Goal: Information Seeking & Learning: Find specific fact

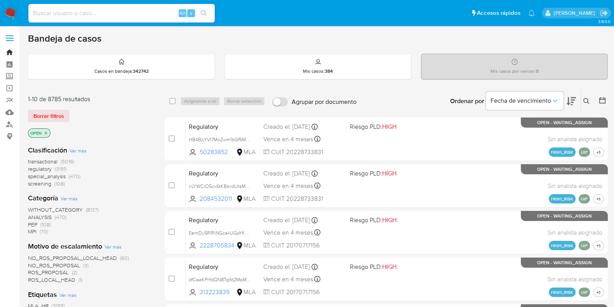
click at [11, 52] on link "Bandeja" at bounding box center [46, 52] width 92 height 12
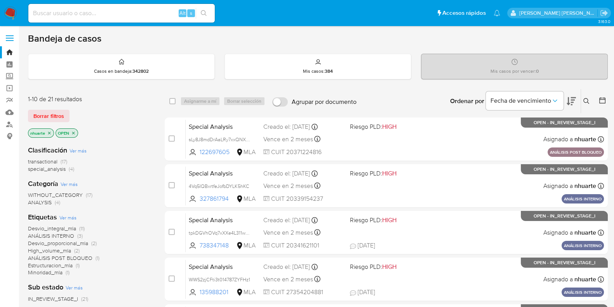
click at [51, 17] on input at bounding box center [121, 13] width 186 height 10
paste input "2360517605"
type input "2360517605"
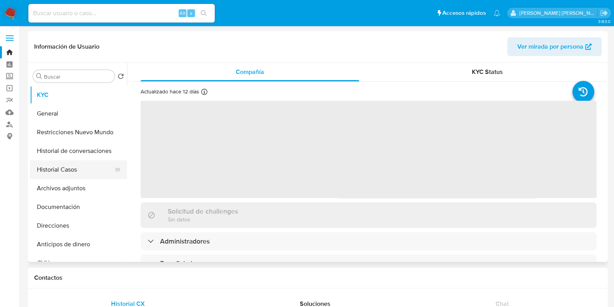
click at [82, 168] on button "Historial Casos" at bounding box center [75, 169] width 91 height 19
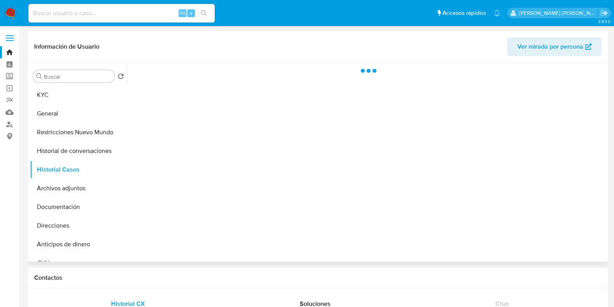
select select "10"
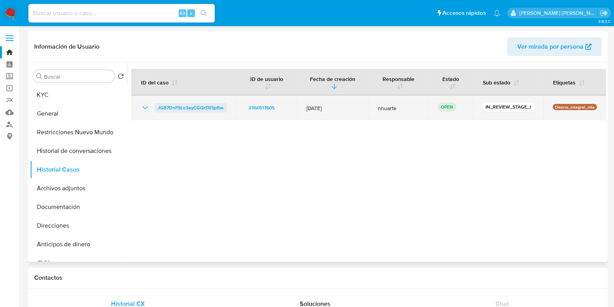
click at [185, 106] on span "JGB7DnPSLo3eyCGQzTR5pfbe" at bounding box center [191, 107] width 66 height 9
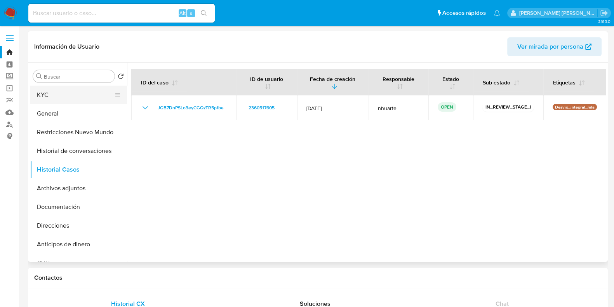
click at [88, 102] on button "KYC" at bounding box center [75, 94] width 91 height 19
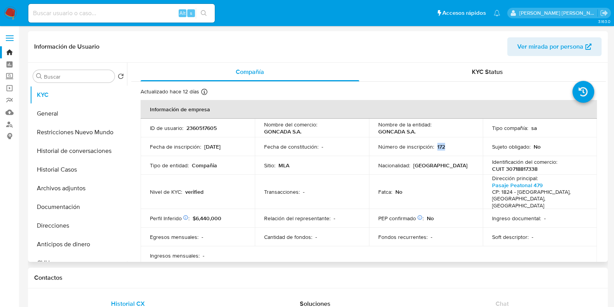
drag, startPoint x: 434, startPoint y: 146, endPoint x: 440, endPoint y: 145, distance: 6.3
click at [447, 149] on div "Número de inscripción : 172" at bounding box center [426, 146] width 96 height 7
copy p "172"
click at [79, 211] on button "Documentación" at bounding box center [75, 206] width 91 height 19
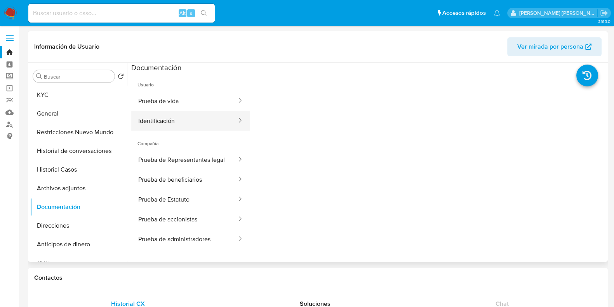
click at [172, 120] on button "Identificación" at bounding box center [184, 121] width 106 height 20
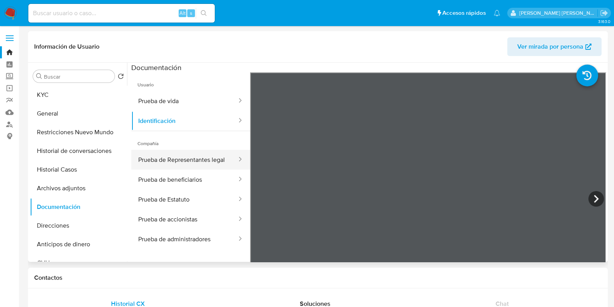
click at [175, 155] on button "Prueba de Representantes legal" at bounding box center [184, 160] width 106 height 20
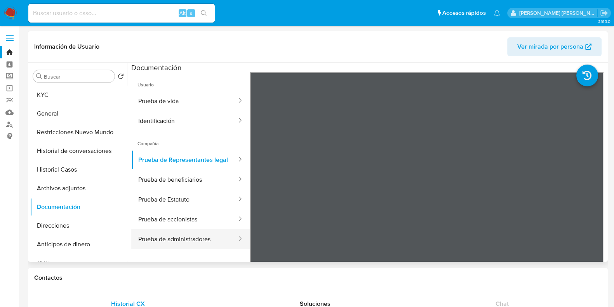
click at [198, 241] on button "Prueba de administradores" at bounding box center [184, 239] width 106 height 20
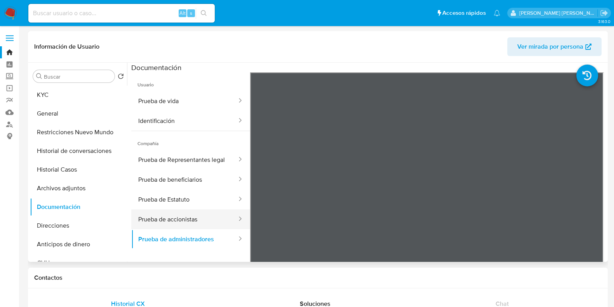
click at [192, 224] on button "Prueba de accionistas" at bounding box center [184, 219] width 106 height 20
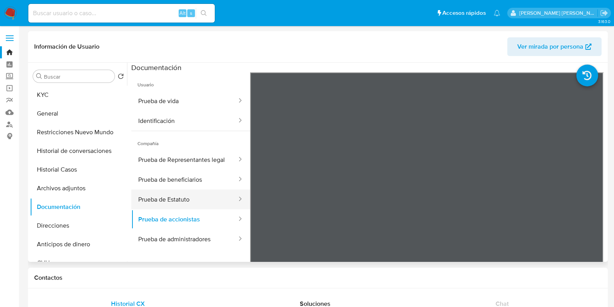
click at [189, 205] on button "Prueba de Estatuto" at bounding box center [184, 199] width 106 height 20
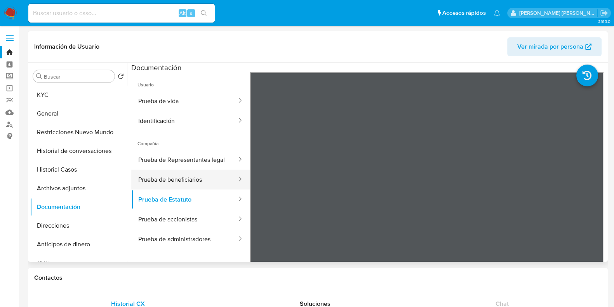
click at [190, 183] on button "Prueba de beneficiarios" at bounding box center [184, 179] width 106 height 20
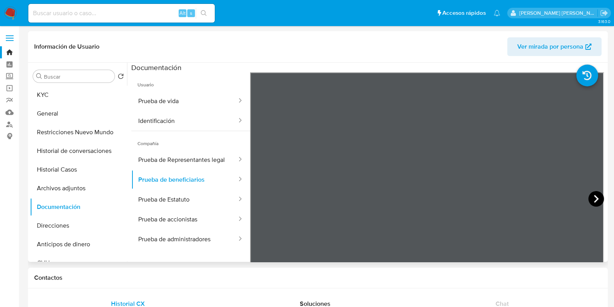
click at [589, 197] on icon at bounding box center [597, 199] width 16 height 16
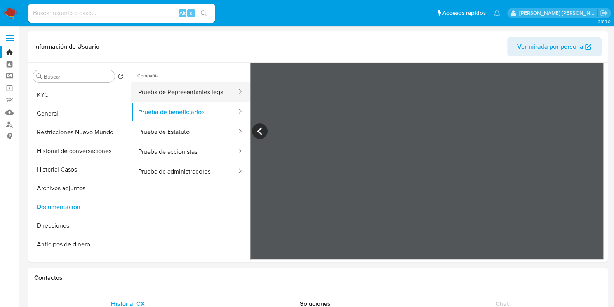
click at [185, 94] on button "Prueba de Representantes legal" at bounding box center [184, 92] width 106 height 20
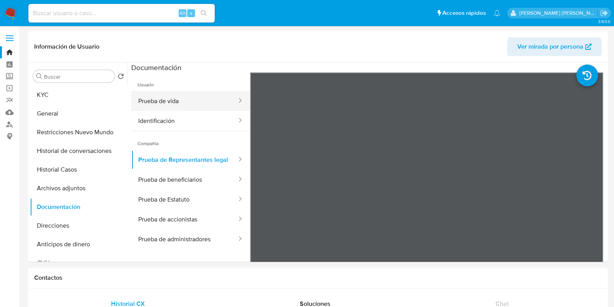
click at [183, 102] on button "Prueba de vida" at bounding box center [184, 101] width 106 height 20
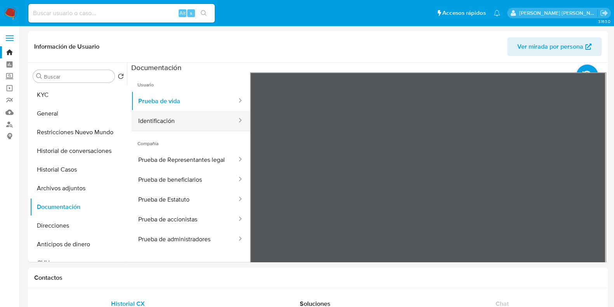
click at [183, 120] on button "Identificación" at bounding box center [184, 121] width 106 height 20
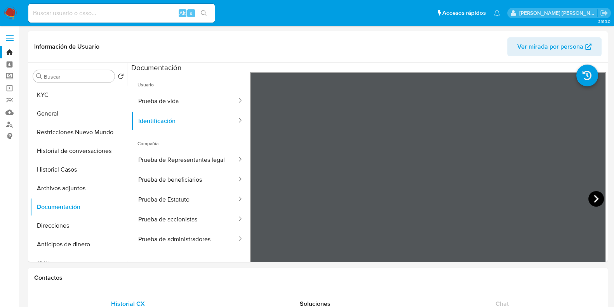
click at [591, 198] on icon at bounding box center [597, 199] width 16 height 16
click at [84, 106] on button "General" at bounding box center [75, 113] width 91 height 19
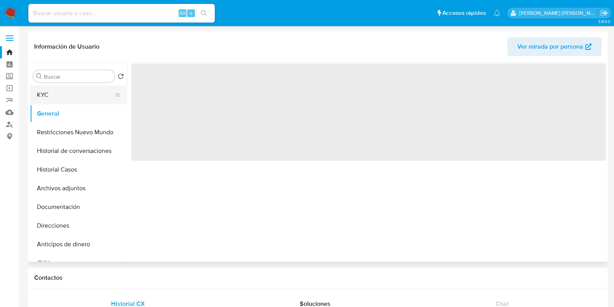
click at [85, 99] on button "KYC" at bounding box center [75, 94] width 91 height 19
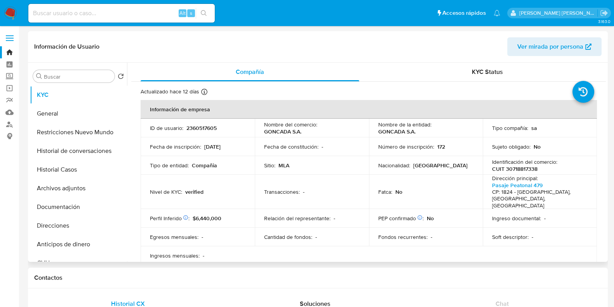
drag, startPoint x: 204, startPoint y: 146, endPoint x: 235, endPoint y: 145, distance: 31.5
click at [235, 145] on div "Fecha de inscripción : 03/01/2025" at bounding box center [198, 146] width 96 height 7
copy p "03/01/2025"
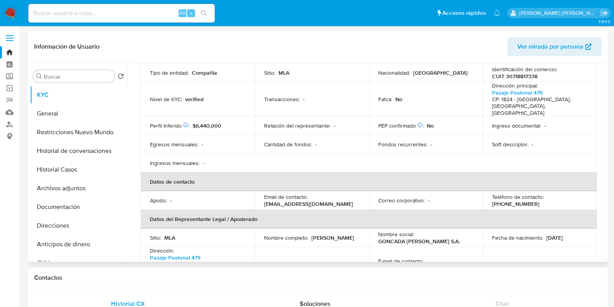
scroll to position [146, 0]
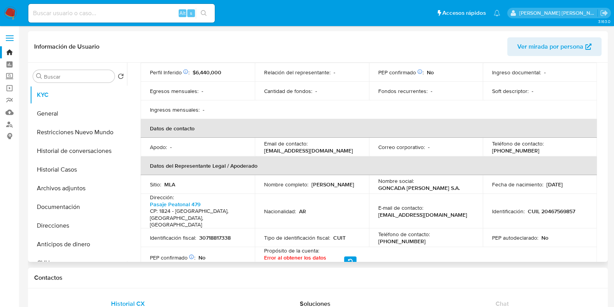
click at [540, 147] on p "(11) 41699823" at bounding box center [515, 150] width 47 height 7
copy p "41699823"
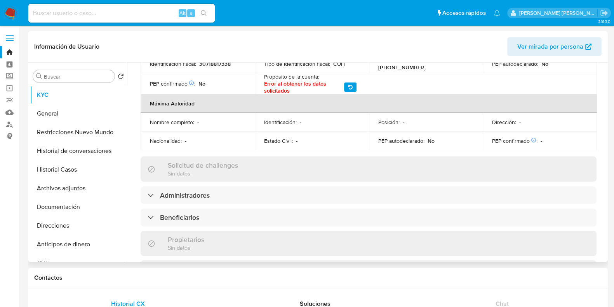
scroll to position [340, 0]
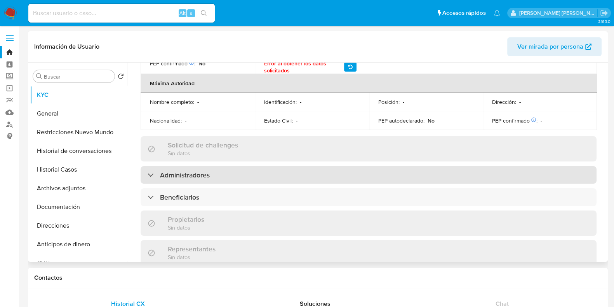
click at [179, 171] on h3 "Administradores" at bounding box center [185, 175] width 50 height 9
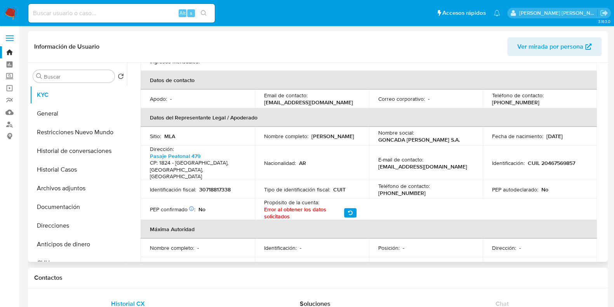
scroll to position [146, 0]
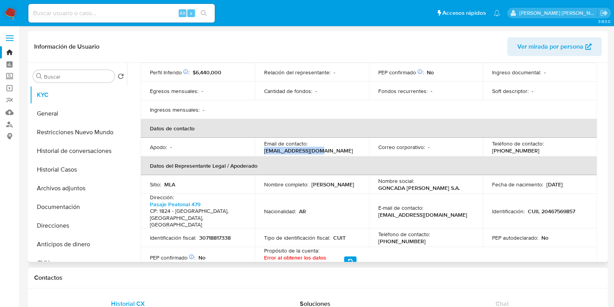
drag, startPoint x: 263, startPoint y: 142, endPoint x: 321, endPoint y: 143, distance: 57.1
click at [321, 143] on div "Email de contacto : sagoncada@gmail.com" at bounding box center [312, 147] width 96 height 14
copy p "sagoncada@gmail.com"
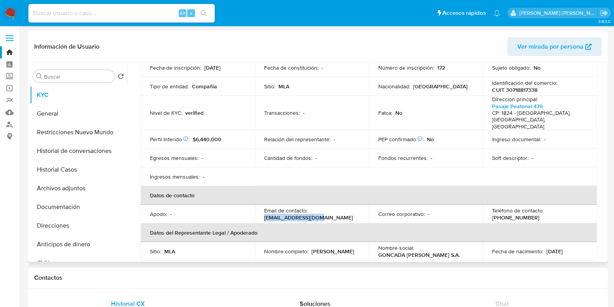
scroll to position [0, 0]
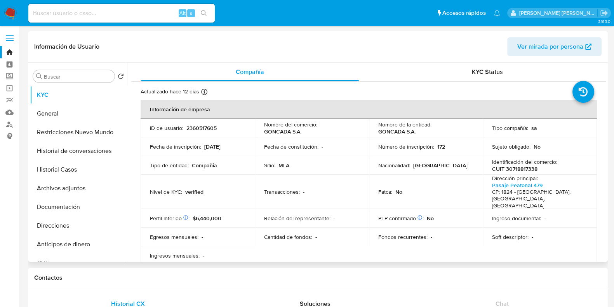
click at [519, 169] on p "CUIT 30718817338" at bounding box center [514, 168] width 45 height 7
copy p "30718817338"
drag, startPoint x: 377, startPoint y: 130, endPoint x: 421, endPoint y: 135, distance: 44.1
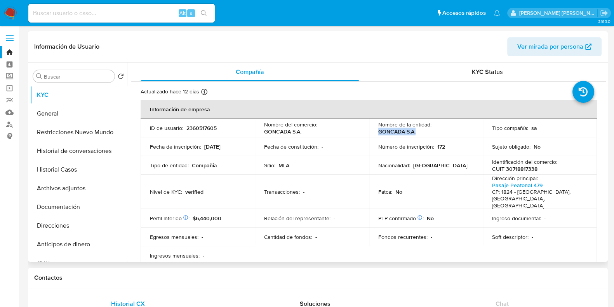
click at [421, 135] on td "Nombre de la entidad : GONCADA S.A." at bounding box center [426, 127] width 114 height 19
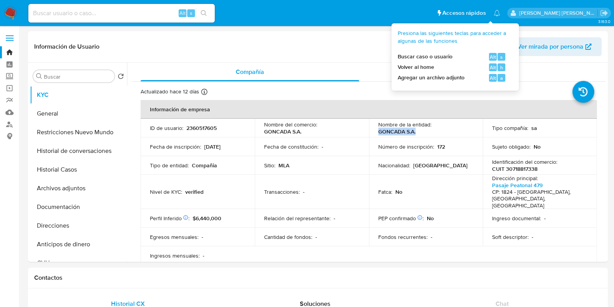
copy p "GONCADA S.A."
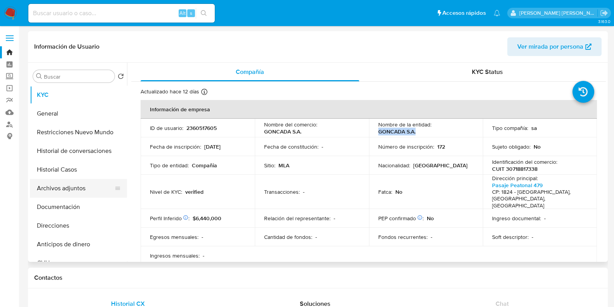
click at [73, 192] on button "Archivos adjuntos" at bounding box center [75, 188] width 91 height 19
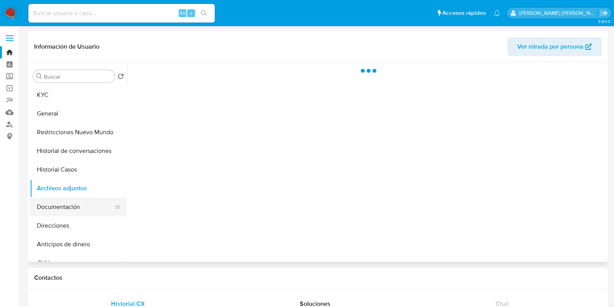
click at [74, 205] on button "Documentación" at bounding box center [75, 206] width 91 height 19
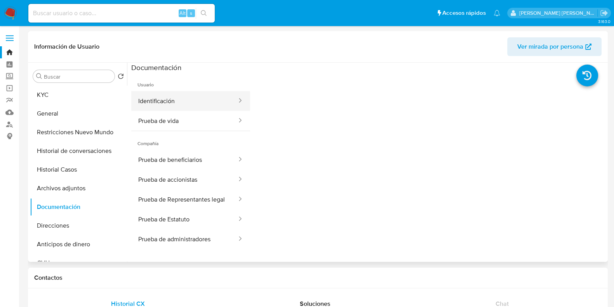
click at [185, 101] on button "Identificación" at bounding box center [184, 101] width 106 height 20
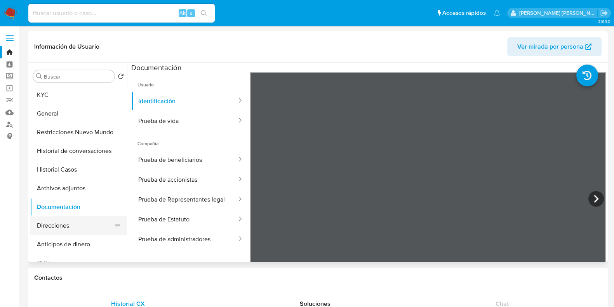
click at [67, 220] on button "Direcciones" at bounding box center [75, 225] width 91 height 19
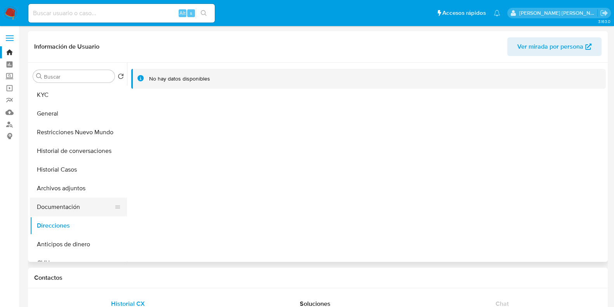
click at [80, 207] on button "Documentación" at bounding box center [75, 206] width 91 height 19
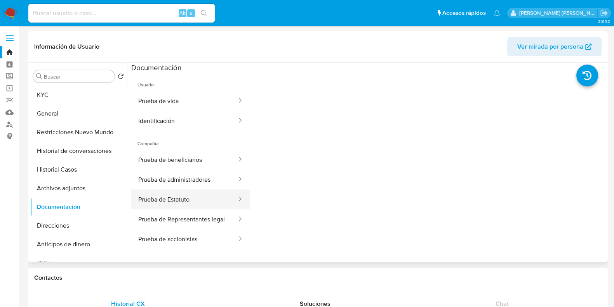
click at [167, 204] on button "Prueba de Estatuto" at bounding box center [184, 199] width 106 height 20
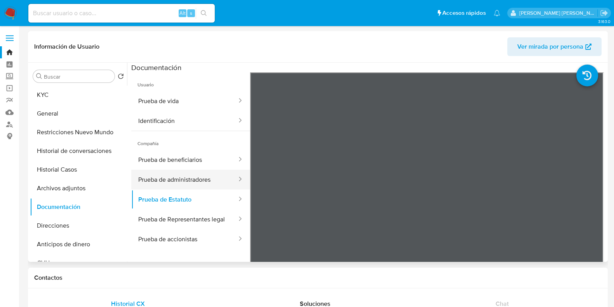
click at [167, 182] on button "Prueba de administradores" at bounding box center [184, 179] width 106 height 20
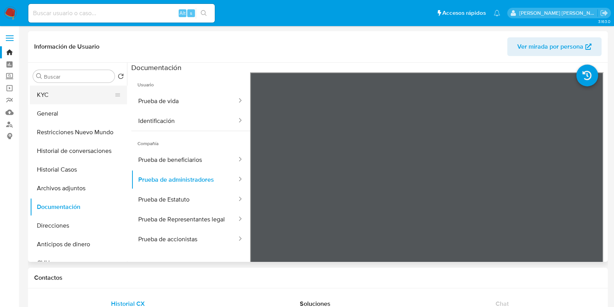
click at [62, 94] on button "KYC" at bounding box center [75, 94] width 91 height 19
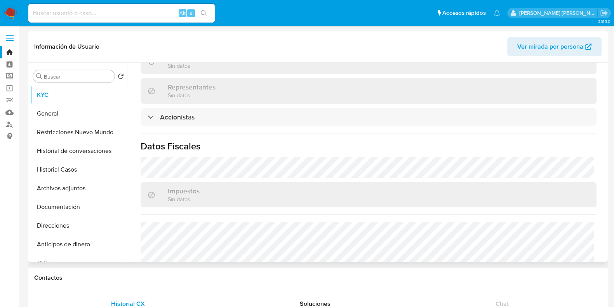
scroll to position [504, 0]
click at [74, 10] on input at bounding box center [121, 13] width 186 height 10
paste input "135988201"
type input "135988201"
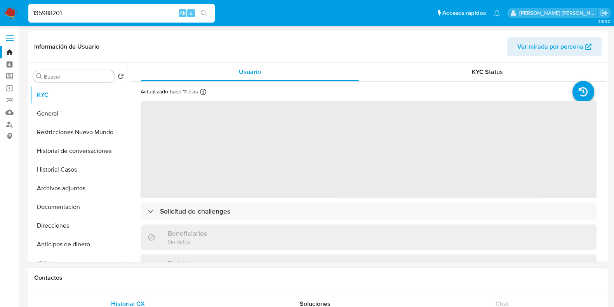
select select "10"
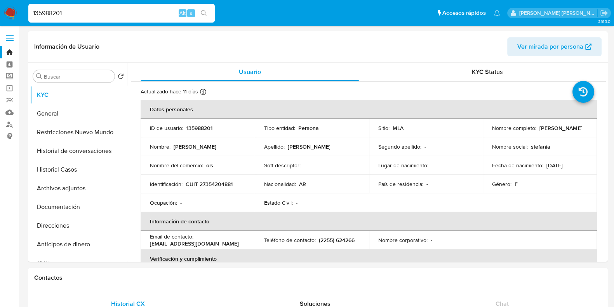
drag, startPoint x: 73, startPoint y: 10, endPoint x: 15, endPoint y: 11, distance: 57.5
click at [16, 11] on nav "Pausado Ver notificaciones 135988201 Alt s Accesos rápidos Presiona las siguien…" at bounding box center [307, 13] width 614 height 26
click at [74, 170] on button "Historial Casos" at bounding box center [75, 169] width 91 height 19
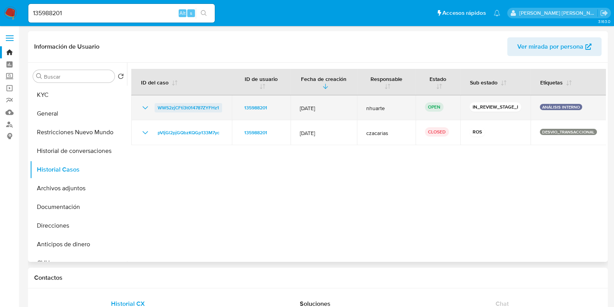
click at [190, 106] on span "WWS2zjCFti3t014787ZYFHz1" at bounding box center [188, 107] width 61 height 9
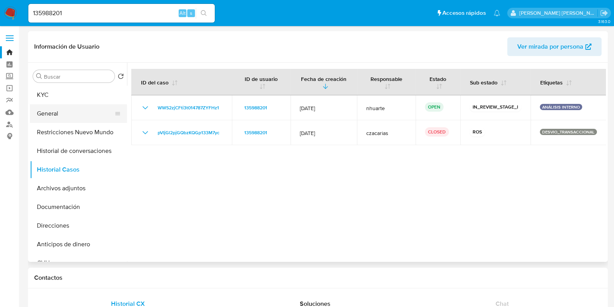
click at [63, 118] on button "General" at bounding box center [75, 113] width 91 height 19
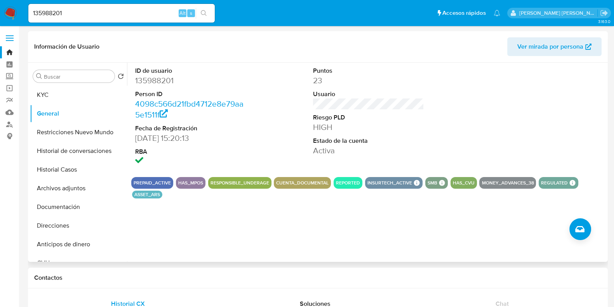
click at [162, 82] on dd "135988201" at bounding box center [190, 80] width 111 height 11
copy dd "135988201"
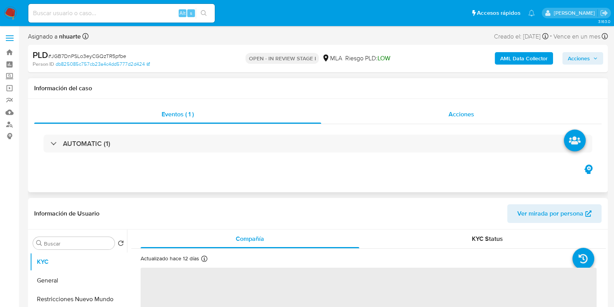
click at [446, 112] on div "Acciones" at bounding box center [461, 114] width 281 height 19
select select "10"
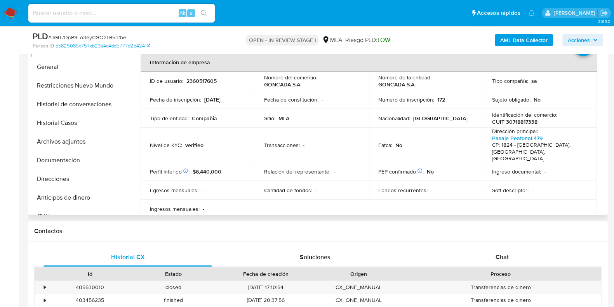
scroll to position [437, 0]
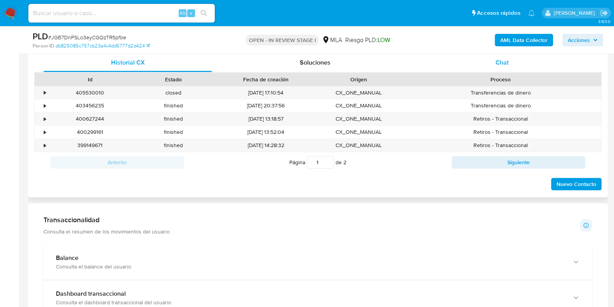
click at [493, 62] on div "Chat" at bounding box center [502, 62] width 169 height 19
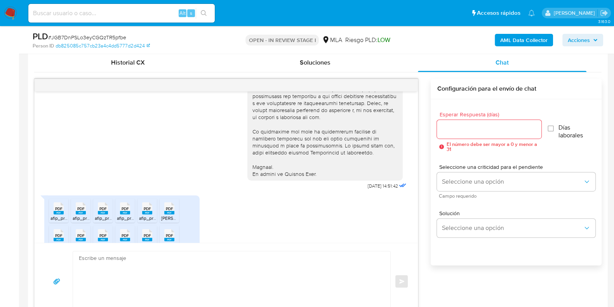
scroll to position [273, 0]
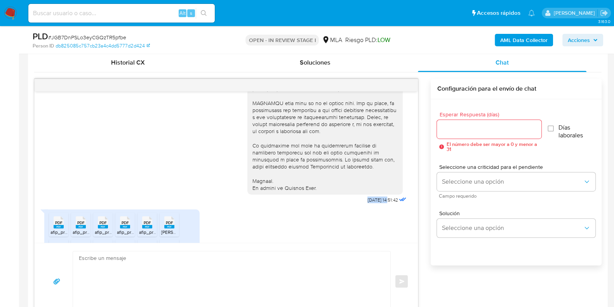
drag, startPoint x: 349, startPoint y: 213, endPoint x: 374, endPoint y: 215, distance: 24.9
click at [374, 206] on div "17/09/2025 14:51:42" at bounding box center [327, 13] width 161 height 383
copy span "[DATE]"
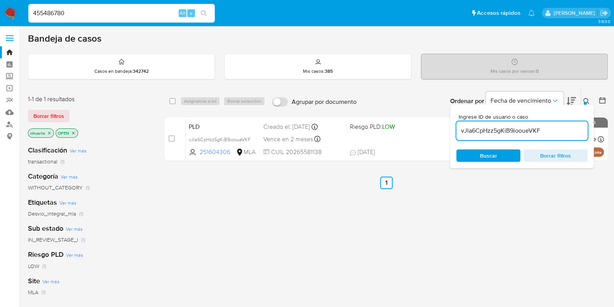
type input "455486780"
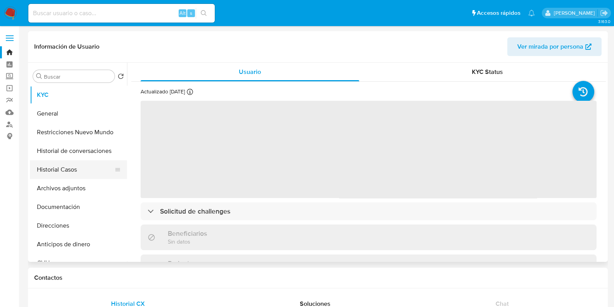
select select "10"
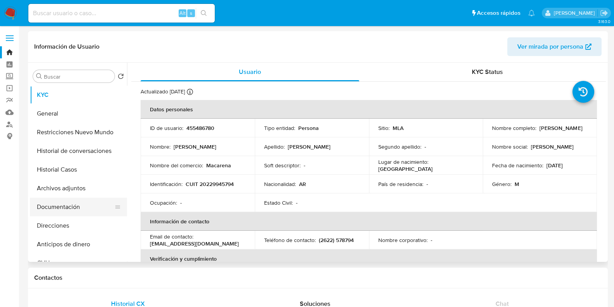
click at [74, 206] on button "Documentación" at bounding box center [75, 206] width 91 height 19
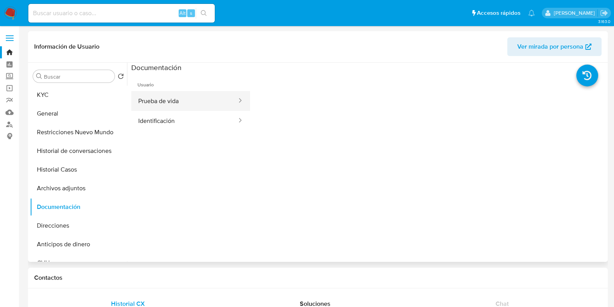
click at [159, 102] on button "Prueba de vida" at bounding box center [184, 101] width 106 height 20
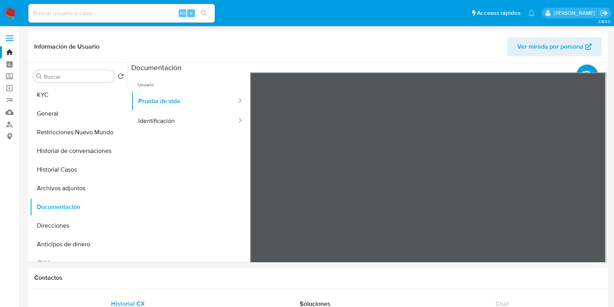
click at [122, 10] on input at bounding box center [121, 13] width 186 height 10
paste input "251604306"
type input "251604306"
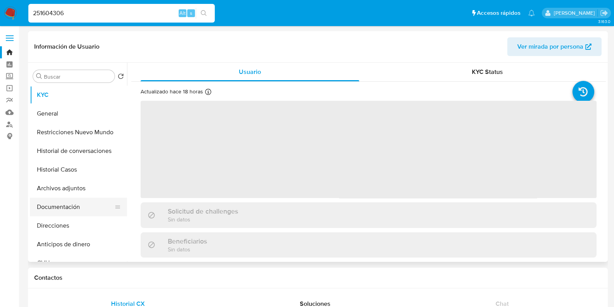
click at [84, 207] on button "Documentación" at bounding box center [75, 206] width 91 height 19
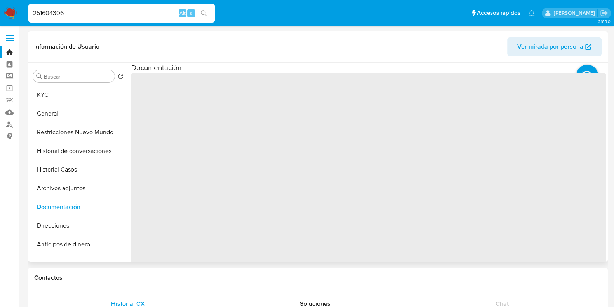
select select "10"
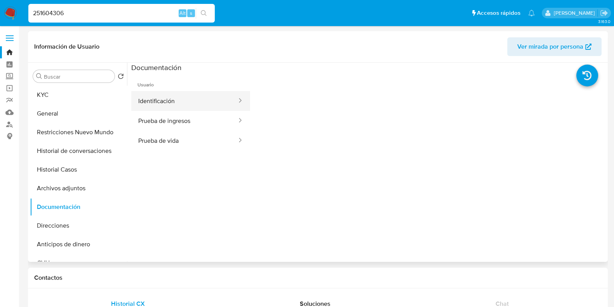
click at [166, 104] on button "Identificación" at bounding box center [184, 101] width 106 height 20
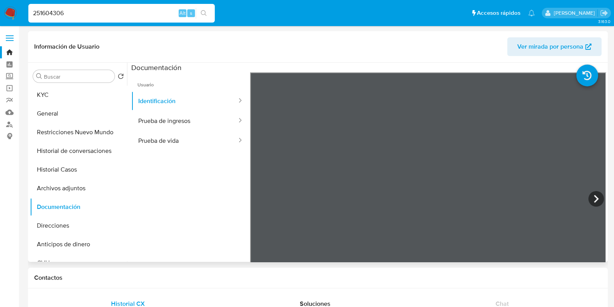
drag, startPoint x: 158, startPoint y: 139, endPoint x: 247, endPoint y: 141, distance: 89.4
click at [158, 139] on button "Prueba de vida" at bounding box center [184, 141] width 106 height 20
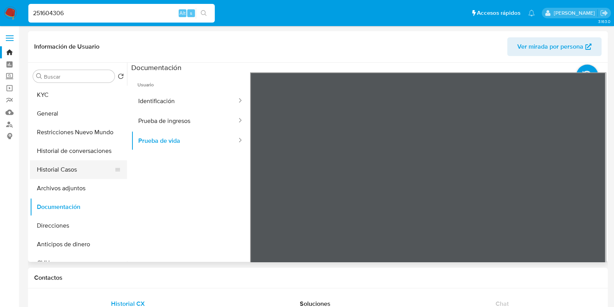
click at [62, 168] on button "Historial Casos" at bounding box center [75, 169] width 91 height 19
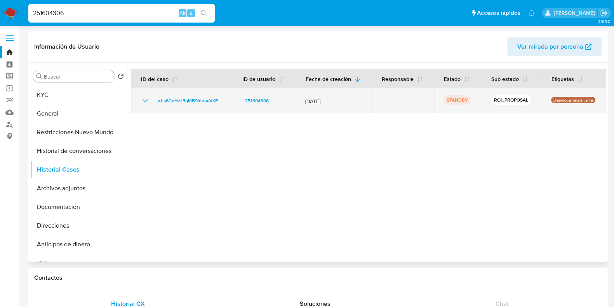
drag, startPoint x: 225, startPoint y: 99, endPoint x: 153, endPoint y: 104, distance: 72.4
click at [153, 104] on td "vJla6CpHzz5gKiB9iooueVKF" at bounding box center [181, 100] width 101 height 25
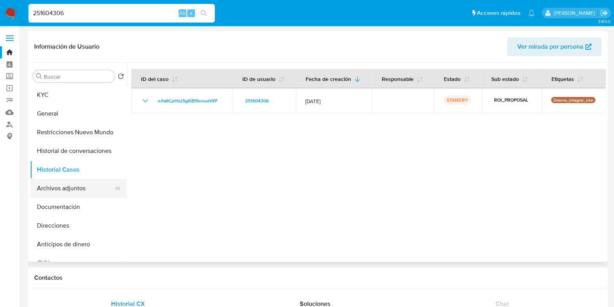
click at [83, 185] on button "Archivos adjuntos" at bounding box center [75, 188] width 91 height 19
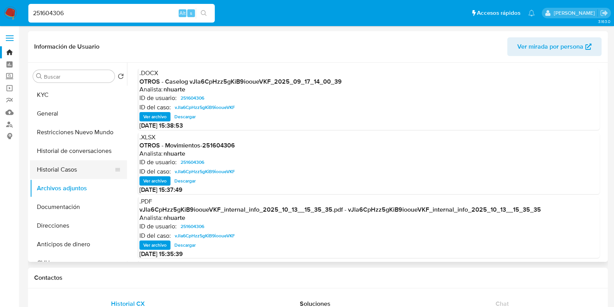
scroll to position [48, 0]
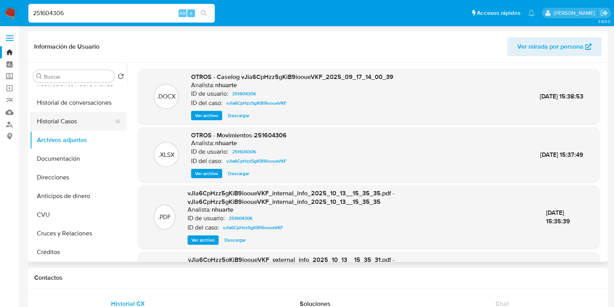
click at [90, 124] on button "Historial Casos" at bounding box center [75, 121] width 91 height 19
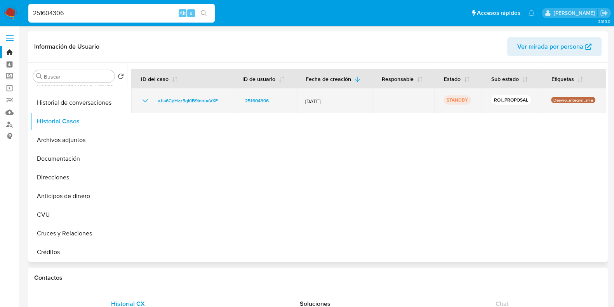
click at [189, 95] on td "vJla6CpHzz5gKiB9iooueVKF" at bounding box center [181, 100] width 101 height 25
click at [188, 98] on span "vJla6CpHzz5gKiB9iooueVKF" at bounding box center [188, 100] width 60 height 9
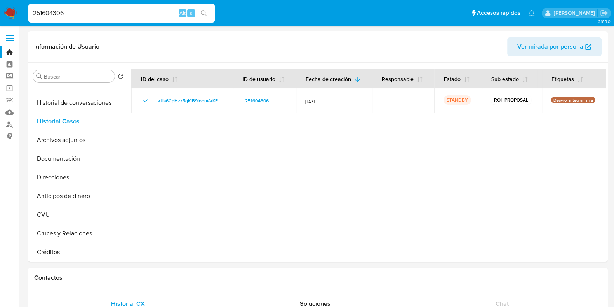
drag, startPoint x: 115, startPoint y: 14, endPoint x: 0, endPoint y: 14, distance: 115.0
click at [0, 14] on nav "Pausado Ver notificaciones 251604306 Alt s Accesos rápidos Presiona las siguien…" at bounding box center [307, 13] width 614 height 26
paste input "40t7h7VNkggy0rab56zy8FhV"
type input "40t7h7VNkggy0rab56zy8FhV"
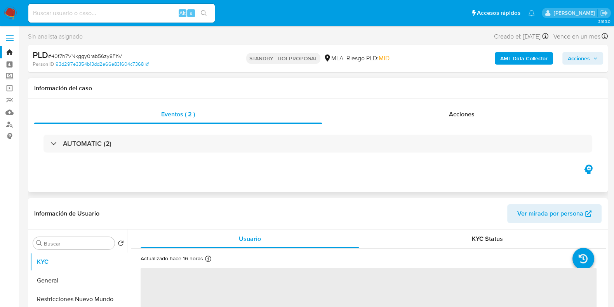
select select "10"
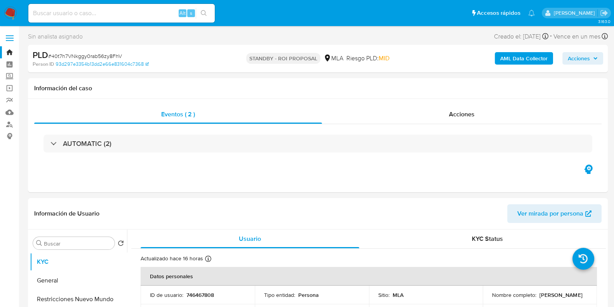
click at [117, 11] on input at bounding box center [121, 13] width 186 height 10
paste input "IoS4GeoFYExHP8EEtuWHUZ0A"
type input "IoS4GeoFYExHP8EEtuWHUZ0A"
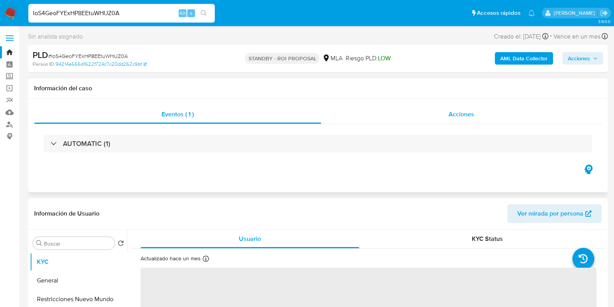
select select "10"
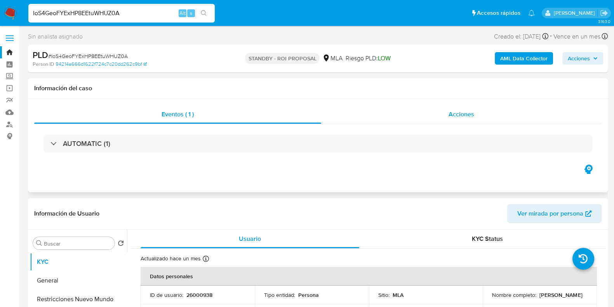
click at [451, 117] on span "Acciones" at bounding box center [462, 114] width 26 height 9
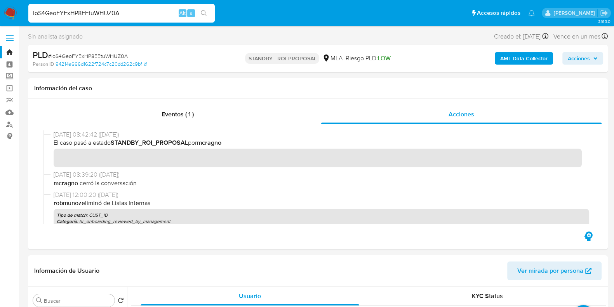
drag, startPoint x: 130, startPoint y: 12, endPoint x: 10, endPoint y: 14, distance: 120.5
click at [12, 15] on nav "Pausado Ver notificaciones IoS4GeoFYExHP8EEtuWHUZ0A Alt s Accesos rápidos Presi…" at bounding box center [307, 13] width 614 height 26
paste input "YGDSOeFKD3dyoolEzzicFT7g"
type input "YGDSOeFKD3dyoolEzzicFT7g"
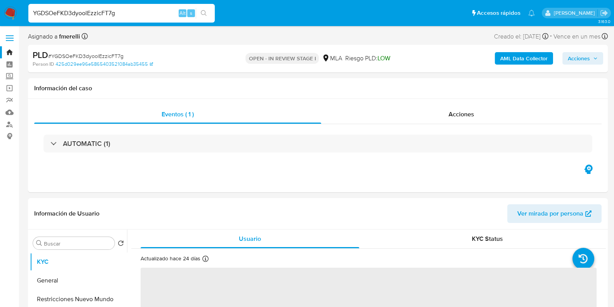
select select "10"
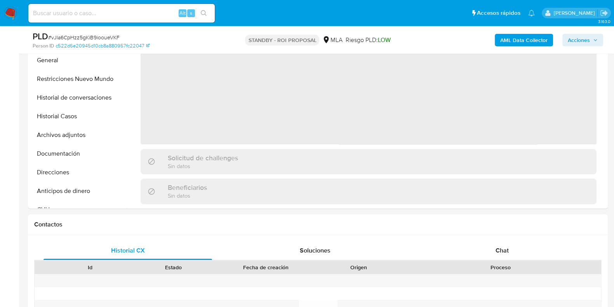
scroll to position [194, 0]
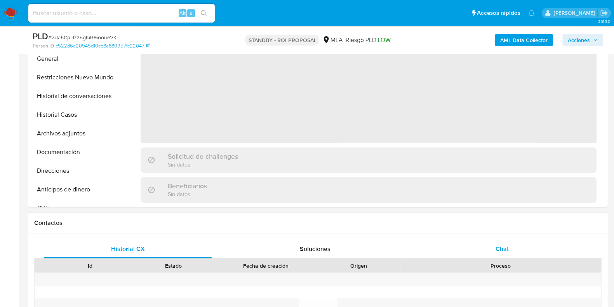
click at [501, 251] on span "Chat" at bounding box center [502, 248] width 13 height 9
select select "10"
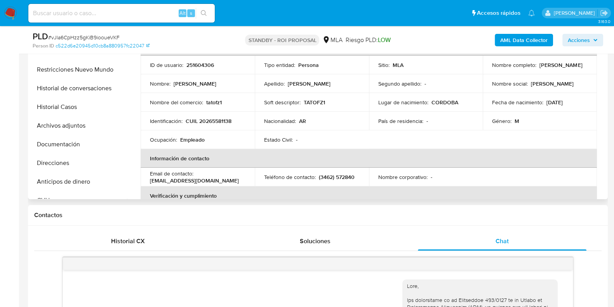
scroll to position [146, 0]
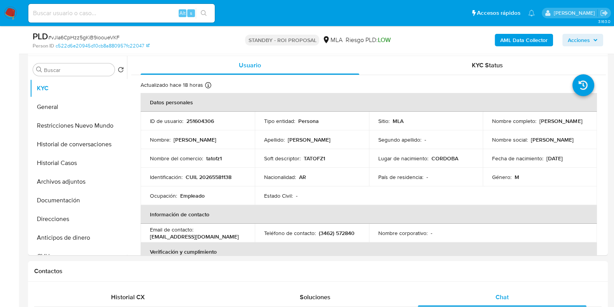
click at [146, 7] on div "Alt s" at bounding box center [121, 13] width 186 height 19
click at [140, 12] on input at bounding box center [121, 13] width 186 height 10
paste input "vJla6CpHzz5gKiB9iooueVKF"
type input "vJla6CpHzz5gKiB9iooueVKF"
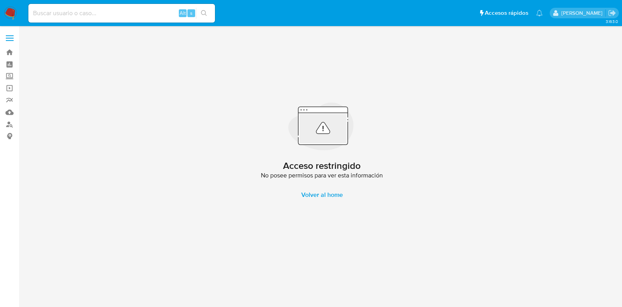
click at [120, 10] on input at bounding box center [121, 13] width 186 height 10
paste input "vJla6CpHzz5gKiB9iooueVKF"
type input "vJla6CpHzz5gKiB9iooueVKF"
click at [207, 10] on button "search-icon" at bounding box center [204, 13] width 16 height 11
drag, startPoint x: 112, startPoint y: 13, endPoint x: 5, endPoint y: 18, distance: 107.0
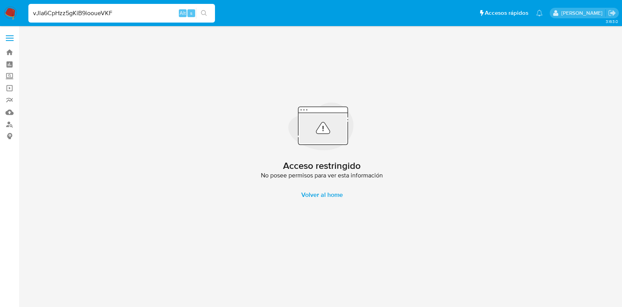
click at [5, 18] on nav "Pausado Ver notificaciones vJla6CpHzz5gKiB9iooueVKF Alt s Accesos rápidos Presi…" at bounding box center [311, 13] width 622 height 26
paste input
type input "vJla6CpHzz5gKiB9iooueVKF"
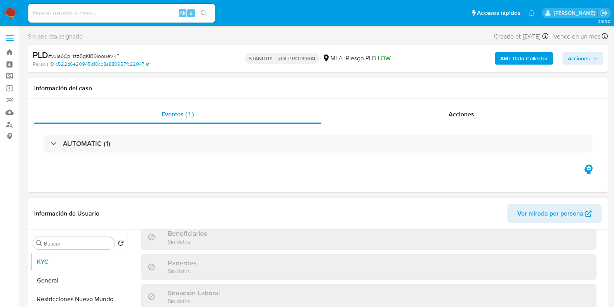
select select "10"
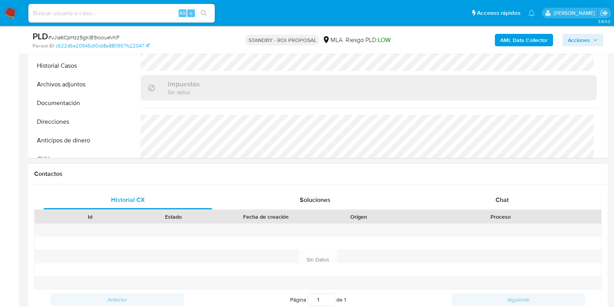
scroll to position [378, 0]
drag, startPoint x: 78, startPoint y: 83, endPoint x: 80, endPoint y: 89, distance: 6.1
click at [78, 83] on button "Archivos adjuntos" at bounding box center [75, 84] width 91 height 19
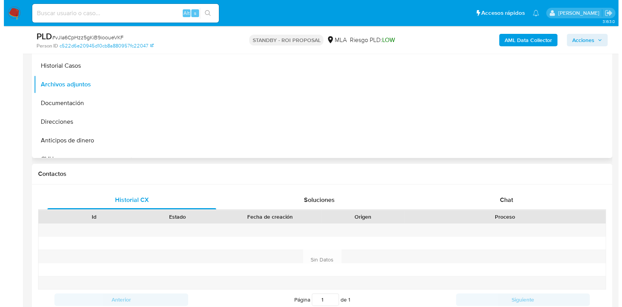
scroll to position [146, 0]
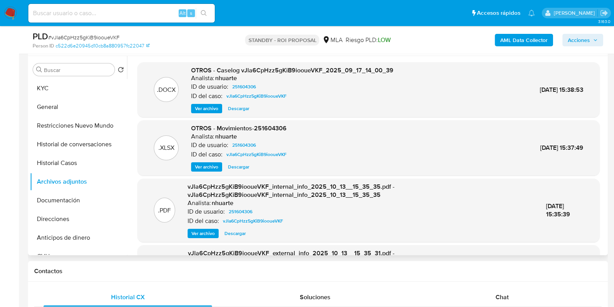
click at [209, 109] on span "Ver archivo" at bounding box center [206, 109] width 23 height 8
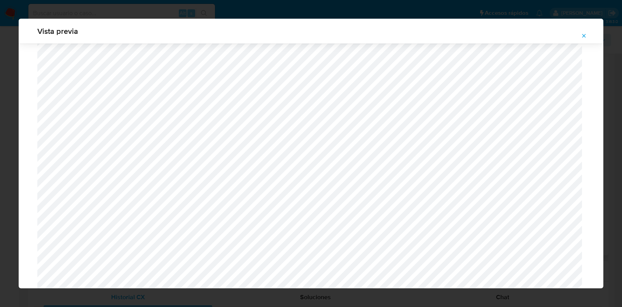
scroll to position [859, 0]
click at [583, 36] on icon "Attachment preview" at bounding box center [583, 35] width 3 height 3
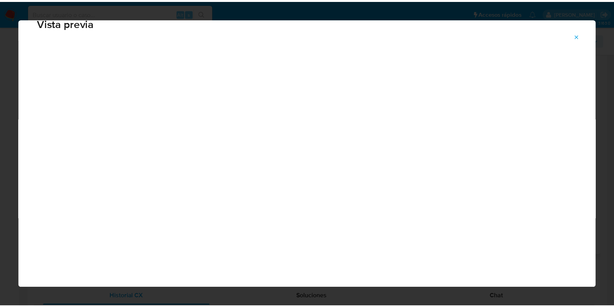
scroll to position [19, 0]
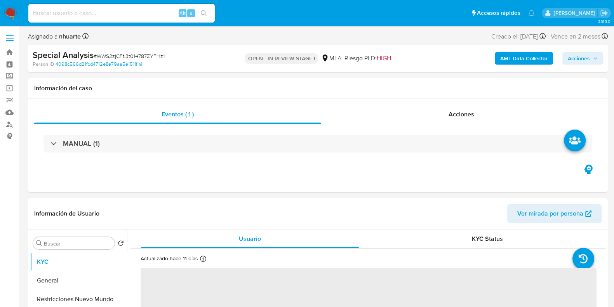
select select "10"
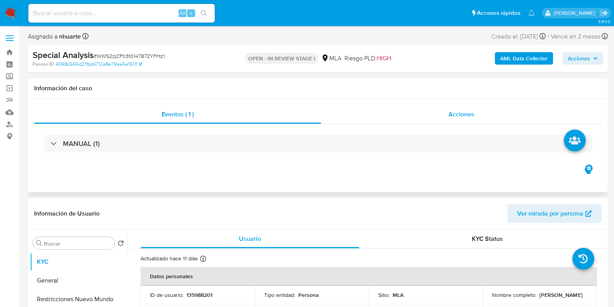
click at [453, 106] on div "Acciones" at bounding box center [461, 114] width 281 height 19
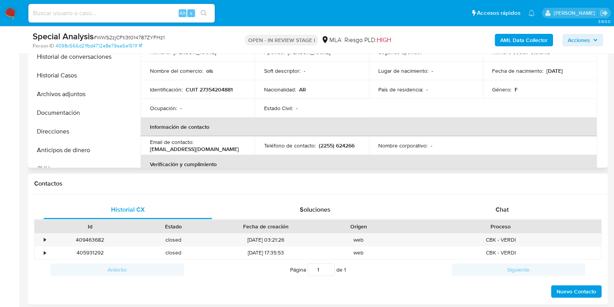
scroll to position [291, 0]
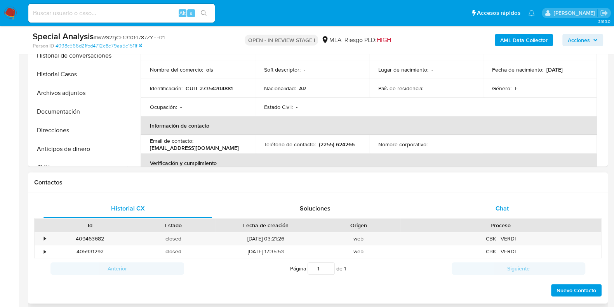
click at [503, 201] on div "Chat" at bounding box center [502, 208] width 169 height 19
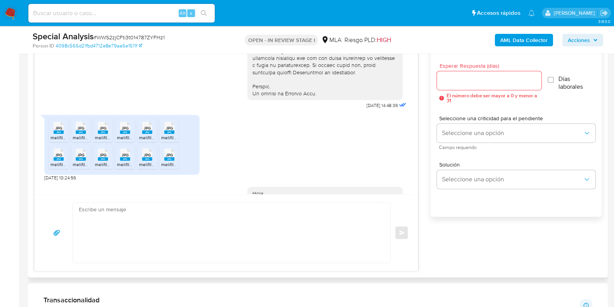
scroll to position [360, 0]
drag, startPoint x: 348, startPoint y: 119, endPoint x: 373, endPoint y: 121, distance: 25.7
copy span "17/09/2025"
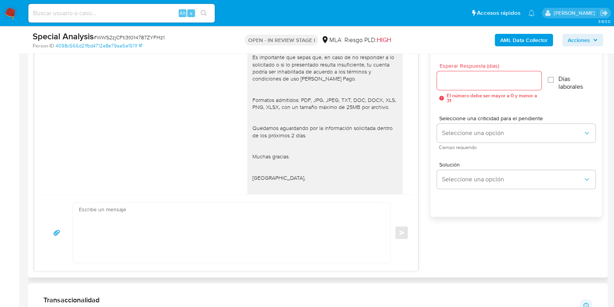
scroll to position [700, 0]
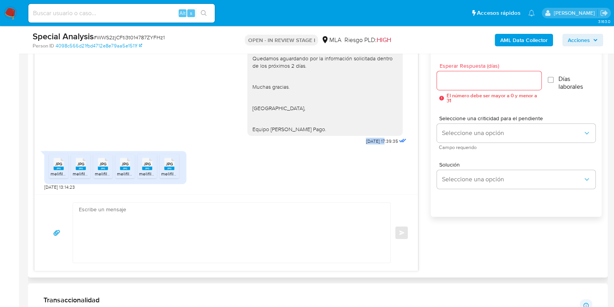
drag, startPoint x: 345, startPoint y: 144, endPoint x: 371, endPoint y: 142, distance: 25.7
click at [371, 142] on div "Hola, ¡Muchas gracias por tu respuesta. Confirmamos la recepción de la document…" at bounding box center [327, 8] width 161 height 277
drag, startPoint x: 364, startPoint y: 144, endPoint x: 352, endPoint y: 141, distance: 12.3
click at [366, 144] on span "24/09/2025 17:39:35" at bounding box center [382, 141] width 32 height 6
click at [348, 141] on div "Hola, ¡Muchas gracias por tu respuesta. Confirmamos la recepción de la document…" at bounding box center [327, 8] width 161 height 277
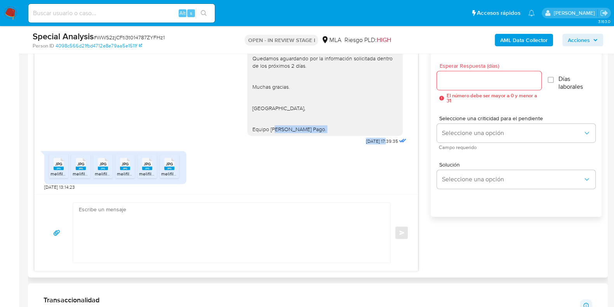
drag, startPoint x: 343, startPoint y: 141, endPoint x: 373, endPoint y: 141, distance: 30.3
click at [373, 141] on div "Hola, ¡Muchas gracias por tu respuesta. Confirmamos la recepción de la document…" at bounding box center [327, 8] width 161 height 277
click at [361, 160] on div "JPG JPG melifile7962715159452419017.jpg JPG JPG melifile3388756100361648217.jpg…" at bounding box center [226, 168] width 364 height 43
drag, startPoint x: 348, startPoint y: 141, endPoint x: 372, endPoint y: 141, distance: 24.1
click at [372, 141] on div "Hola, ¡Muchas gracias por tu respuesta. Confirmamos la recepción de la document…" at bounding box center [327, 8] width 161 height 277
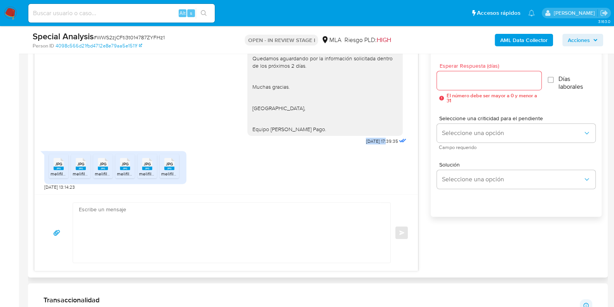
copy span "24/09/2025"
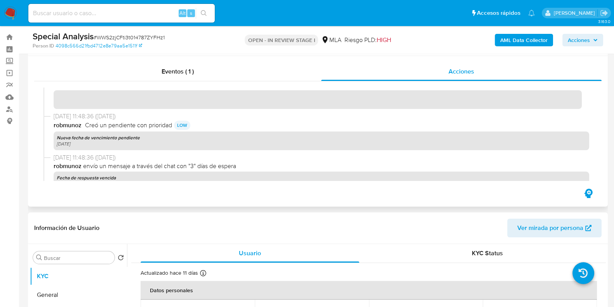
scroll to position [0, 0]
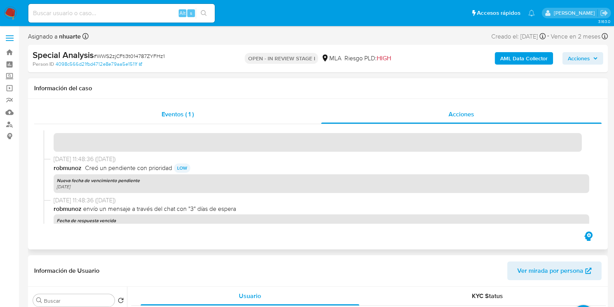
click at [202, 117] on div "Eventos ( 1 )" at bounding box center [177, 114] width 287 height 19
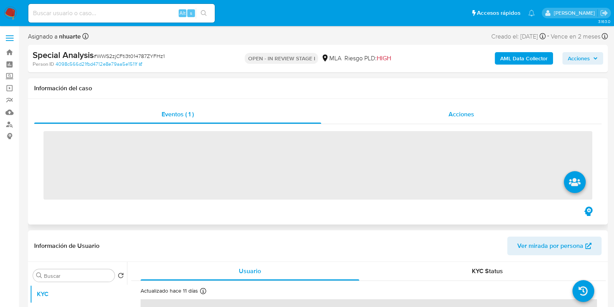
click at [478, 110] on div "Acciones" at bounding box center [461, 114] width 281 height 19
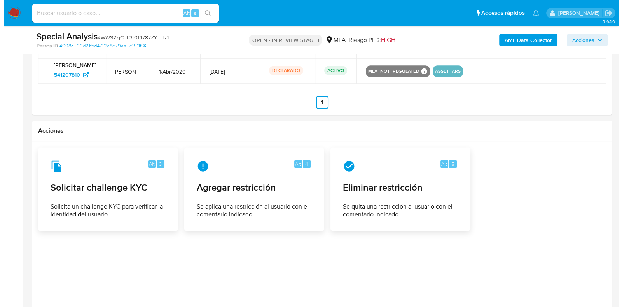
scroll to position [1307, 0]
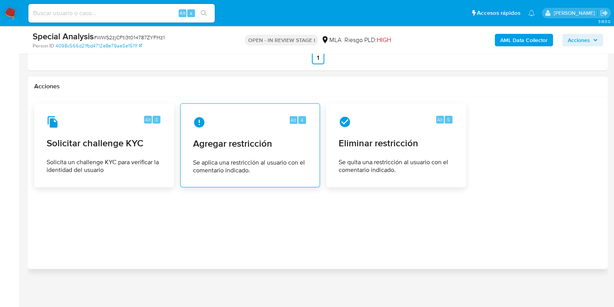
click at [265, 151] on div "Alt 4 Agregar restricción Se aplica una restricción al usuario con el comentari…" at bounding box center [250, 145] width 127 height 71
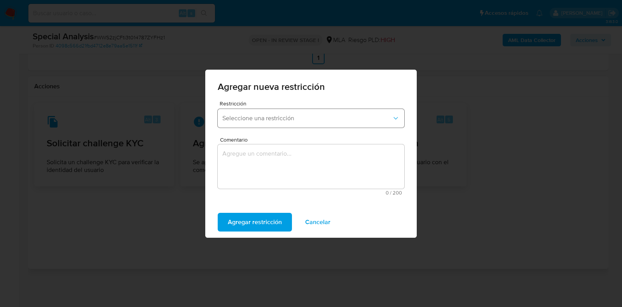
click at [276, 126] on button "Seleccione una restricción" at bounding box center [311, 118] width 186 height 19
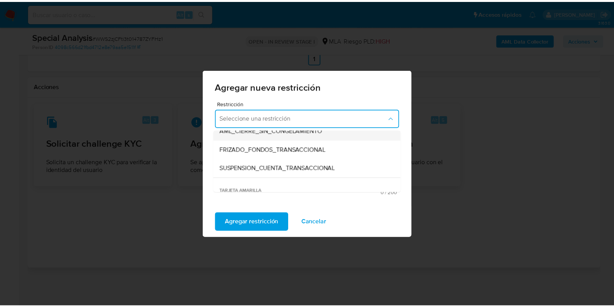
scroll to position [97, 0]
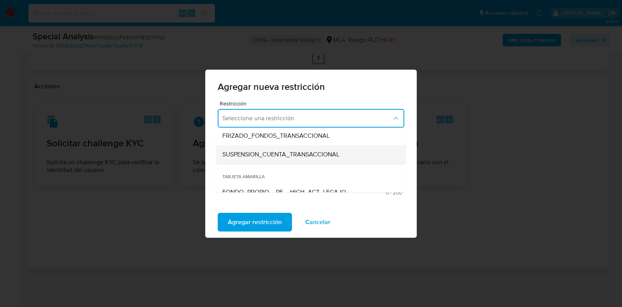
click at [257, 156] on span "SUSPENSION_CUENTA_TRANSACCIONAL" at bounding box center [280, 154] width 117 height 8
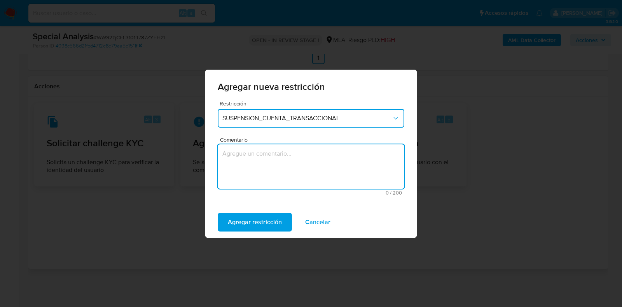
click at [258, 156] on textarea "Comentario" at bounding box center [311, 166] width 186 height 44
type textarea "AML"
click at [263, 226] on span "Agregar restricción" at bounding box center [255, 221] width 54 height 17
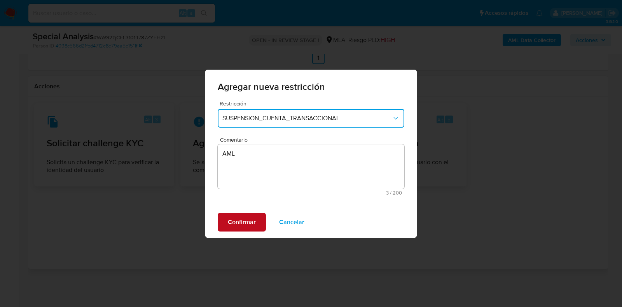
click at [249, 220] on span "Confirmar" at bounding box center [242, 221] width 28 height 17
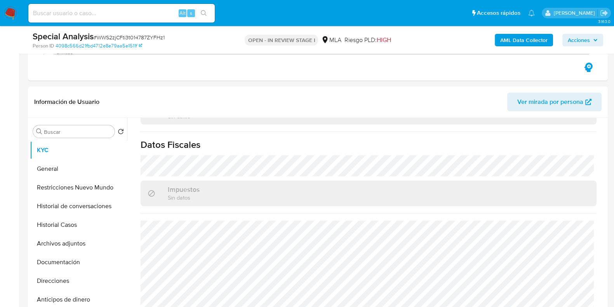
scroll to position [0, 0]
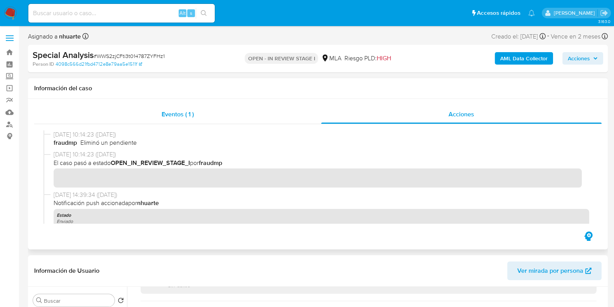
click at [181, 113] on span "Eventos ( 1 )" at bounding box center [178, 114] width 32 height 9
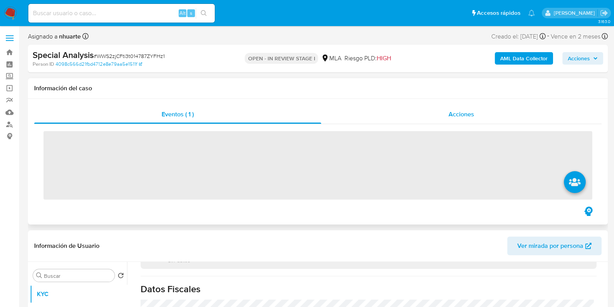
click at [461, 115] on span "Acciones" at bounding box center [462, 114] width 26 height 9
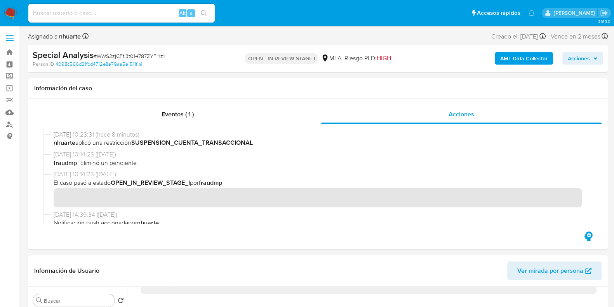
click at [536, 58] on b "AML Data Collector" at bounding box center [523, 58] width 47 height 12
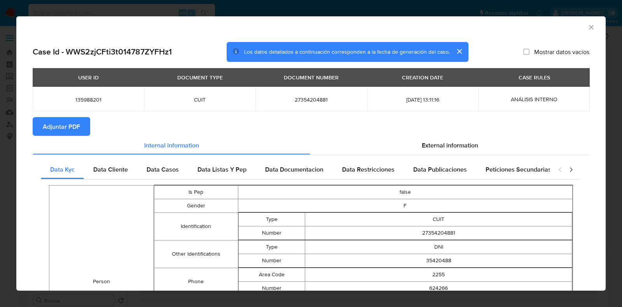
click at [72, 124] on span "Adjuntar PDF" at bounding box center [61, 126] width 37 height 17
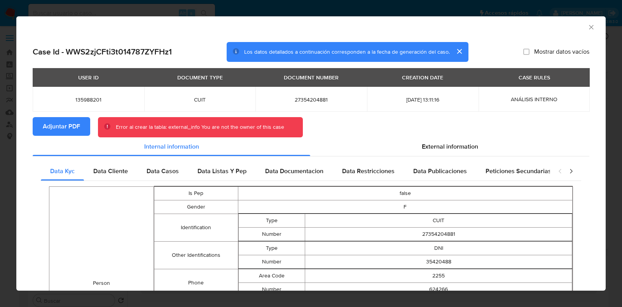
click at [587, 24] on icon "Cerrar ventana" at bounding box center [591, 27] width 8 height 8
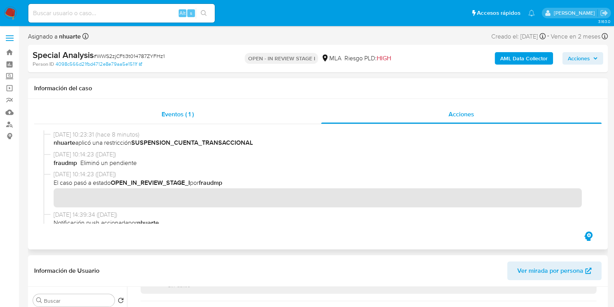
click at [165, 112] on span "Eventos ( 1 )" at bounding box center [178, 114] width 32 height 9
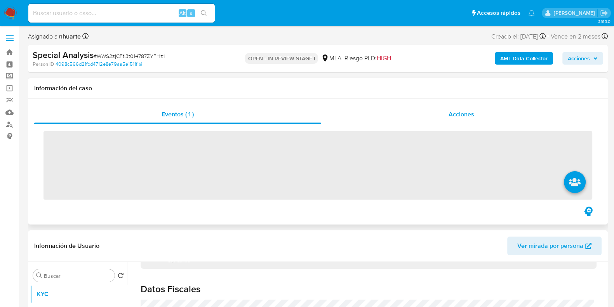
click at [459, 114] on span "Acciones" at bounding box center [462, 114] width 26 height 9
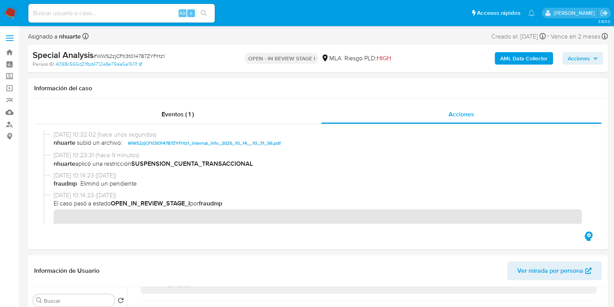
click at [513, 59] on b "AML Data Collector" at bounding box center [523, 58] width 47 height 12
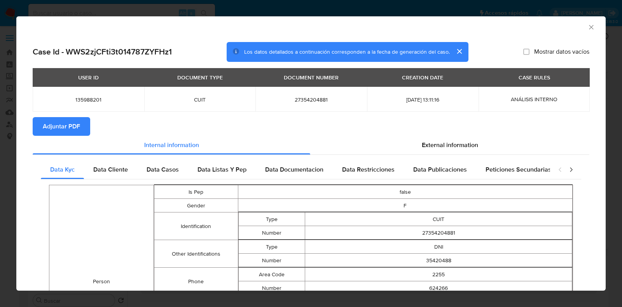
click at [80, 125] on button "Adjuntar PDF" at bounding box center [61, 126] width 57 height 19
click at [587, 26] on icon "Cerrar ventana" at bounding box center [591, 27] width 8 height 8
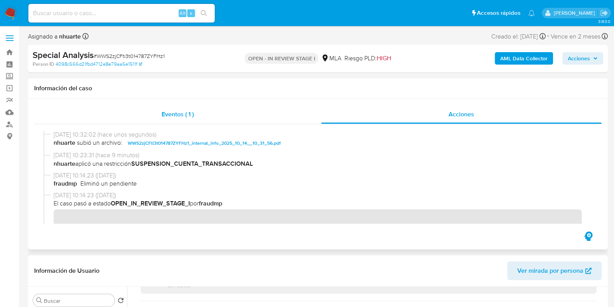
click at [189, 112] on span "Eventos ( 1 )" at bounding box center [178, 114] width 32 height 9
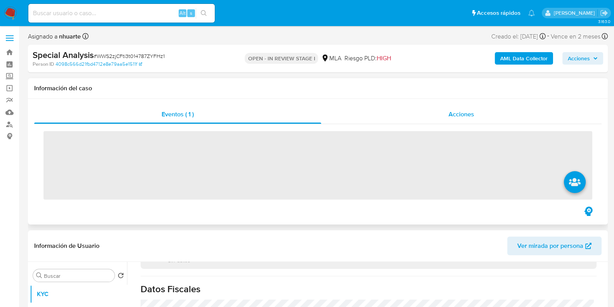
click at [462, 117] on span "Acciones" at bounding box center [462, 114] width 26 height 9
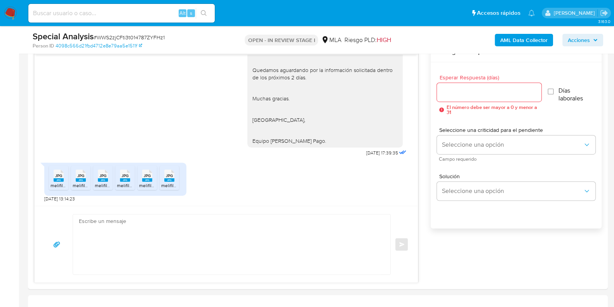
scroll to position [486, 0]
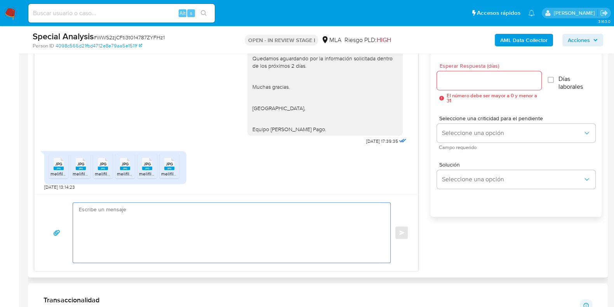
paste textarea "Muchas gracias por la respuesta. Analizamos tu caso y notamos que la informació…"
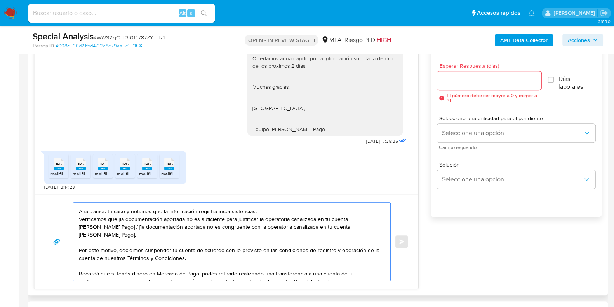
scroll to position [0, 0]
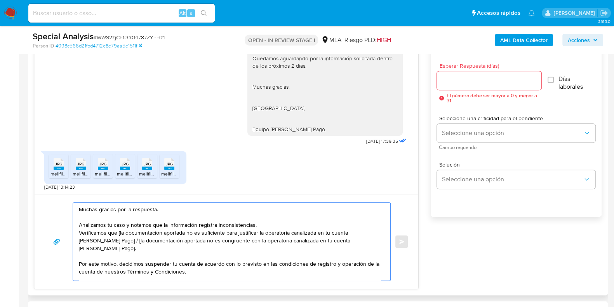
click at [119, 232] on textarea "Muchas gracias por la respuesta. Analizamos tu caso y notamos que la informació…" at bounding box center [230, 241] width 302 height 78
drag, startPoint x: 113, startPoint y: 239, endPoint x: 118, endPoint y: 245, distance: 7.4
click at [118, 245] on textarea "Muchas gracias por la respuesta. Analizamos tu caso y notamos que la informació…" at bounding box center [230, 241] width 302 height 78
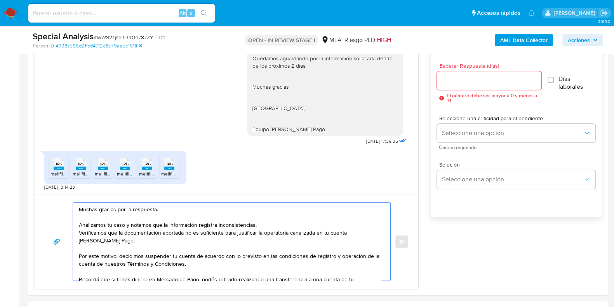
click at [103, 37] on span "# WWS2zjCFti3t014787ZYFHz1" at bounding box center [129, 37] width 71 height 8
copy span "WWS2zjCFti3t014787ZYFHz1"
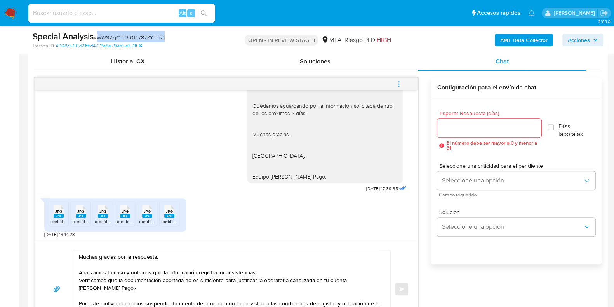
scroll to position [486, 0]
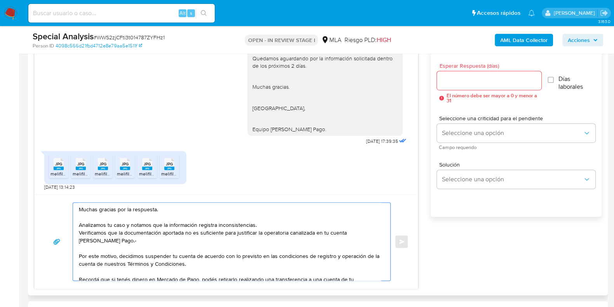
click at [80, 209] on textarea "Muchas gracias por la respuesta. Analizamos tu caso y notamos que la informació…" at bounding box center [230, 241] width 302 height 78
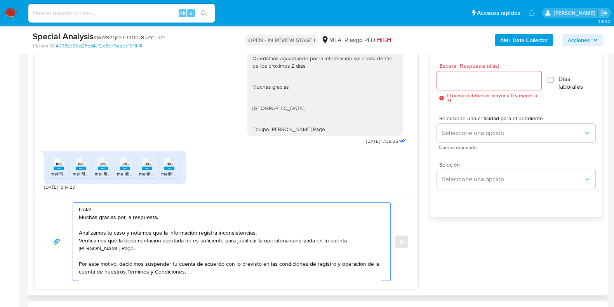
scroll to position [44, 0]
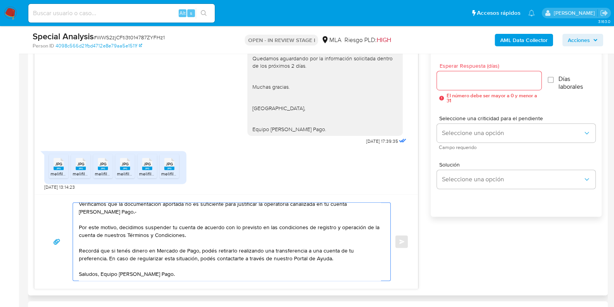
type textarea "Hola! Muchas gracias por la respuesta. Analizamos tu caso y notamos que la info…"
click at [456, 85] on div at bounding box center [489, 80] width 104 height 19
click at [456, 79] on input "Esperar Respuesta (días)" at bounding box center [489, 80] width 104 height 10
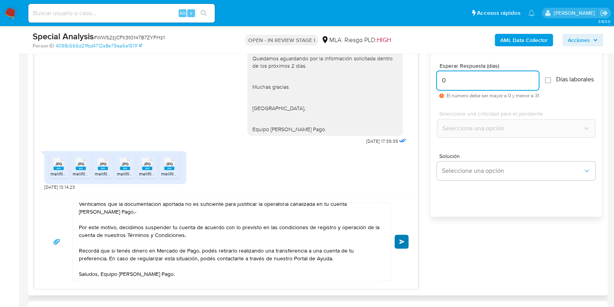
type input "0"
click at [403, 240] on span "Enviar" at bounding box center [401, 241] width 5 height 5
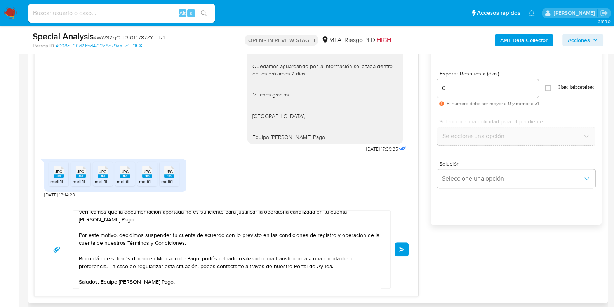
scroll to position [437, 0]
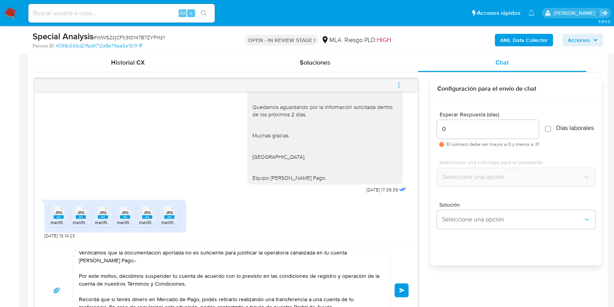
click at [401, 289] on span "Enviar" at bounding box center [401, 289] width 5 height 5
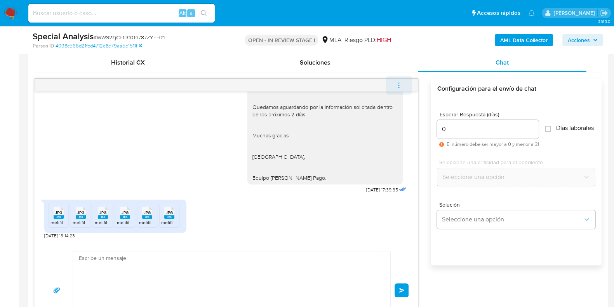
scroll to position [857, 0]
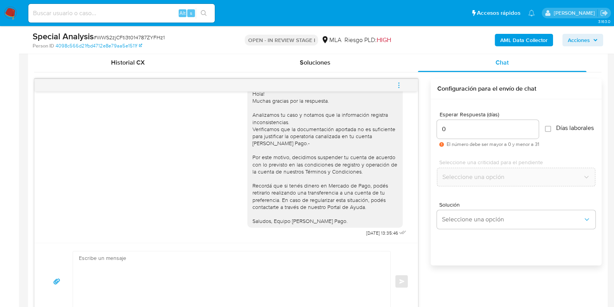
click at [402, 85] on icon "menu-action" at bounding box center [398, 85] width 7 height 7
click at [403, 85] on button "menu-action" at bounding box center [399, 85] width 26 height 19
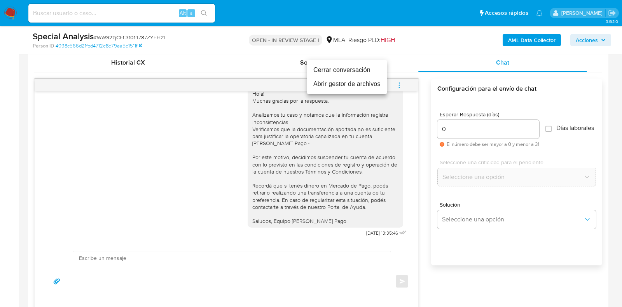
click at [368, 69] on li "Cerrar conversación" at bounding box center [347, 70] width 80 height 14
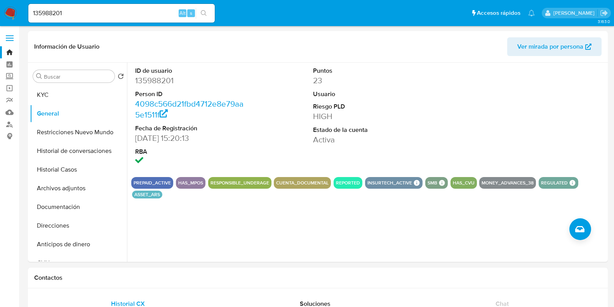
select select "10"
drag, startPoint x: 73, startPoint y: 14, endPoint x: 0, endPoint y: 26, distance: 74.0
click at [0, 26] on nav "Pausado Ver notificaciones 135988201 Alt s Accesos rápidos Presiona las siguien…" at bounding box center [307, 13] width 614 height 26
paste input "406792766"
type input "406792766"
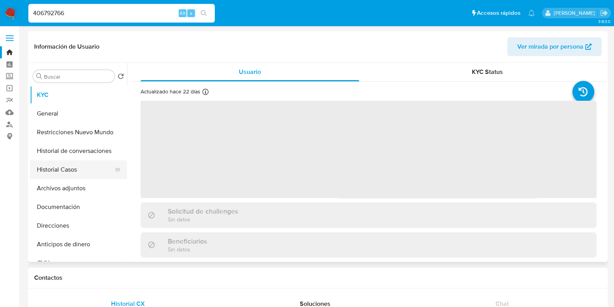
click at [58, 178] on button "Historial Casos" at bounding box center [75, 169] width 91 height 19
select select "10"
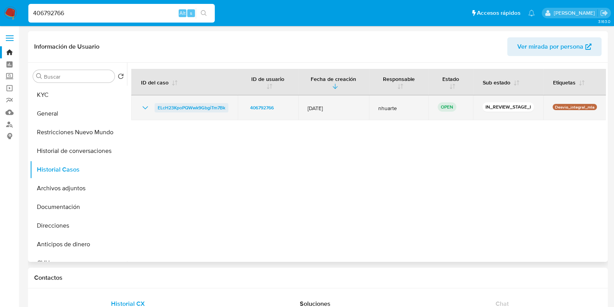
click at [179, 109] on span "ELcH23KpoPQWwk9GbgiTm7Bk" at bounding box center [192, 107] width 68 height 9
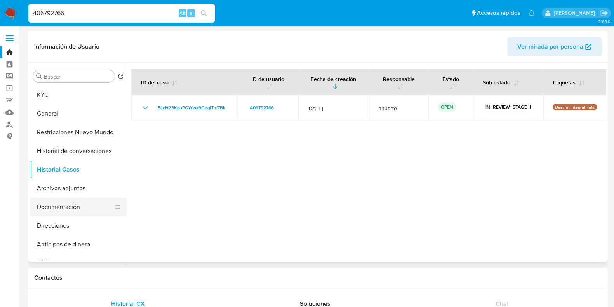
click at [56, 212] on button "Documentación" at bounding box center [75, 206] width 91 height 19
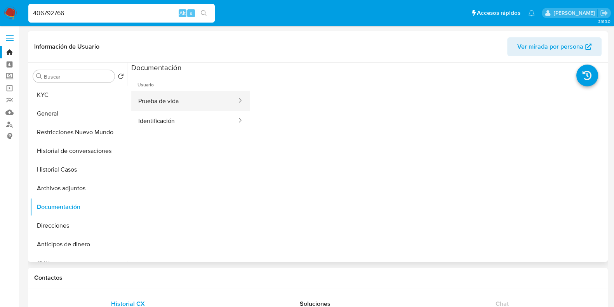
click at [155, 103] on button "Prueba de vida" at bounding box center [184, 101] width 106 height 20
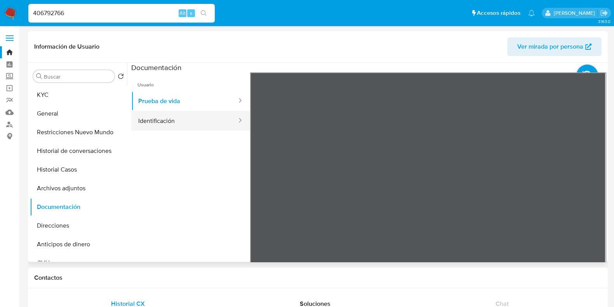
click at [203, 122] on button "Identificación" at bounding box center [184, 121] width 106 height 20
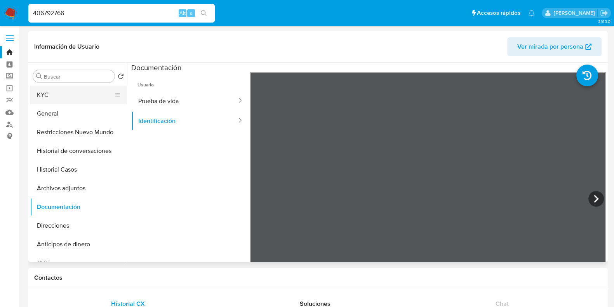
click at [82, 102] on button "KYC" at bounding box center [75, 94] width 91 height 19
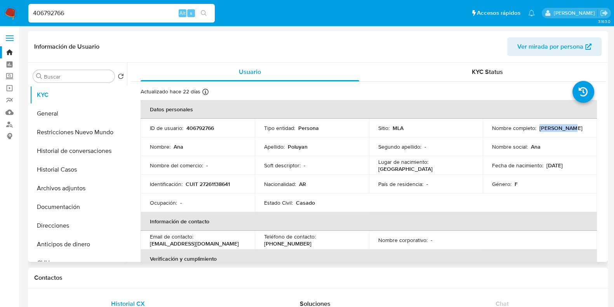
drag, startPoint x: 538, startPoint y: 126, endPoint x: 580, endPoint y: 126, distance: 42.0
click at [580, 126] on div "Nombre completo : [PERSON_NAME]" at bounding box center [540, 127] width 96 height 7
copy p "[PERSON_NAME]"
click at [61, 204] on button "Documentación" at bounding box center [75, 206] width 91 height 19
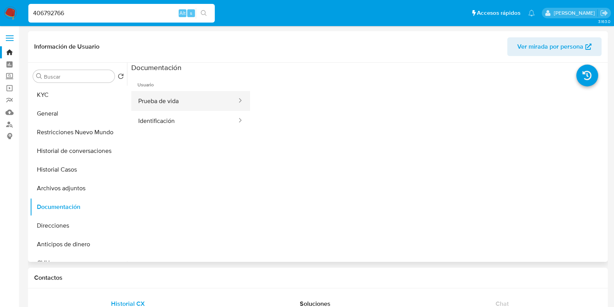
click at [183, 94] on button "Prueba de vida" at bounding box center [184, 101] width 106 height 20
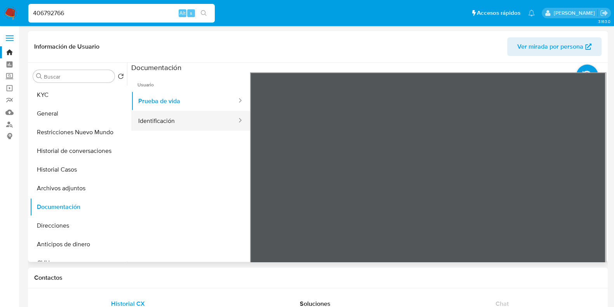
click at [181, 124] on button "Identificación" at bounding box center [184, 121] width 106 height 20
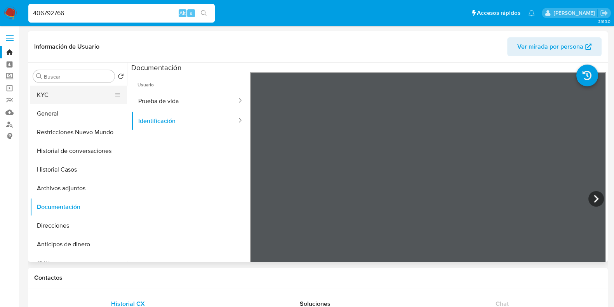
click at [64, 98] on button "KYC" at bounding box center [75, 94] width 91 height 19
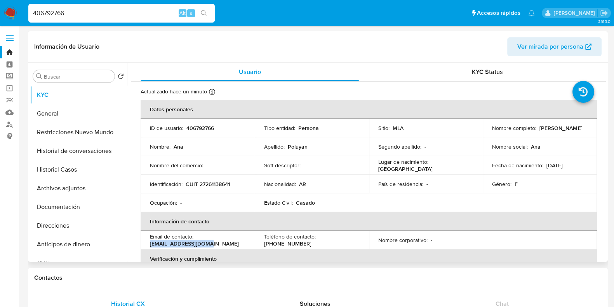
drag, startPoint x: 150, startPoint y: 246, endPoint x: 210, endPoint y: 244, distance: 60.3
click at [210, 244] on div "Email de contacto : poluyanana@gmail.com" at bounding box center [198, 240] width 96 height 14
copy p "poluyanana@gmail.com"
drag, startPoint x: 70, startPoint y: 16, endPoint x: 10, endPoint y: 10, distance: 59.8
click at [10, 10] on nav "Pausado Ver notificaciones 406792766 Alt s Accesos rápidos Presiona las siguien…" at bounding box center [307, 13] width 614 height 26
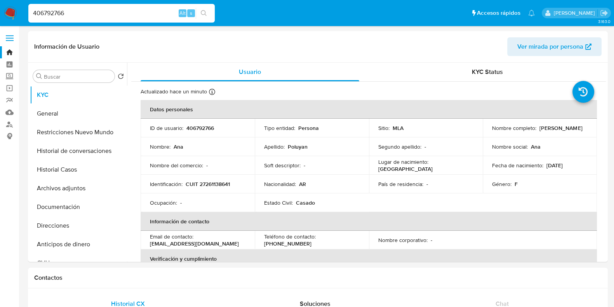
paste input "185642680"
type input "185642680"
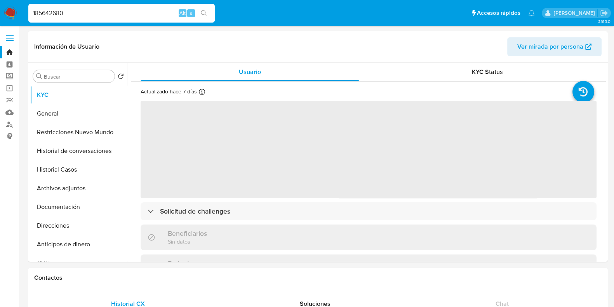
select select "10"
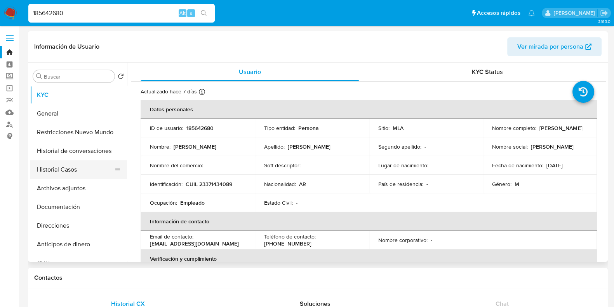
click at [78, 173] on button "Historial Casos" at bounding box center [75, 169] width 91 height 19
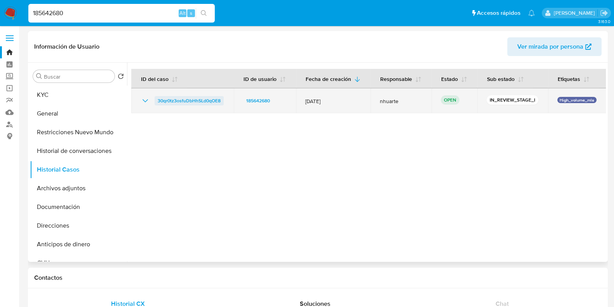
click at [207, 101] on span "30qr0tz3osfuDbHhSLd0qOE8" at bounding box center [189, 100] width 63 height 9
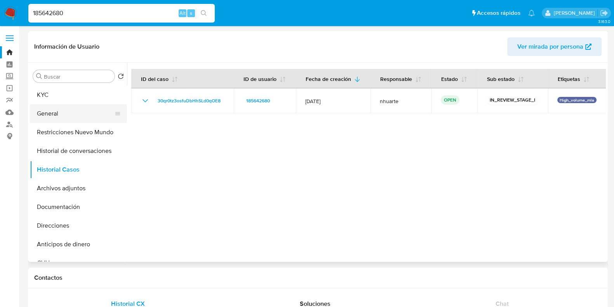
click at [74, 111] on button "General" at bounding box center [75, 113] width 91 height 19
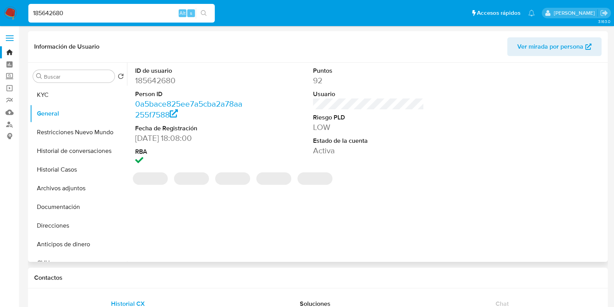
click at [157, 84] on dd "185642680" at bounding box center [190, 80] width 111 height 11
copy dd "185642680"
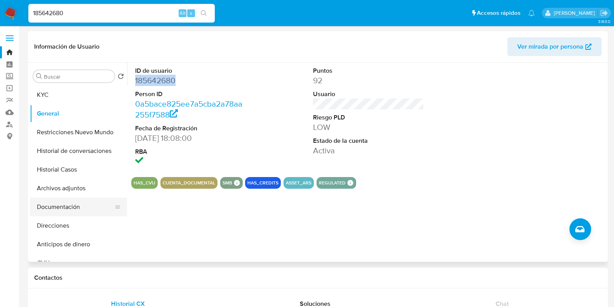
click at [74, 212] on button "Documentación" at bounding box center [75, 206] width 91 height 19
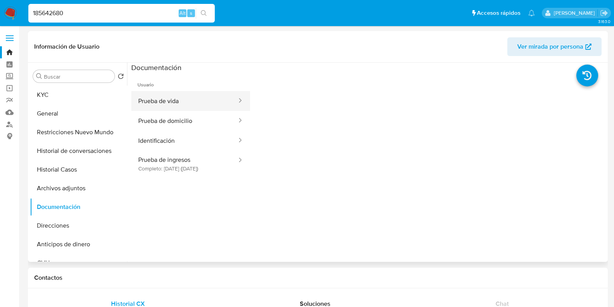
click at [166, 100] on button "Prueba de vida" at bounding box center [184, 101] width 106 height 20
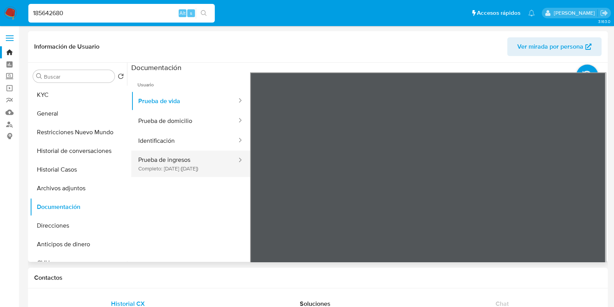
click at [190, 154] on button "Prueba de ingresos Completo: 22/03/2024 (hace 2 años)" at bounding box center [184, 163] width 106 height 26
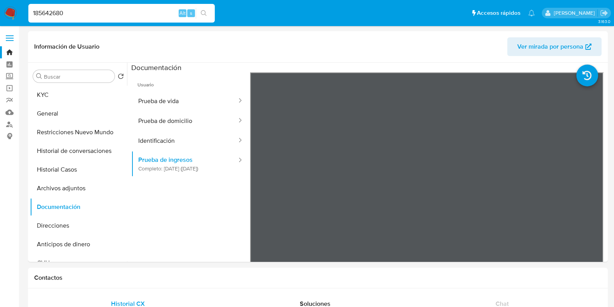
drag, startPoint x: 75, startPoint y: 10, endPoint x: 0, endPoint y: 12, distance: 74.6
click at [0, 12] on nav "Pausado Ver notificaciones 185642680 Alt s Accesos rápidos Presiona las siguien…" at bounding box center [307, 13] width 614 height 26
paste input "416907294"
type input "416907294"
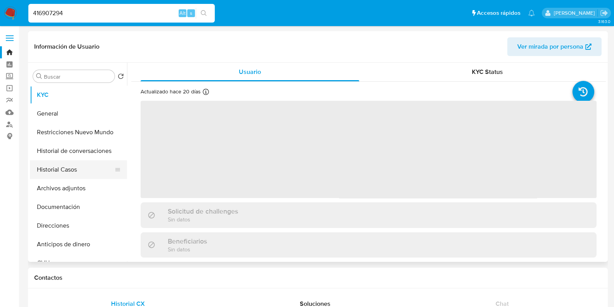
drag, startPoint x: 90, startPoint y: 173, endPoint x: 95, endPoint y: 174, distance: 5.1
click at [90, 173] on button "Historial Casos" at bounding box center [75, 169] width 91 height 19
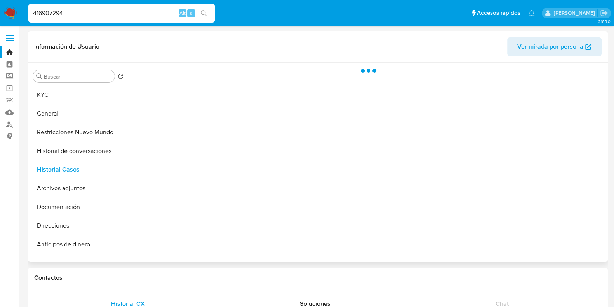
select select "10"
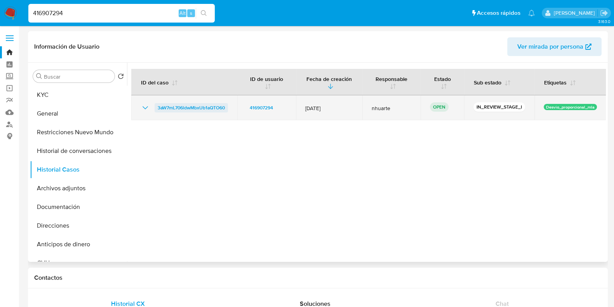
click at [194, 109] on span "3aW7mL706ldwMbxUb1aQTO60" at bounding box center [191, 107] width 67 height 9
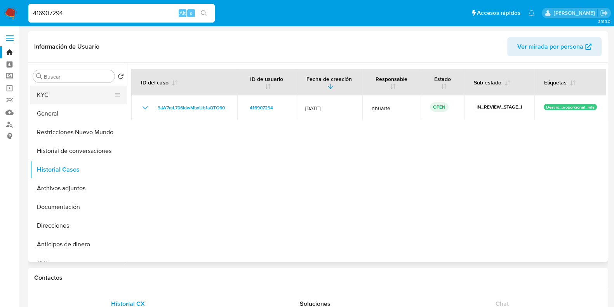
click at [50, 95] on button "KYC" at bounding box center [75, 94] width 91 height 19
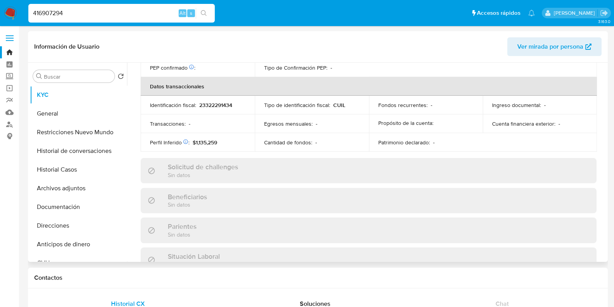
scroll to position [416, 0]
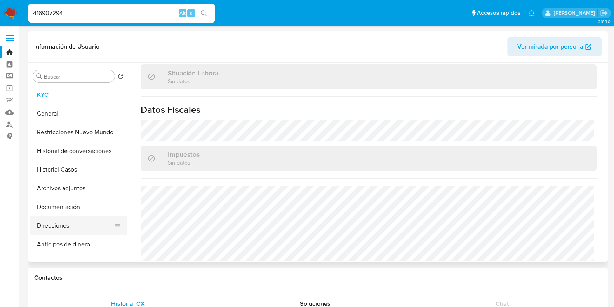
click at [63, 222] on button "Direcciones" at bounding box center [75, 225] width 91 height 19
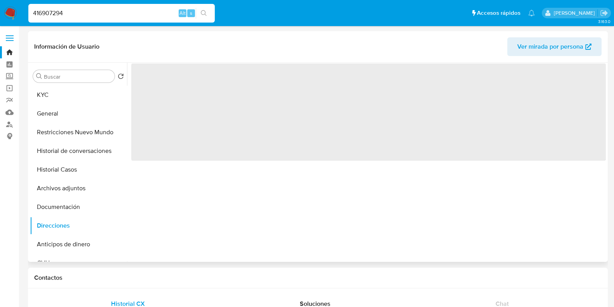
scroll to position [0, 0]
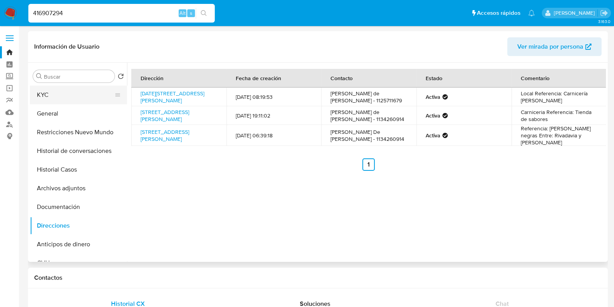
drag, startPoint x: 80, startPoint y: 98, endPoint x: 87, endPoint y: 99, distance: 7.5
click at [80, 98] on button "KYC" at bounding box center [75, 94] width 91 height 19
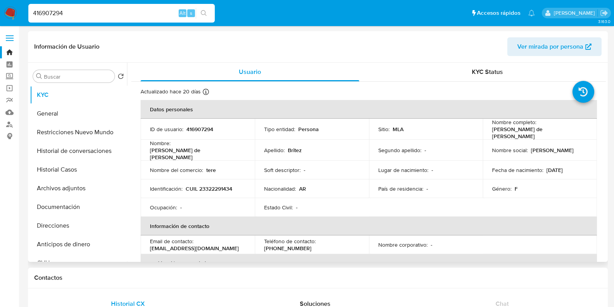
click at [222, 185] on p "CUIL 23322291434" at bounding box center [209, 188] width 47 height 7
copy p "23322291434"
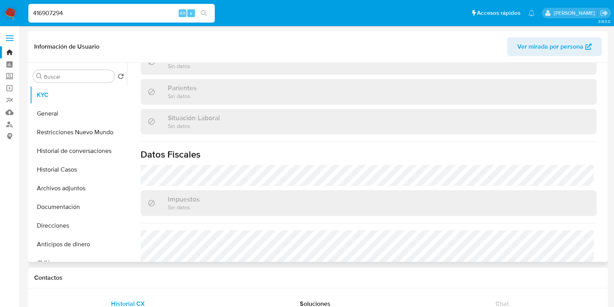
scroll to position [416, 0]
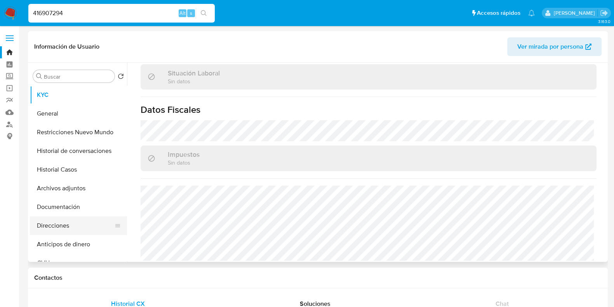
click at [66, 222] on button "Direcciones" at bounding box center [75, 225] width 91 height 19
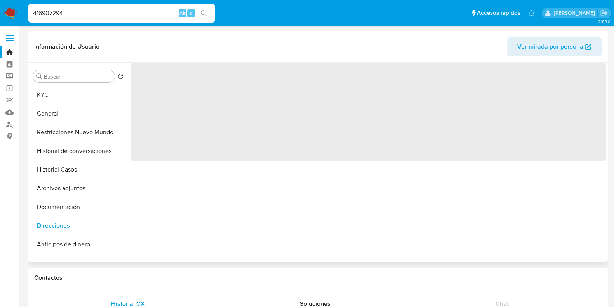
scroll to position [0, 0]
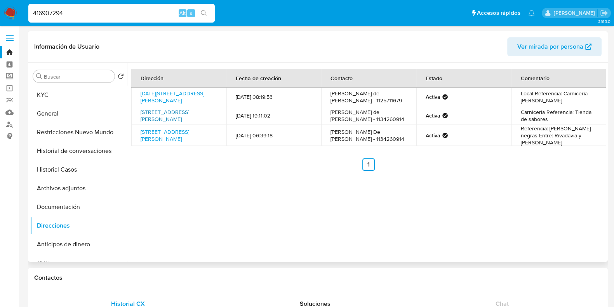
click at [146, 111] on link "Calle Asamblea 777, Villa Lynch, Buenos Aires, 1672, Argentina 777" at bounding box center [165, 115] width 49 height 15
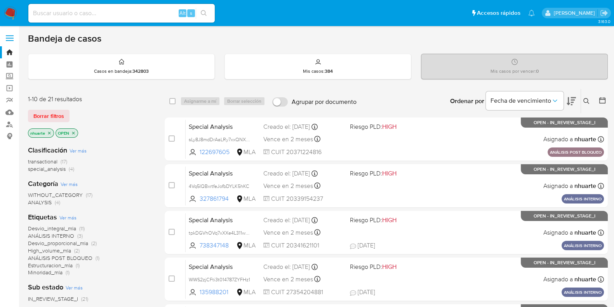
click at [585, 99] on icon at bounding box center [587, 101] width 6 height 6
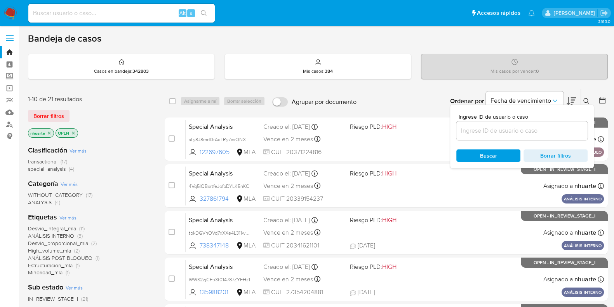
click at [551, 126] on input at bounding box center [521, 130] width 131 height 10
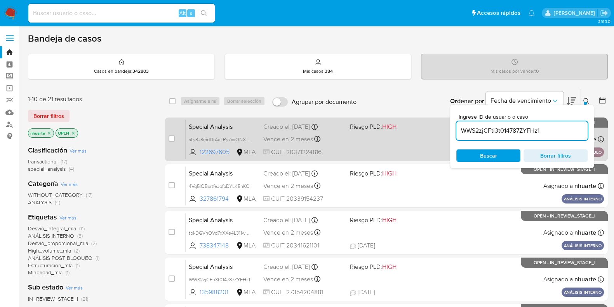
type input "WWS2zjCFti3t014787ZYFHz1"
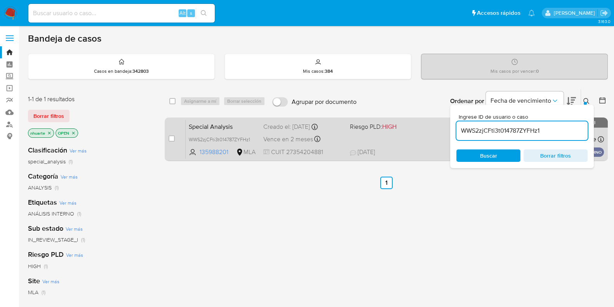
click at [175, 139] on div "case-item-checkbox No es posible asignar el caso" at bounding box center [177, 138] width 17 height 39
click at [175, 137] on div "case-item-checkbox No es posible asignar el caso" at bounding box center [177, 138] width 17 height 39
click at [174, 137] on input "checkbox" at bounding box center [172, 138] width 6 height 6
checkbox input "true"
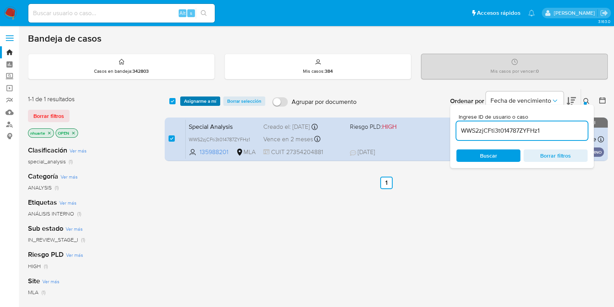
click at [199, 98] on span "Asignarme a mí" at bounding box center [200, 101] width 32 height 8
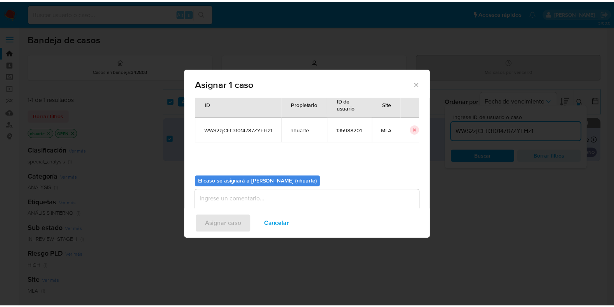
scroll to position [40, 0]
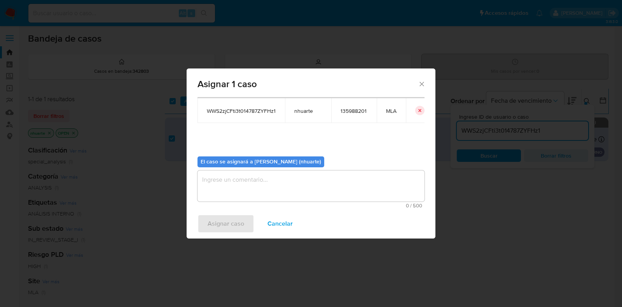
click at [272, 189] on textarea "assign-modal" at bounding box center [310, 185] width 227 height 31
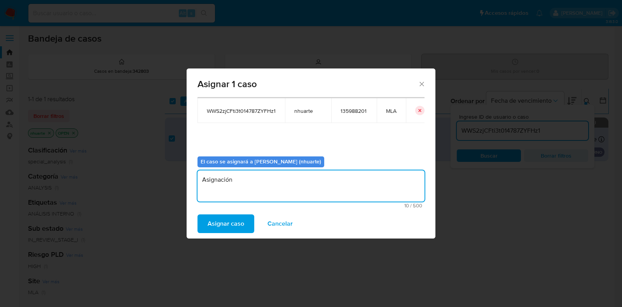
type textarea "Asignación"
click at [223, 226] on span "Asignar caso" at bounding box center [225, 223] width 37 height 17
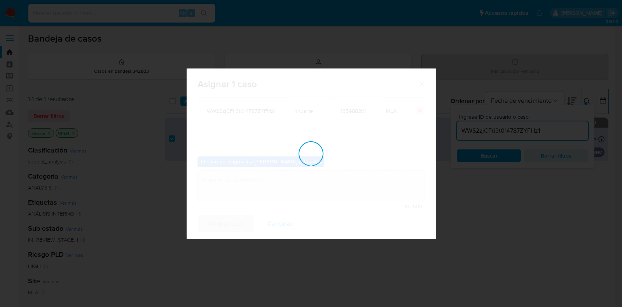
checkbox input "false"
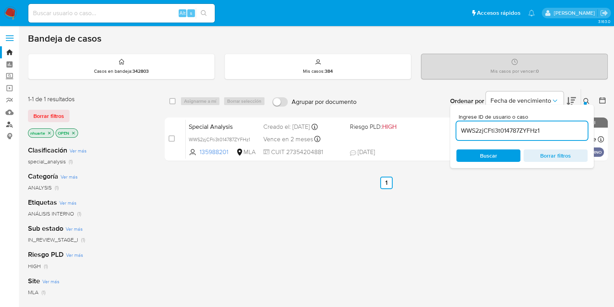
click at [10, 127] on link "Buscador de personas" at bounding box center [46, 124] width 92 height 12
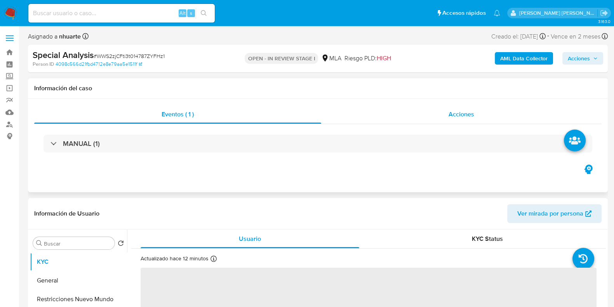
click at [450, 110] on span "Acciones" at bounding box center [462, 114] width 26 height 9
select select "10"
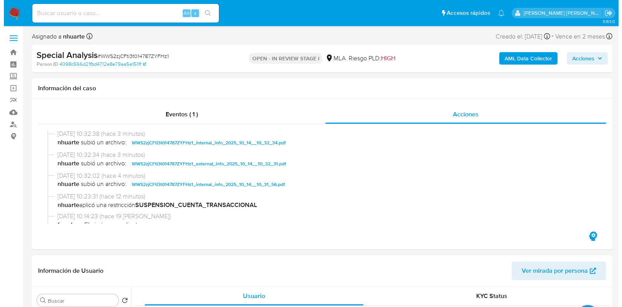
scroll to position [243, 0]
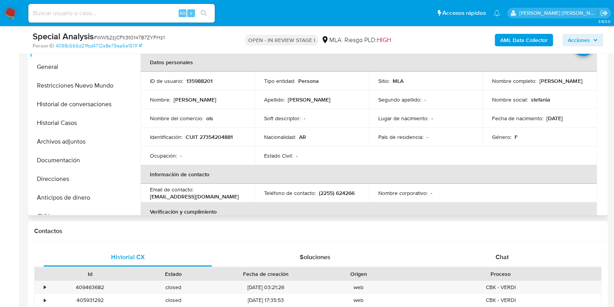
drag, startPoint x: 91, startPoint y: 145, endPoint x: 324, endPoint y: 127, distance: 234.1
click at [91, 144] on button "Archivos adjuntos" at bounding box center [78, 141] width 97 height 19
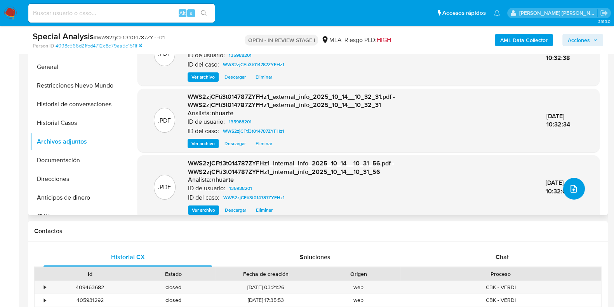
click at [569, 186] on span "upload-file" at bounding box center [573, 188] width 9 height 9
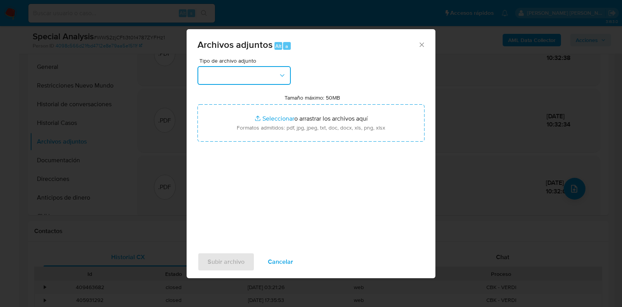
click at [279, 76] on icon "button" at bounding box center [282, 75] width 8 height 8
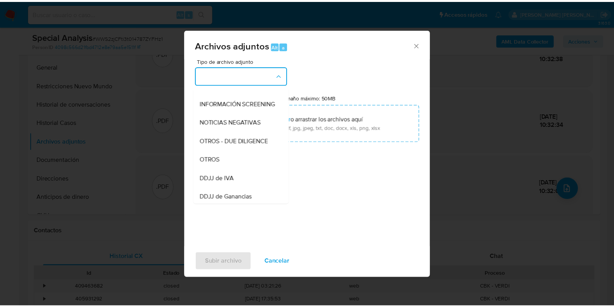
scroll to position [91, 0]
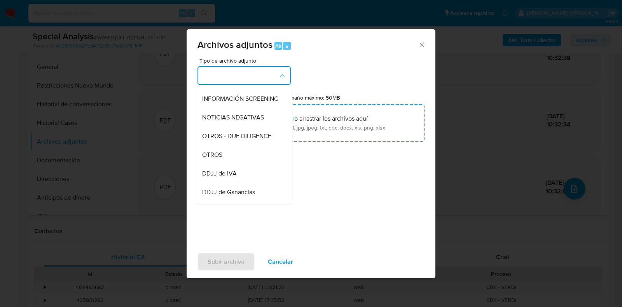
drag, startPoint x: 260, startPoint y: 157, endPoint x: 256, endPoint y: 163, distance: 6.9
click at [260, 157] on div "OTROS" at bounding box center [241, 154] width 79 height 19
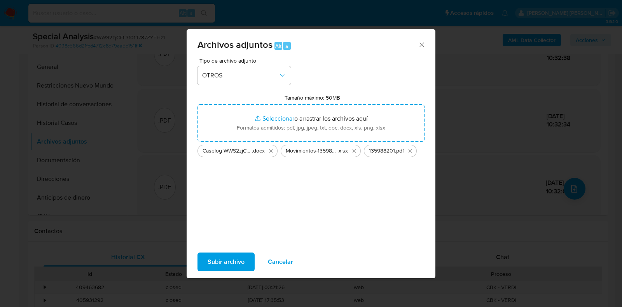
click at [226, 265] on span "Subir archivo" at bounding box center [225, 261] width 37 height 17
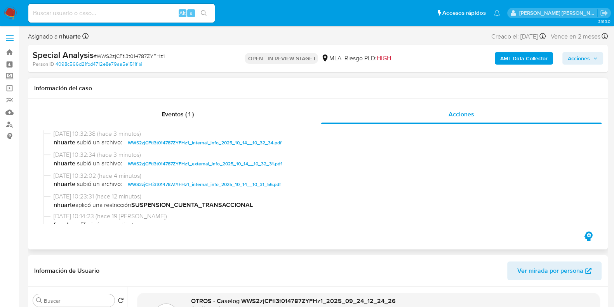
scroll to position [0, 0]
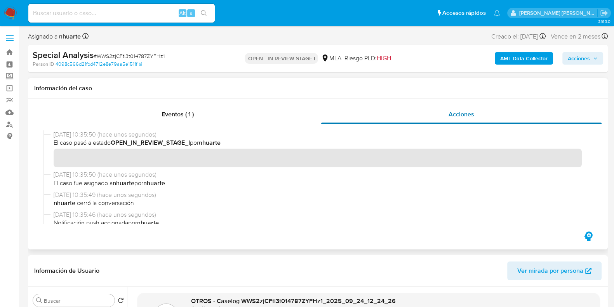
drag, startPoint x: 161, startPoint y: 112, endPoint x: 344, endPoint y: 112, distance: 183.0
click at [162, 112] on span "Eventos ( 1 )" at bounding box center [178, 114] width 32 height 9
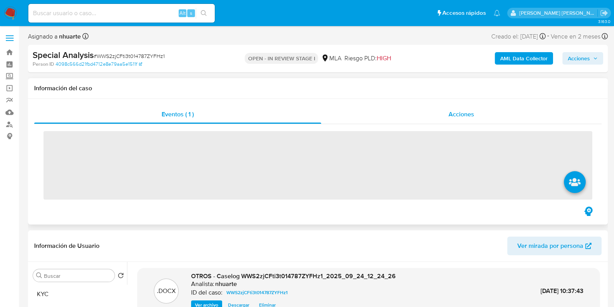
click at [460, 120] on div "Acciones" at bounding box center [461, 114] width 281 height 19
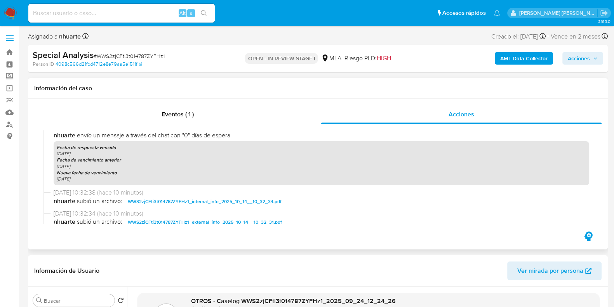
scroll to position [291, 0]
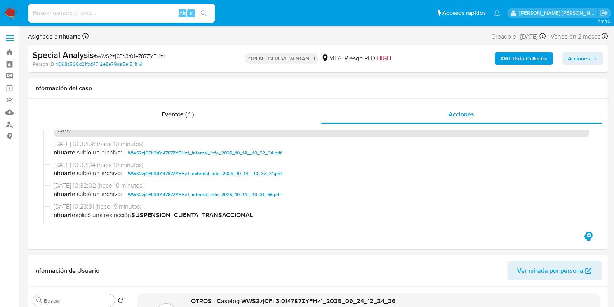
click at [583, 63] on span "Acciones" at bounding box center [579, 58] width 22 height 12
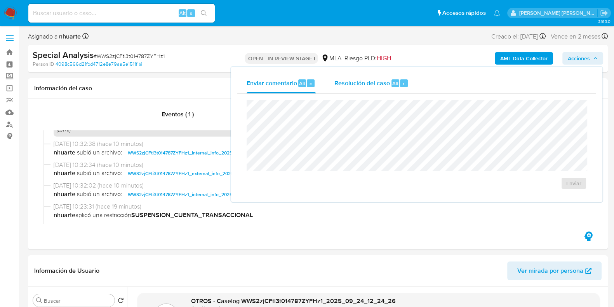
click at [347, 77] on div "Resolución del caso Alt r" at bounding box center [372, 83] width 74 height 20
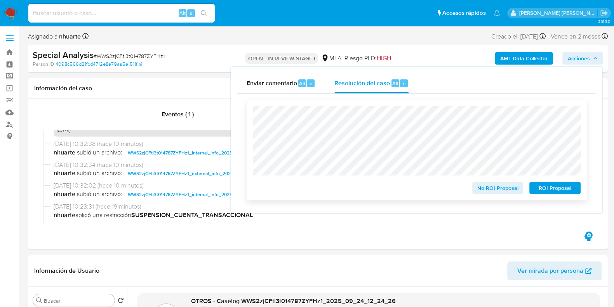
click at [550, 191] on span "ROI Proposal" at bounding box center [555, 187] width 40 height 11
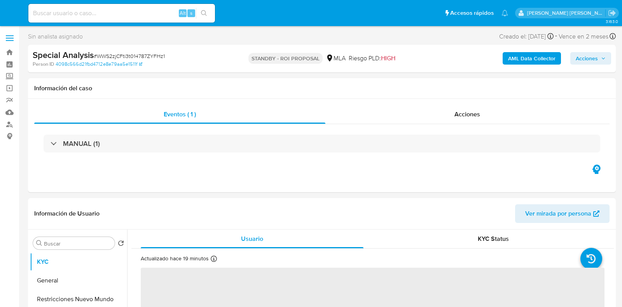
select select "10"
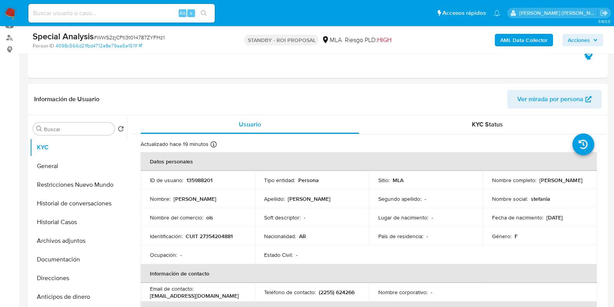
scroll to position [243, 0]
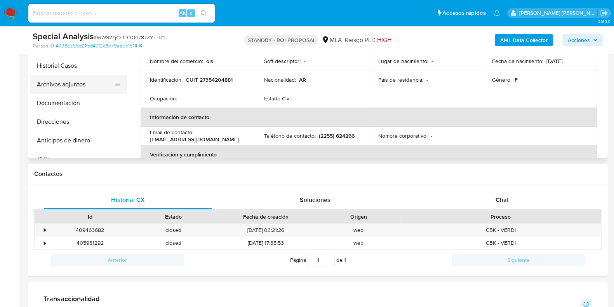
click at [87, 87] on button "Archivos adjuntos" at bounding box center [75, 84] width 91 height 19
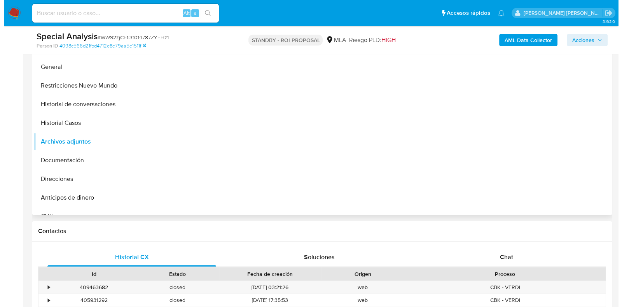
scroll to position [146, 0]
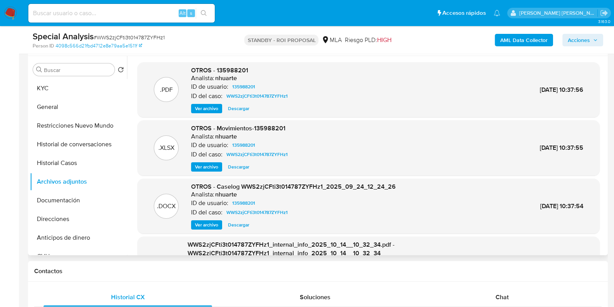
click at [217, 222] on span "Ver archivo" at bounding box center [206, 225] width 23 height 8
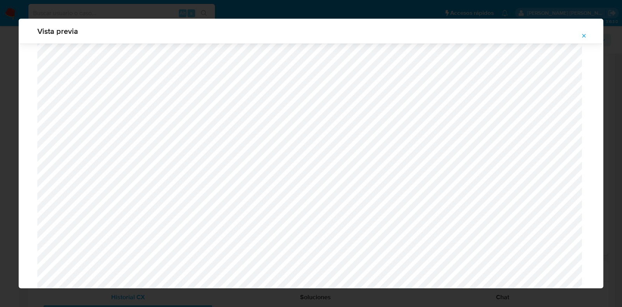
scroll to position [859, 0]
click at [581, 36] on icon "Attachment preview" at bounding box center [583, 36] width 6 height 6
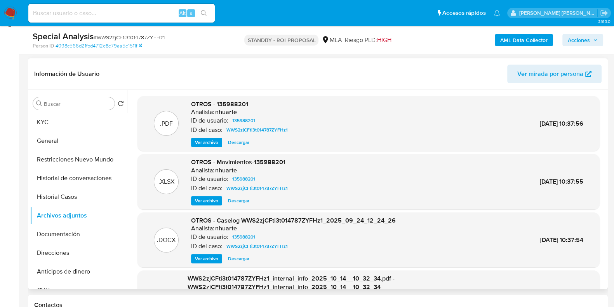
scroll to position [97, 0]
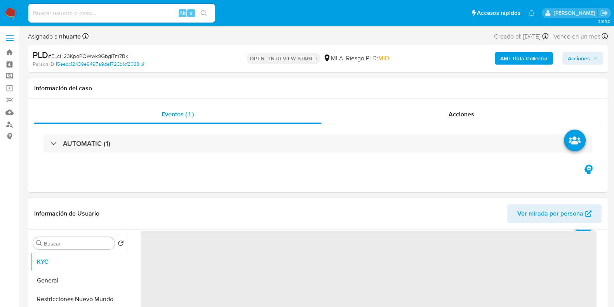
scroll to position [225, 0]
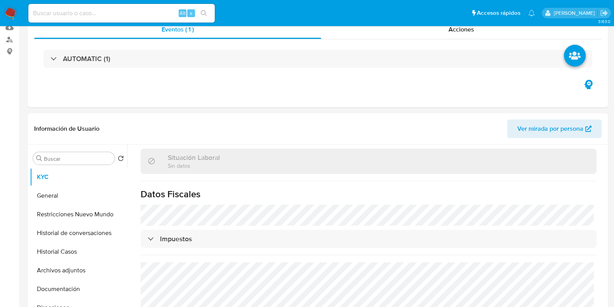
select select "10"
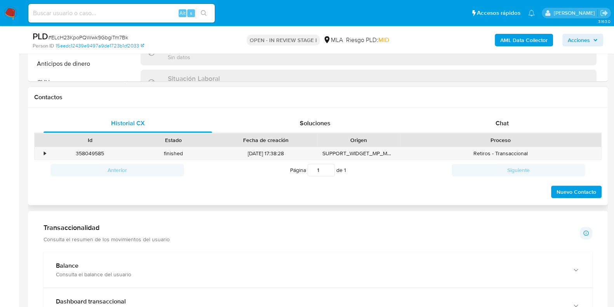
scroll to position [408, 0]
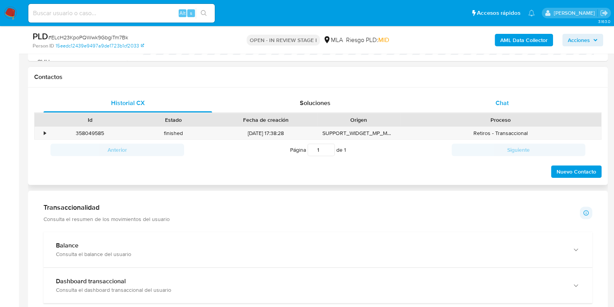
click at [501, 106] on span "Chat" at bounding box center [502, 102] width 13 height 9
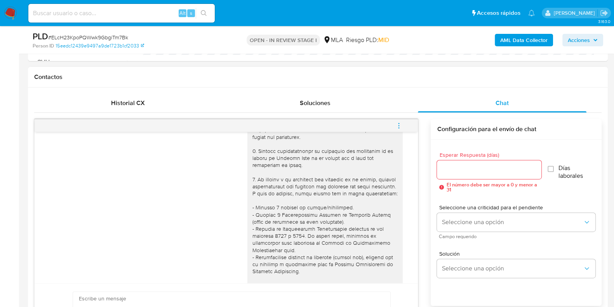
scroll to position [0, 0]
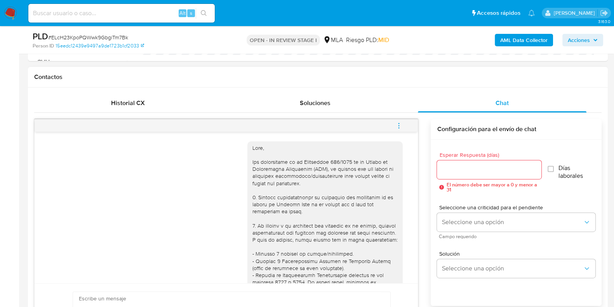
click at [398, 122] on icon "menu-action" at bounding box center [398, 125] width 7 height 7
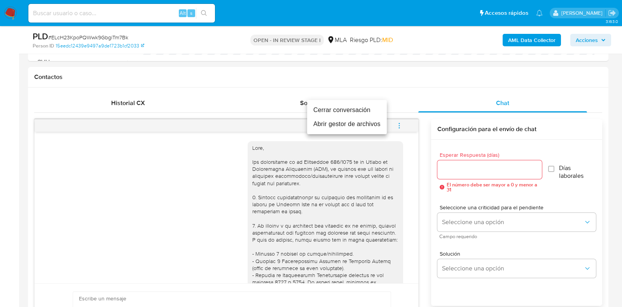
click at [362, 111] on li "Cerrar conversación" at bounding box center [347, 110] width 80 height 14
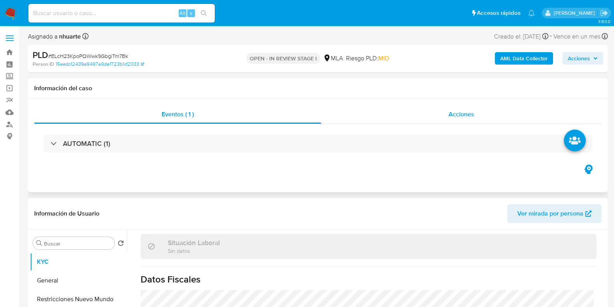
click at [463, 108] on div "Acciones" at bounding box center [461, 114] width 281 height 19
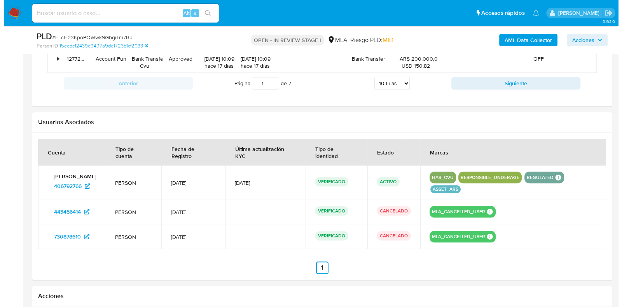
scroll to position [1262, 0]
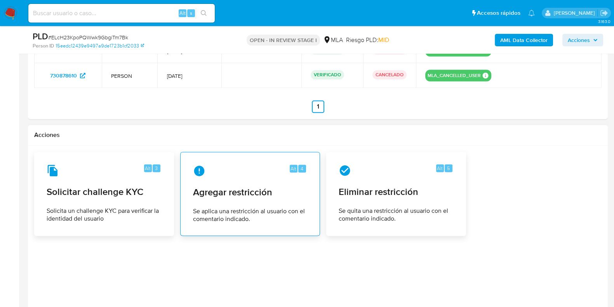
click at [255, 183] on div "Alt 4 Agregar restricción Se aplica una restricción al usuario con el comentari…" at bounding box center [250, 193] width 127 height 71
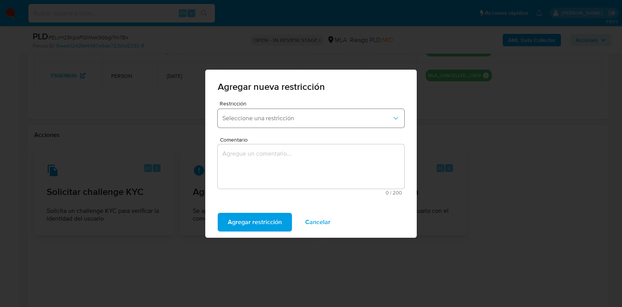
click at [262, 117] on span "Seleccione una restricción" at bounding box center [306, 118] width 169 height 8
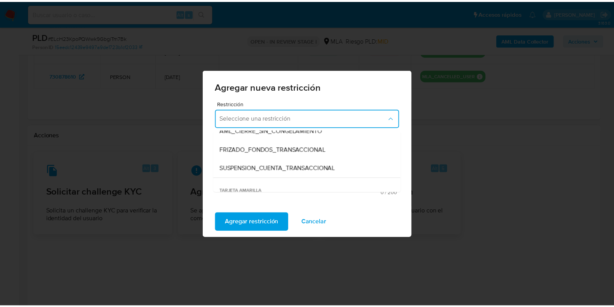
scroll to position [97, 0]
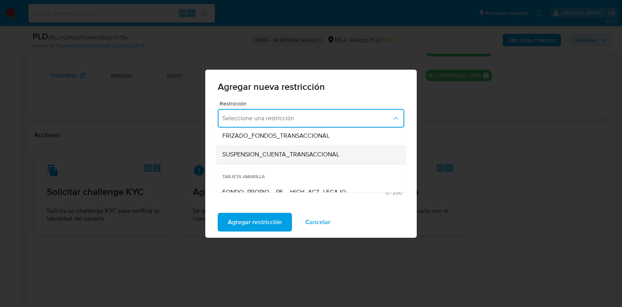
click at [261, 157] on span "SUSPENSION_CUENTA_TRANSACCIONAL" at bounding box center [280, 154] width 117 height 8
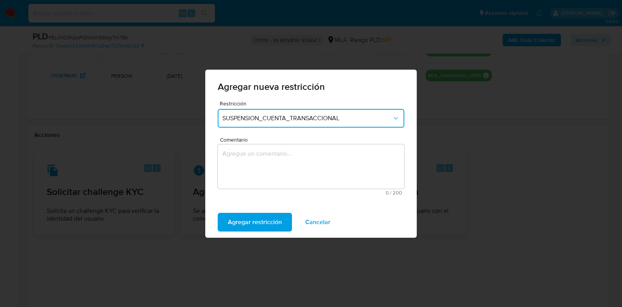
click at [261, 165] on textarea "Comentario" at bounding box center [311, 166] width 186 height 44
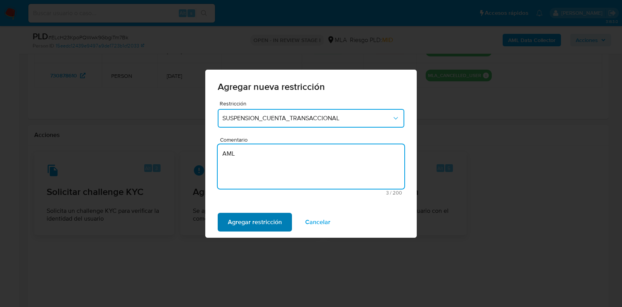
type textarea "AML"
click at [258, 227] on span "Agregar restricción" at bounding box center [255, 221] width 54 height 17
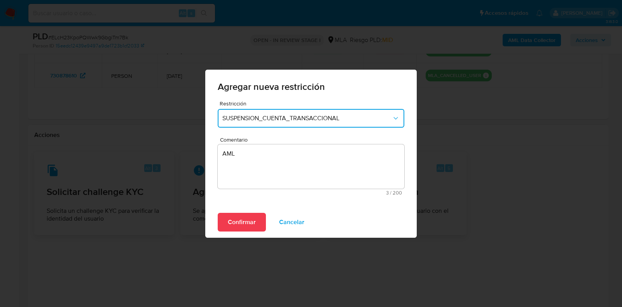
click at [254, 218] on button "Confirmar" at bounding box center [242, 222] width 48 height 19
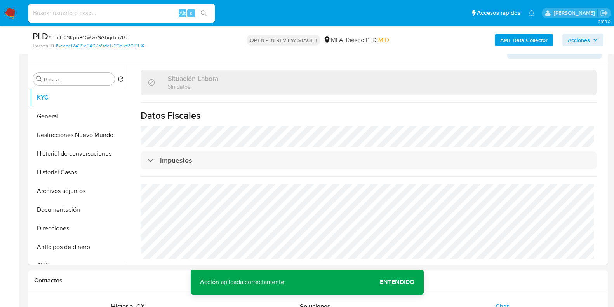
scroll to position [0, 0]
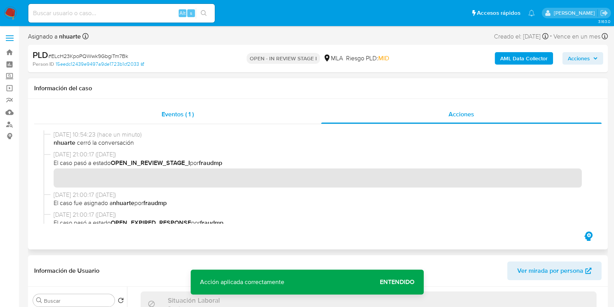
click at [179, 112] on span "Eventos ( 1 )" at bounding box center [178, 114] width 32 height 9
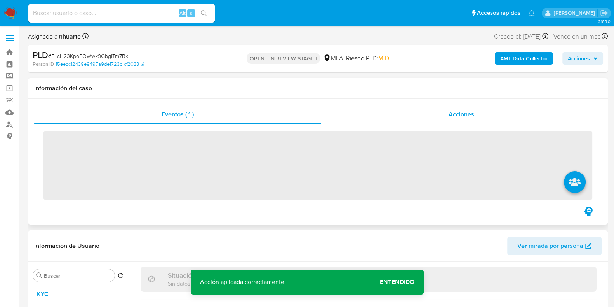
click at [466, 110] on span "Acciones" at bounding box center [462, 114] width 26 height 9
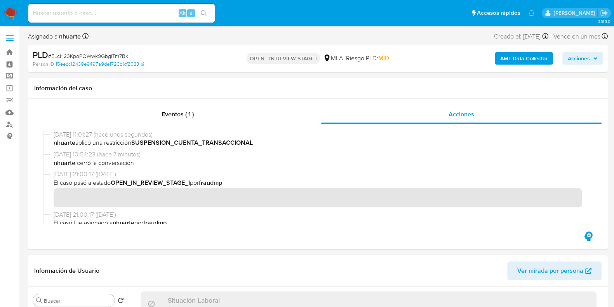
click at [536, 65] on div "AML Data Collector Acciones" at bounding box center [509, 58] width 188 height 18
click at [534, 59] on b "AML Data Collector" at bounding box center [523, 58] width 47 height 12
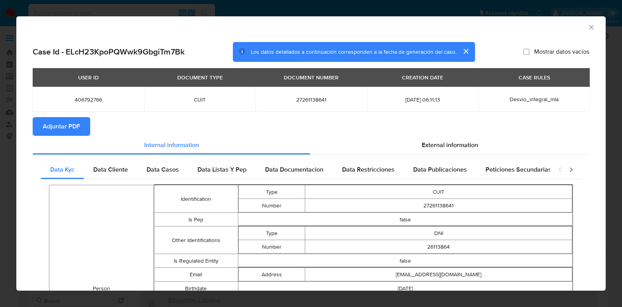
click at [62, 121] on span "Adjuntar PDF" at bounding box center [61, 126] width 37 height 17
click at [587, 26] on icon "Cerrar ventana" at bounding box center [591, 27] width 8 height 8
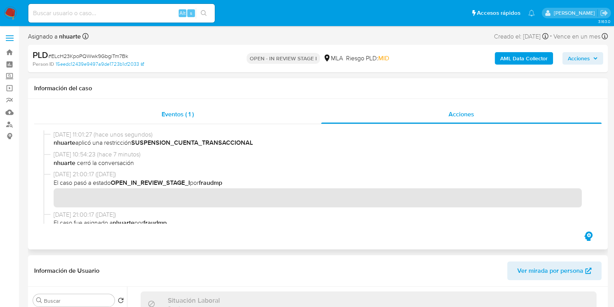
click at [192, 108] on div "Eventos ( 1 )" at bounding box center [177, 114] width 287 height 19
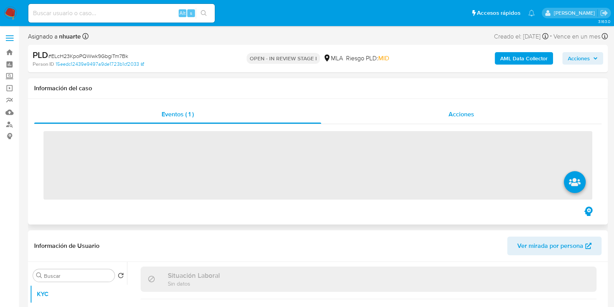
click at [457, 119] on div "Acciones" at bounding box center [461, 114] width 281 height 19
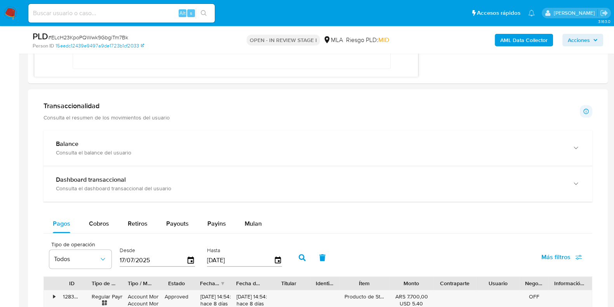
scroll to position [826, 0]
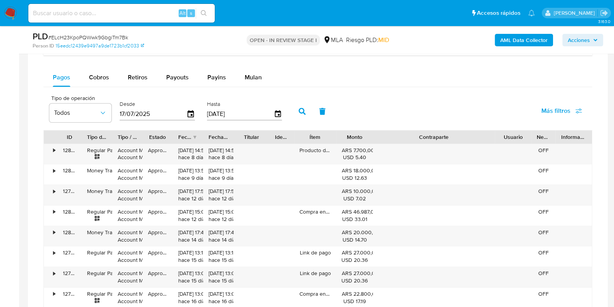
drag, startPoint x: 478, startPoint y: 136, endPoint x: 557, endPoint y: 137, distance: 78.9
click at [557, 137] on div "ID Tipo de operación Tipo / Método Estado Fecha de creación Fecha de aprobación…" at bounding box center [318, 136] width 548 height 13
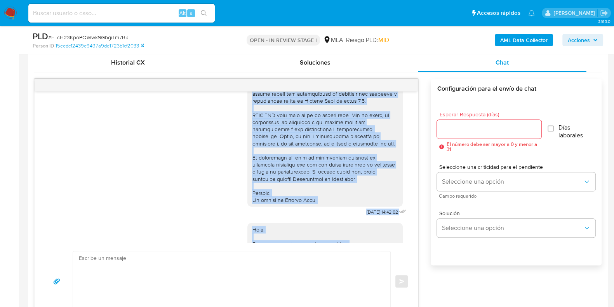
scroll to position [324, 0]
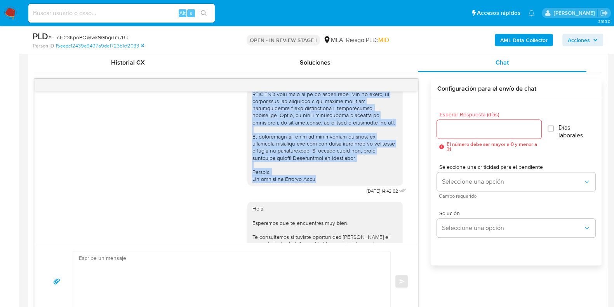
drag, startPoint x: 246, startPoint y: 105, endPoint x: 320, endPoint y: 191, distance: 113.2
copy div "Hola, Por disposición de la Resolución 200/2024 de la Unidad de Información Fin…"
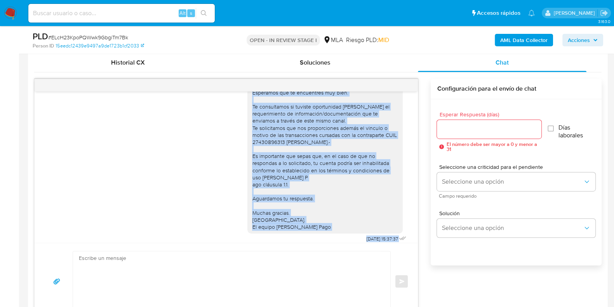
scroll to position [637, 0]
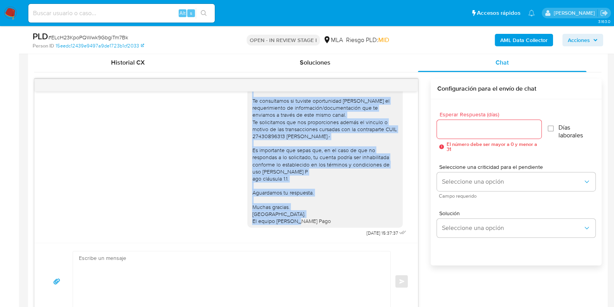
drag, startPoint x: 245, startPoint y: 122, endPoint x: 313, endPoint y: 222, distance: 120.6
click at [313, 222] on div "Hola, Esperamos que te encuentres muy bien. Te consultamos si tuviste oportunid…" at bounding box center [325, 146] width 146 height 155
copy div "Hola, Esperamos que te encuentres muy bien. Te consultamos si tuviste oportunid…"
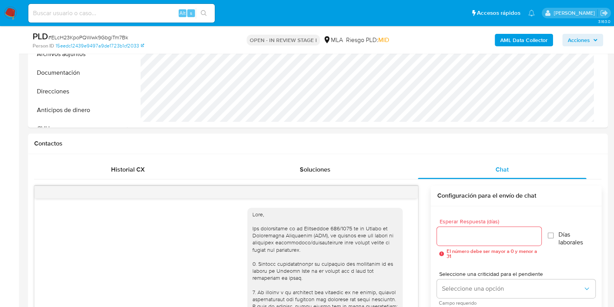
scroll to position [291, 0]
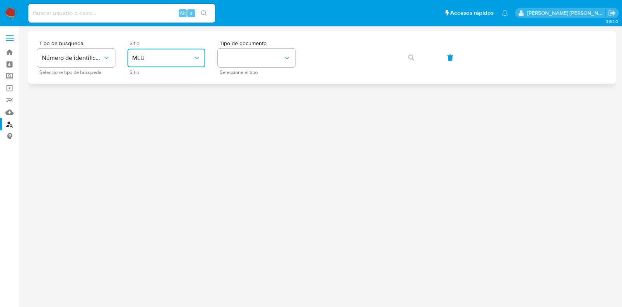
click at [180, 54] on span "MLU" at bounding box center [162, 58] width 61 height 8
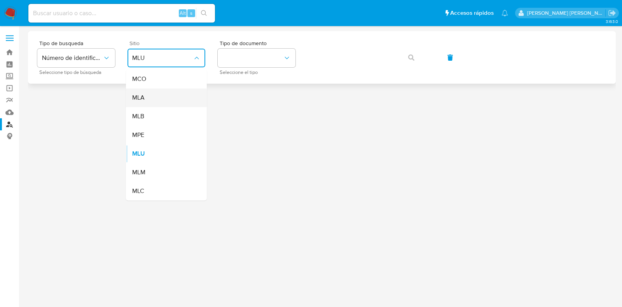
click at [178, 92] on div "MLA" at bounding box center [164, 97] width 64 height 19
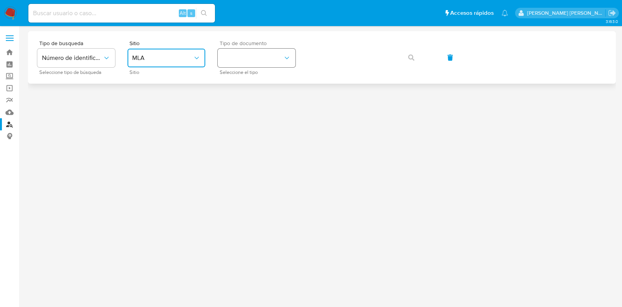
drag, startPoint x: 253, startPoint y: 57, endPoint x: 239, endPoint y: 55, distance: 13.8
click at [239, 56] on button "identificationType" at bounding box center [257, 58] width 78 height 19
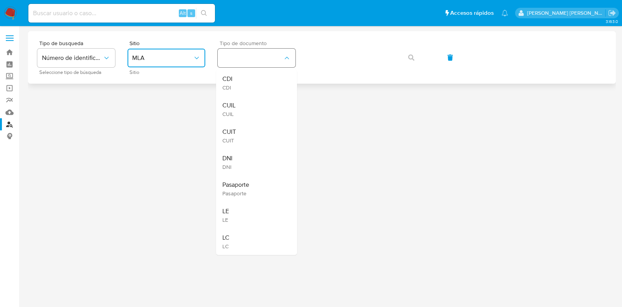
click at [239, 56] on button "identificationType" at bounding box center [257, 58] width 78 height 19
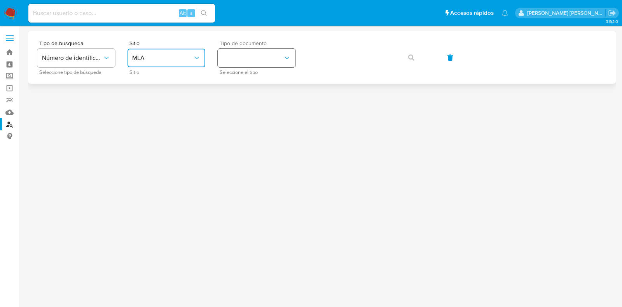
click at [239, 59] on button "identificationType" at bounding box center [257, 58] width 78 height 19
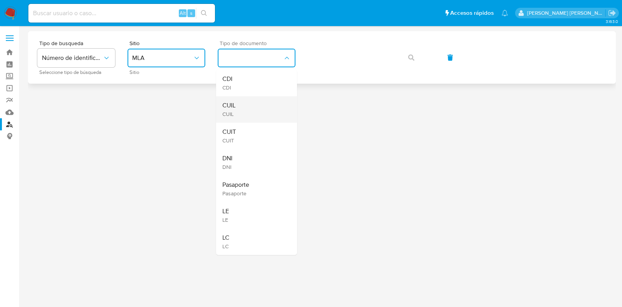
click at [242, 106] on div "CUIL CUIL" at bounding box center [254, 109] width 64 height 26
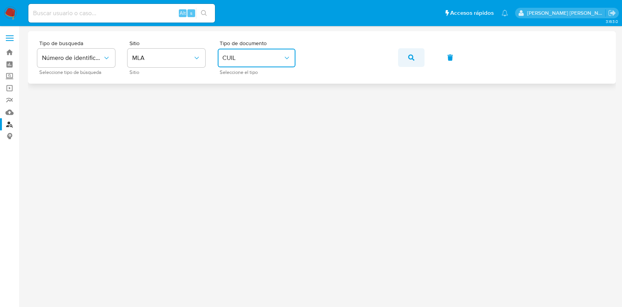
click at [409, 56] on icon "button" at bounding box center [411, 57] width 6 height 6
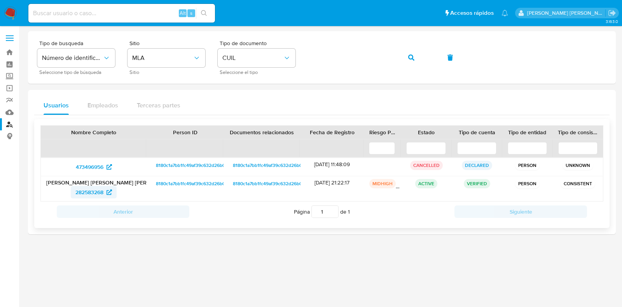
click at [106, 189] on span "282583268" at bounding box center [93, 192] width 37 height 12
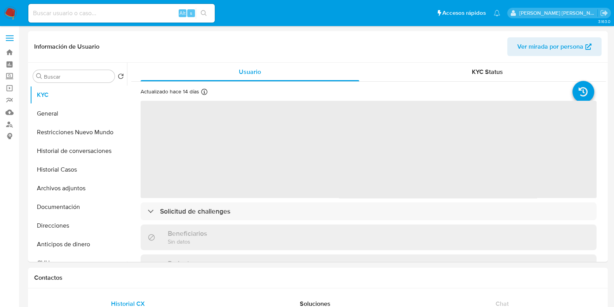
select select "10"
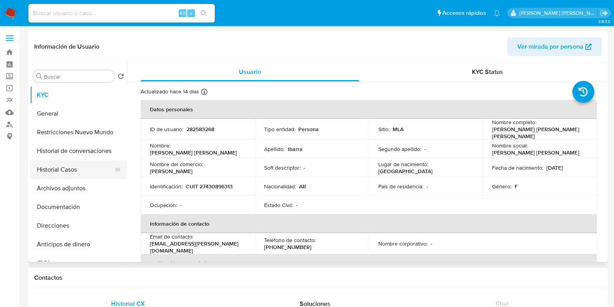
click at [64, 170] on button "Historial Casos" at bounding box center [75, 169] width 91 height 19
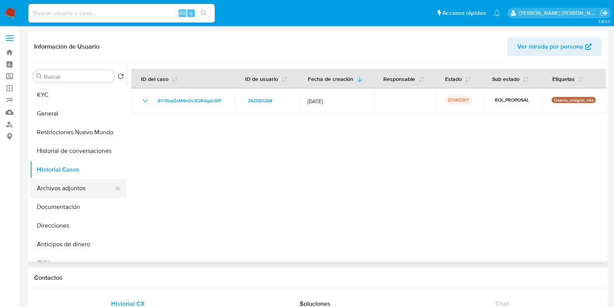
click at [84, 180] on button "Archivos adjuntos" at bounding box center [75, 188] width 91 height 19
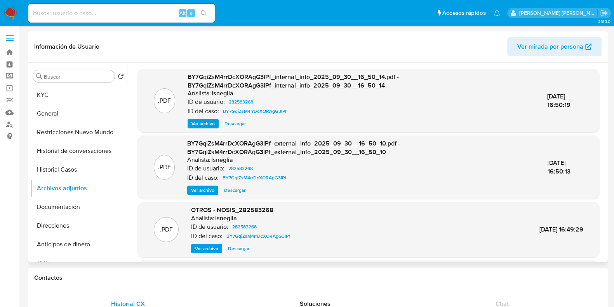
scroll to position [82, 0]
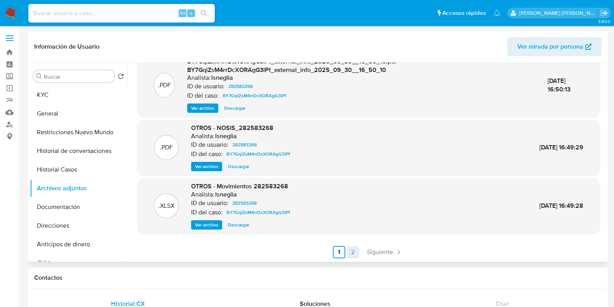
click at [350, 250] on link "2" at bounding box center [353, 252] width 12 height 12
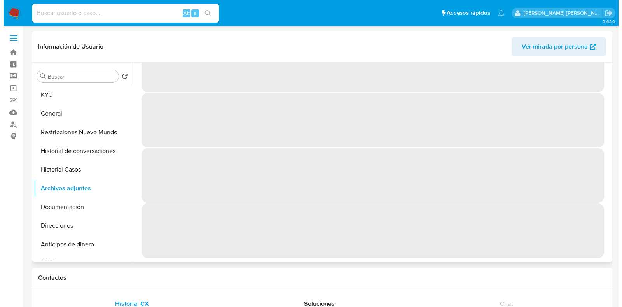
scroll to position [0, 0]
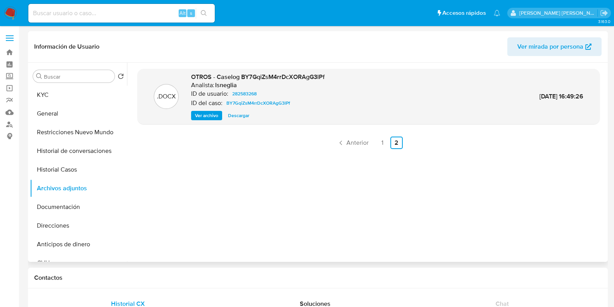
click at [213, 112] on span "Ver archivo" at bounding box center [206, 116] width 23 height 8
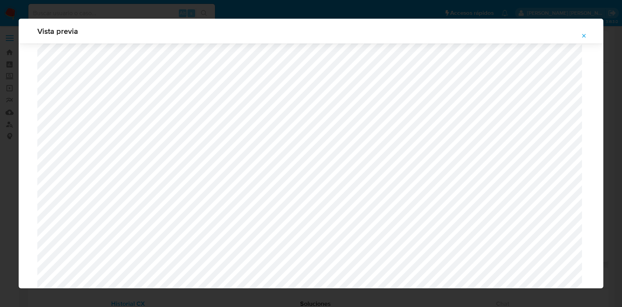
scroll to position [1538, 0]
click at [581, 37] on icon "Attachment preview" at bounding box center [583, 36] width 6 height 6
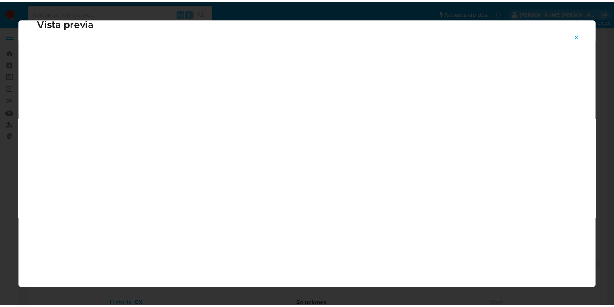
scroll to position [19, 0]
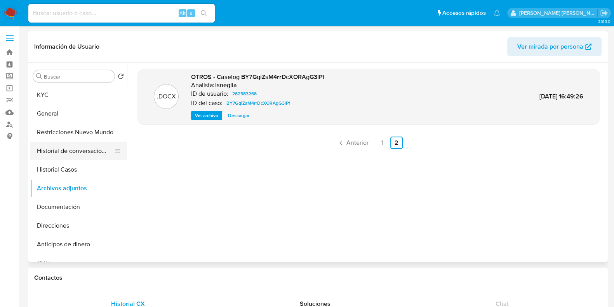
click at [63, 205] on button "Documentación" at bounding box center [78, 206] width 97 height 19
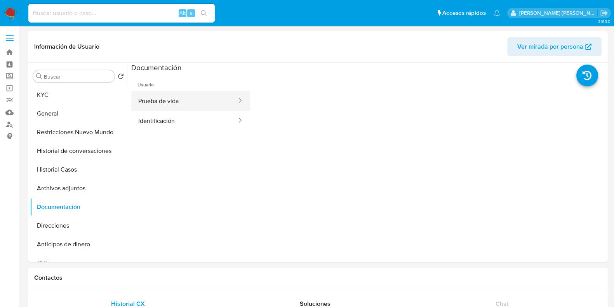
click at [190, 103] on button "Prueba de vida" at bounding box center [184, 101] width 106 height 20
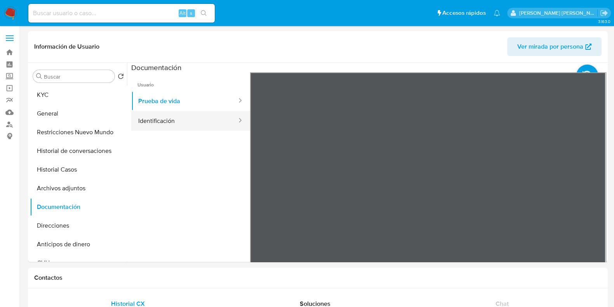
click at [189, 113] on button "Identificación" at bounding box center [184, 121] width 106 height 20
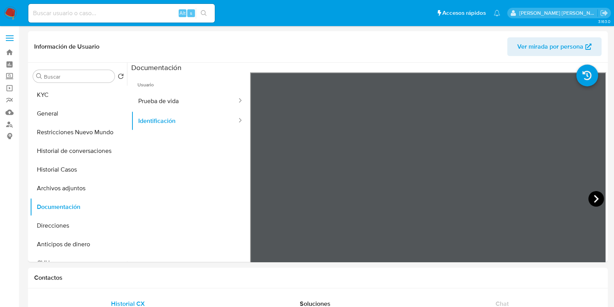
click at [592, 197] on icon at bounding box center [597, 199] width 16 height 16
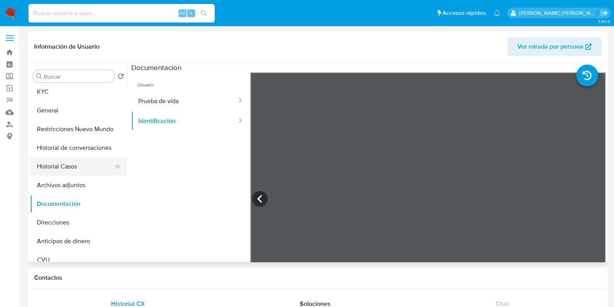
scroll to position [0, 0]
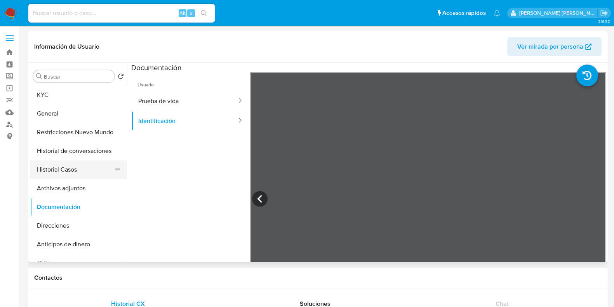
click at [88, 175] on button "Historial Casos" at bounding box center [75, 169] width 91 height 19
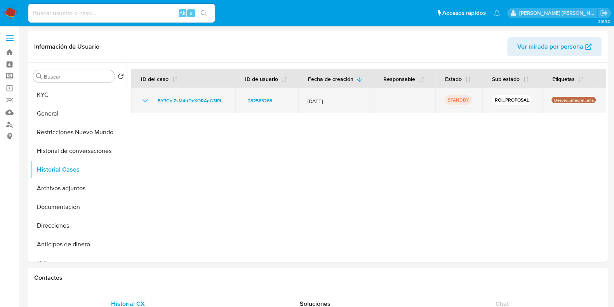
click at [196, 95] on td "BY7GqiZsM4rrDcXORAgG3lPf" at bounding box center [183, 100] width 104 height 25
click at [195, 96] on span "BY7GqiZsM4rrDcXORAgG3lPf" at bounding box center [190, 100] width 64 height 9
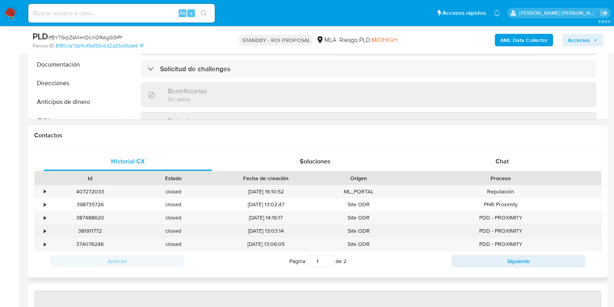
scroll to position [291, 0]
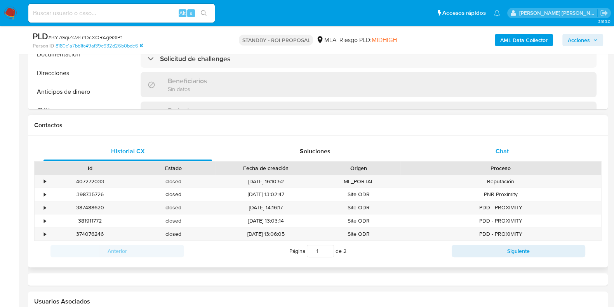
select select "10"
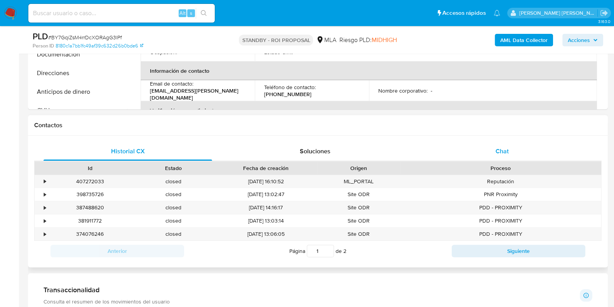
click at [493, 152] on div "Chat" at bounding box center [502, 151] width 169 height 19
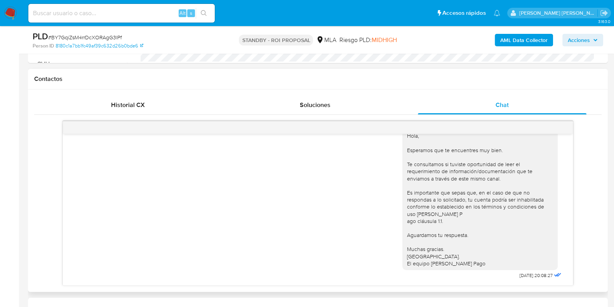
scroll to position [340, 0]
click at [120, 103] on span "Historial CX" at bounding box center [128, 102] width 34 height 9
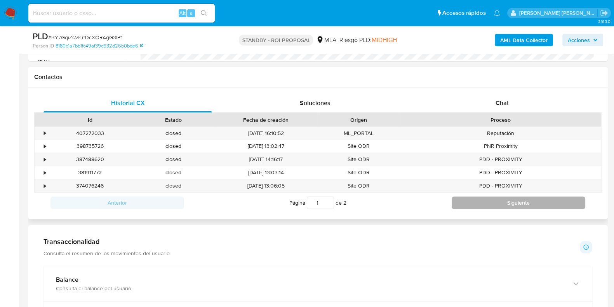
click at [492, 206] on button "Siguiente" at bounding box center [519, 202] width 134 height 12
type input "2"
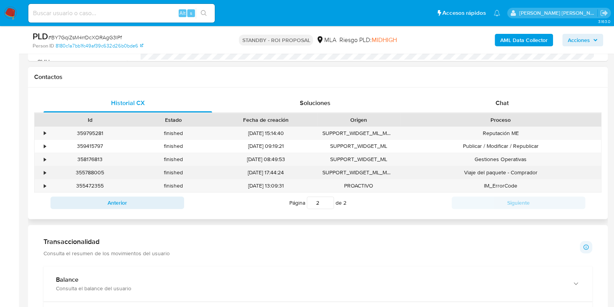
click at [44, 170] on div "•" at bounding box center [45, 172] width 2 height 7
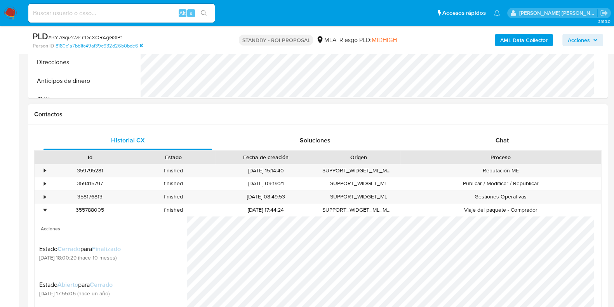
scroll to position [243, 0]
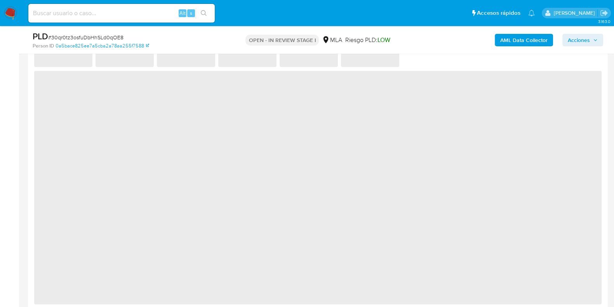
scroll to position [388, 0]
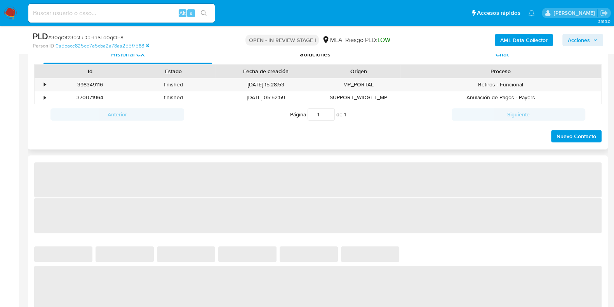
select select "10"
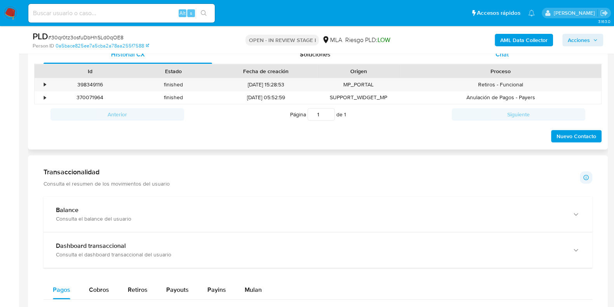
click at [499, 56] on span "Chat" at bounding box center [502, 54] width 13 height 9
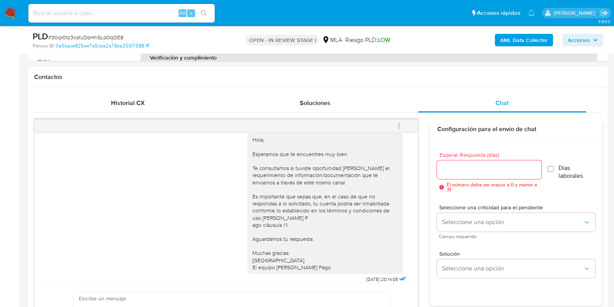
scroll to position [411, 0]
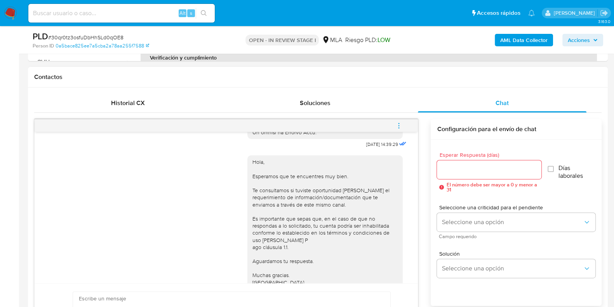
click at [400, 122] on icon "menu-action" at bounding box center [398, 125] width 7 height 7
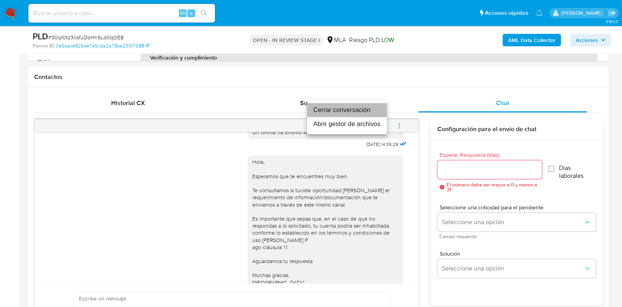
click at [371, 113] on li "Cerrar conversación" at bounding box center [347, 110] width 80 height 14
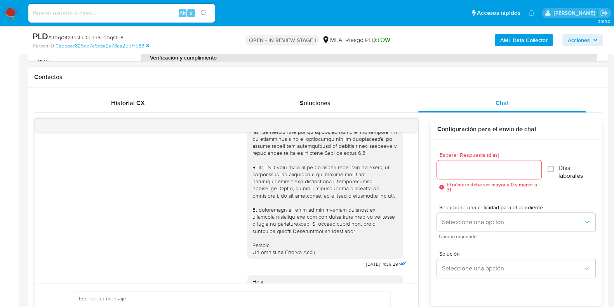
scroll to position [388, 0]
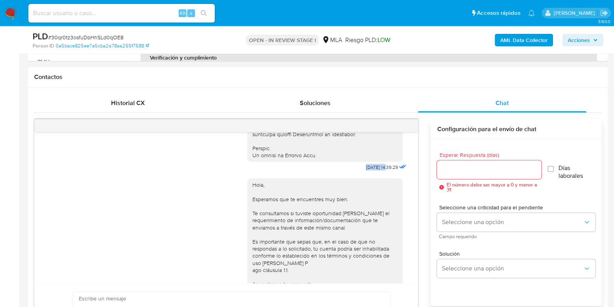
drag, startPoint x: 347, startPoint y: 181, endPoint x: 372, endPoint y: 181, distance: 24.9
copy span "[DATE]"
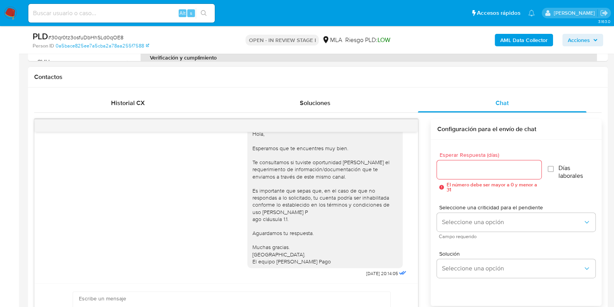
scroll to position [460, 0]
drag, startPoint x: 347, startPoint y: 276, endPoint x: 372, endPoint y: 272, distance: 25.2
click at [372, 272] on div "Hola, Esperamos que te encuentres muy bien. Te consultamos si tuviste oportunid…" at bounding box center [327, 200] width 161 height 157
copy span "[DATE]"
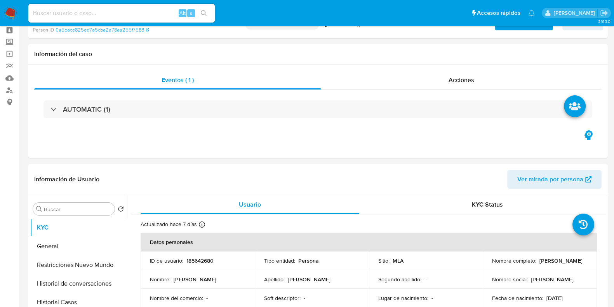
scroll to position [0, 0]
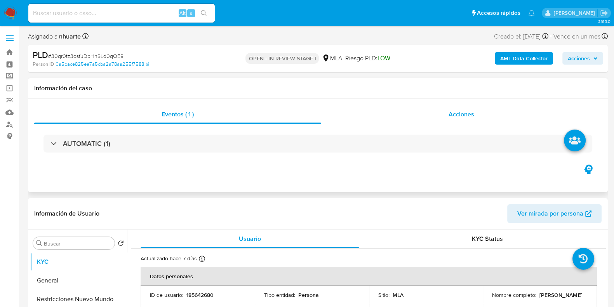
click at [466, 112] on span "Acciones" at bounding box center [462, 114] width 26 height 9
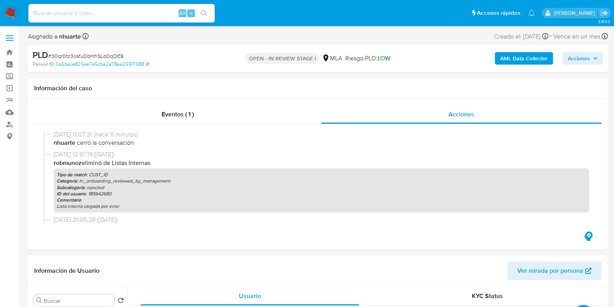
click at [523, 62] on b "AML Data Collector" at bounding box center [523, 58] width 47 height 12
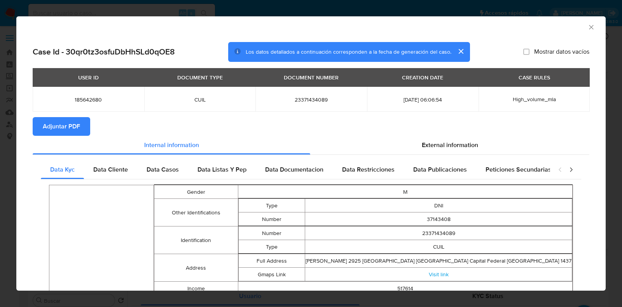
click at [73, 124] on span "Adjuntar PDF" at bounding box center [61, 126] width 37 height 17
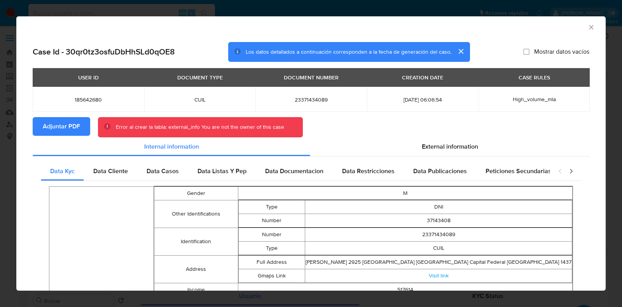
click at [587, 28] on icon "Cerrar ventana" at bounding box center [591, 27] width 8 height 8
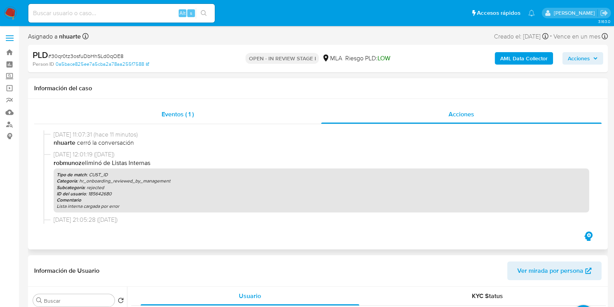
click at [198, 113] on div "Eventos ( 1 )" at bounding box center [177, 114] width 287 height 19
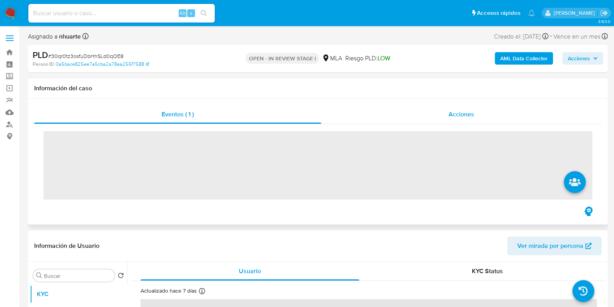
drag, startPoint x: 447, startPoint y: 117, endPoint x: 436, endPoint y: 123, distance: 11.8
click at [447, 117] on div "Acciones" at bounding box center [461, 114] width 281 height 19
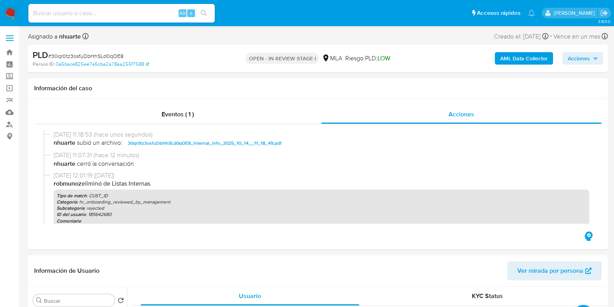
click at [512, 59] on b "AML Data Collector" at bounding box center [523, 58] width 47 height 12
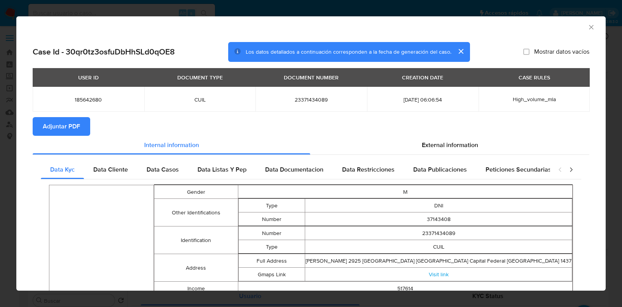
click at [62, 127] on span "Adjuntar PDF" at bounding box center [61, 126] width 37 height 17
click at [587, 24] on icon "Cerrar ventana" at bounding box center [591, 27] width 8 height 8
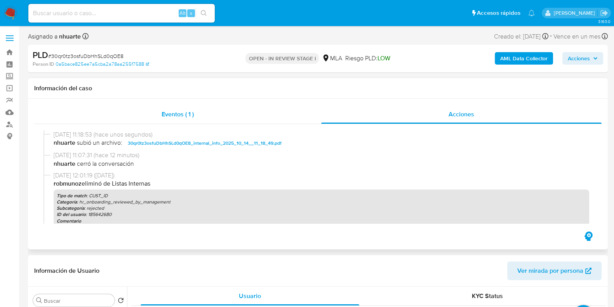
click at [192, 113] on span "Eventos ( 1 )" at bounding box center [178, 114] width 32 height 9
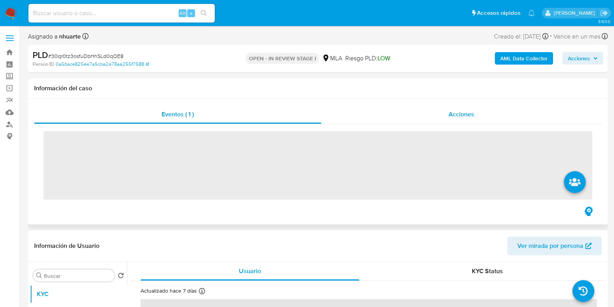
click at [458, 112] on span "Acciones" at bounding box center [462, 114] width 26 height 9
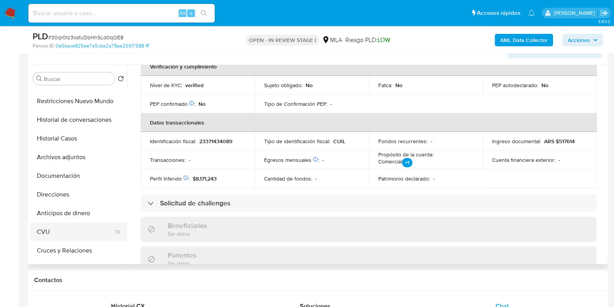
scroll to position [48, 0]
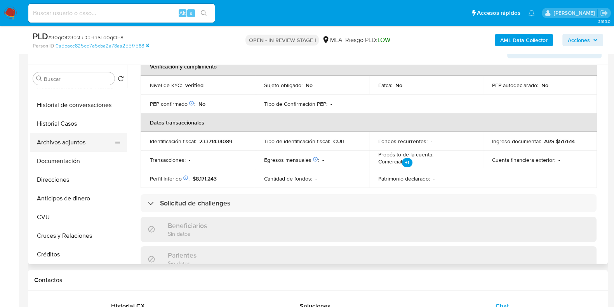
click at [85, 138] on button "Archivos adjuntos" at bounding box center [75, 142] width 91 height 19
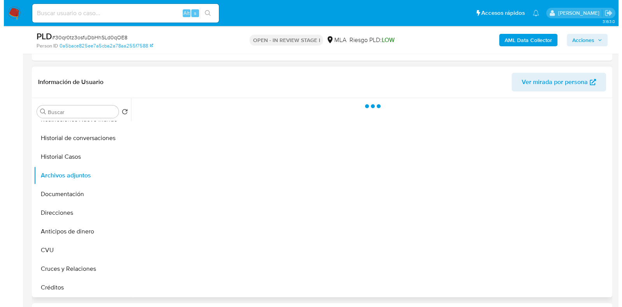
scroll to position [146, 0]
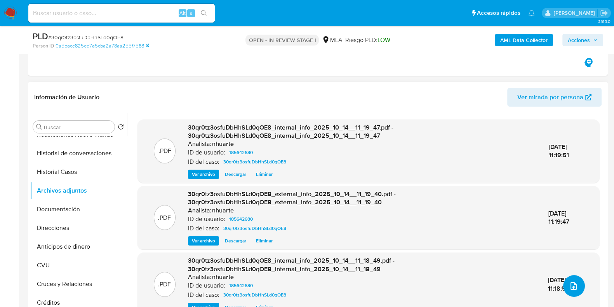
click at [576, 286] on button "upload-file" at bounding box center [574, 286] width 22 height 22
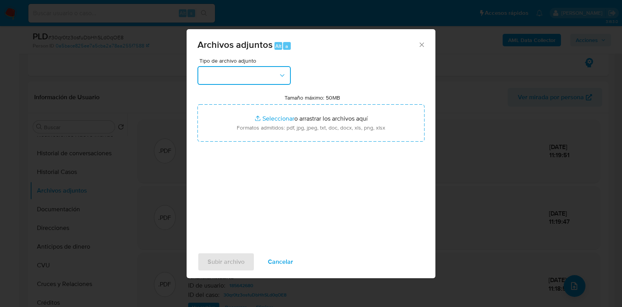
click at [286, 74] on button "button" at bounding box center [243, 75] width 93 height 19
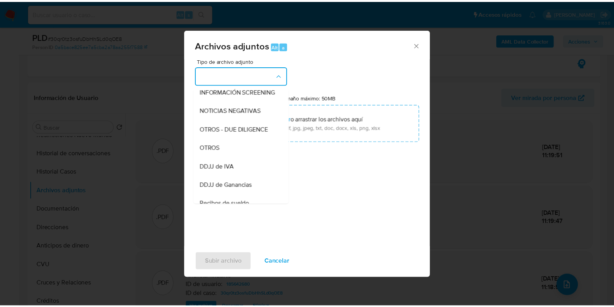
scroll to position [100, 0]
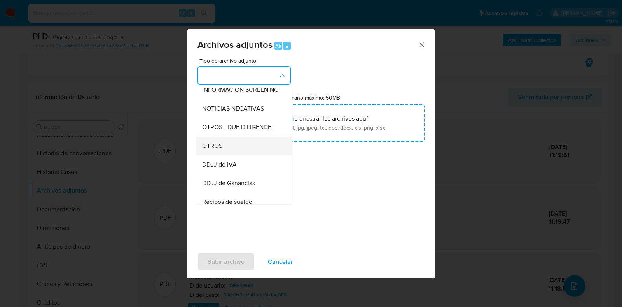
click at [247, 150] on div "OTROS" at bounding box center [241, 145] width 79 height 19
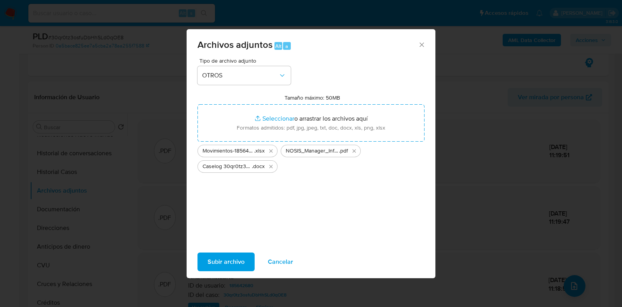
click at [236, 265] on span "Subir archivo" at bounding box center [225, 261] width 37 height 17
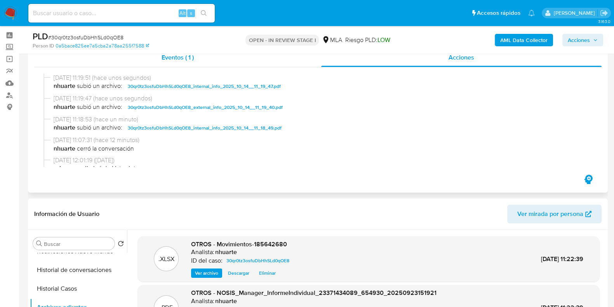
scroll to position [0, 0]
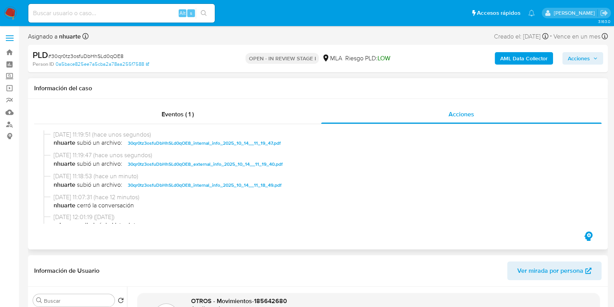
drag, startPoint x: 168, startPoint y: 103, endPoint x: 257, endPoint y: 102, distance: 88.6
click at [168, 103] on div "Eventos ( 1 ) Acciones" at bounding box center [318, 174] width 580 height 150
click at [173, 123] on div "Eventos ( 1 )" at bounding box center [177, 114] width 287 height 19
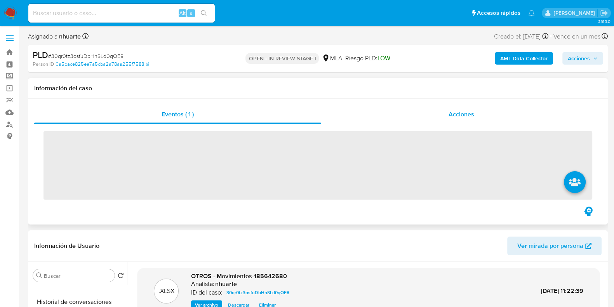
click at [450, 119] on div "Acciones" at bounding box center [461, 114] width 281 height 19
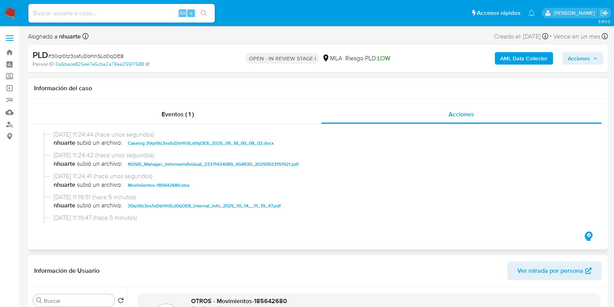
scroll to position [48, 0]
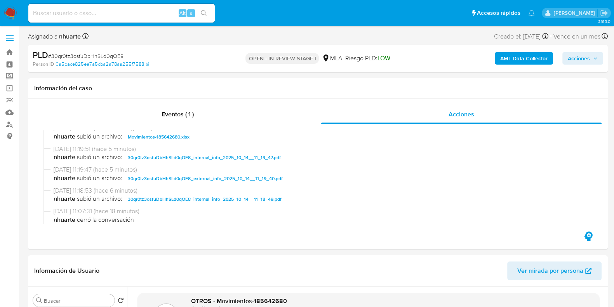
click at [597, 55] on span "Acciones" at bounding box center [583, 58] width 30 height 11
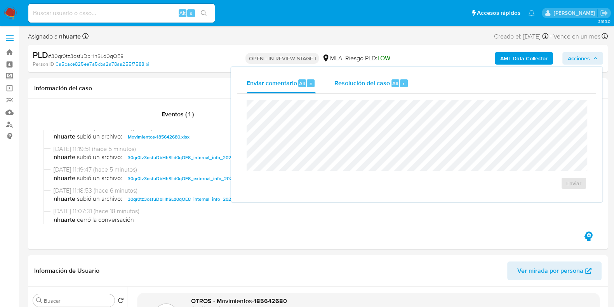
click at [354, 80] on span "Resolución del caso" at bounding box center [363, 82] width 56 height 9
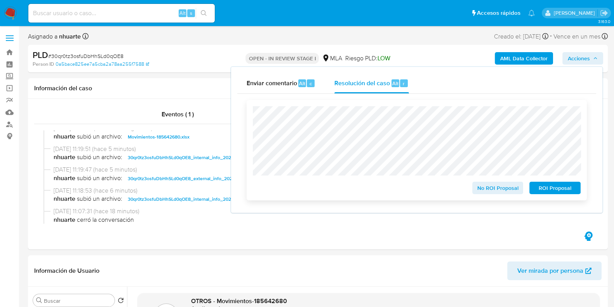
click at [568, 190] on span "ROI Proposal" at bounding box center [555, 187] width 40 height 11
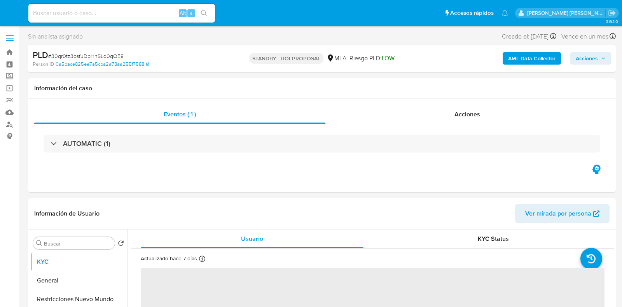
select select "10"
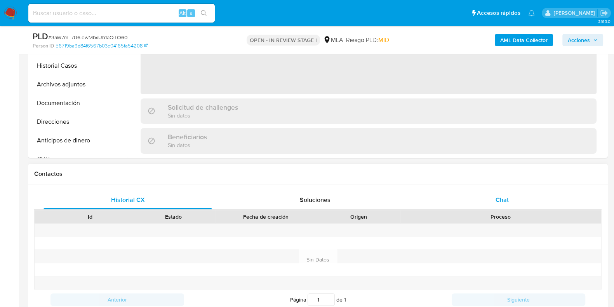
click at [498, 209] on div "Chat" at bounding box center [502, 199] width 169 height 19
select select "10"
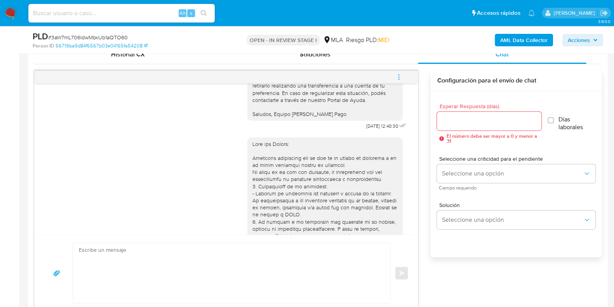
scroll to position [703, 0]
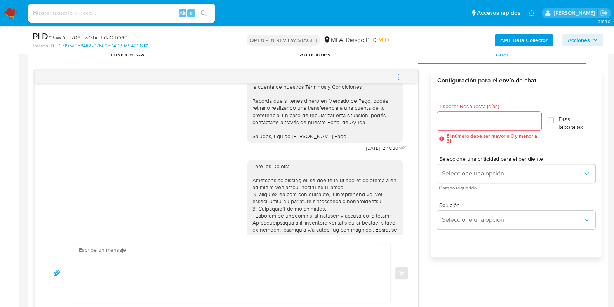
click at [402, 78] on icon "menu-action" at bounding box center [398, 76] width 7 height 7
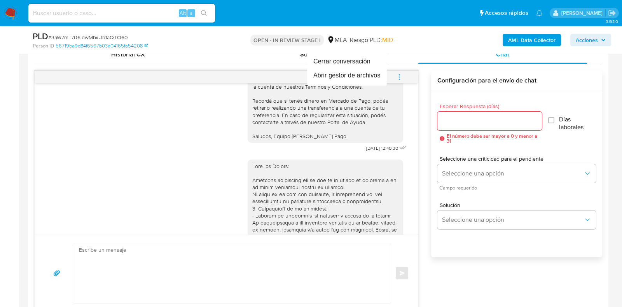
click at [172, 146] on div at bounding box center [311, 153] width 622 height 307
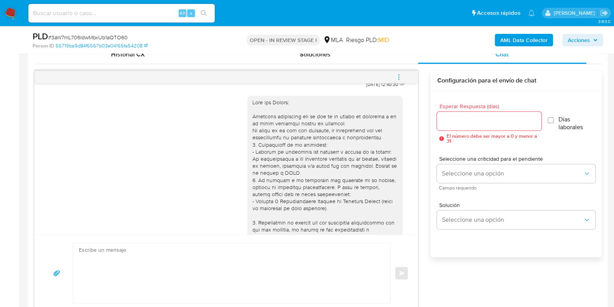
scroll to position [751, 0]
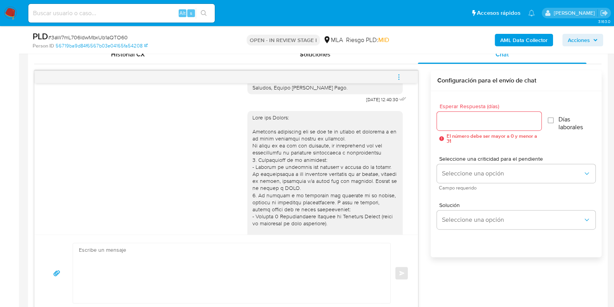
click at [397, 77] on icon "menu-action" at bounding box center [398, 76] width 7 height 7
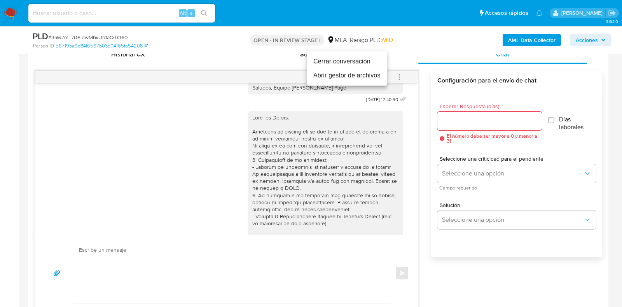
click at [368, 61] on li "Cerrar conversación" at bounding box center [347, 61] width 80 height 14
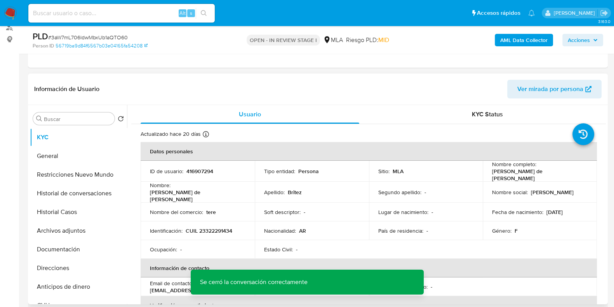
scroll to position [0, 0]
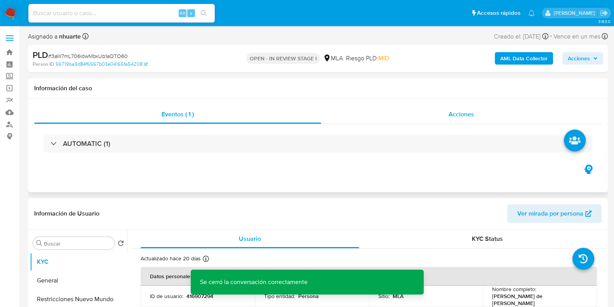
click at [463, 118] on span "Acciones" at bounding box center [462, 114] width 26 height 9
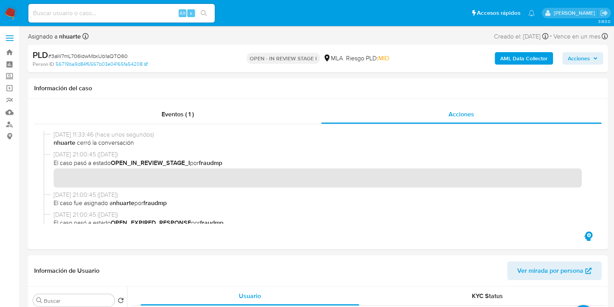
click at [510, 56] on b "AML Data Collector" at bounding box center [523, 58] width 47 height 12
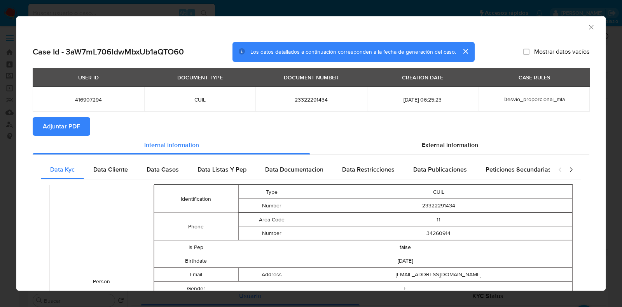
click at [82, 126] on button "Adjuntar PDF" at bounding box center [61, 126] width 57 height 19
click at [583, 31] on div "AML Data Collector" at bounding box center [310, 25] width 589 height 19
click at [587, 28] on icon "Cerrar ventana" at bounding box center [591, 27] width 8 height 8
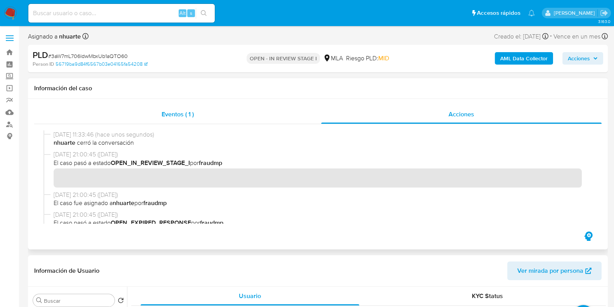
click at [185, 112] on span "Eventos ( 1 )" at bounding box center [178, 114] width 32 height 9
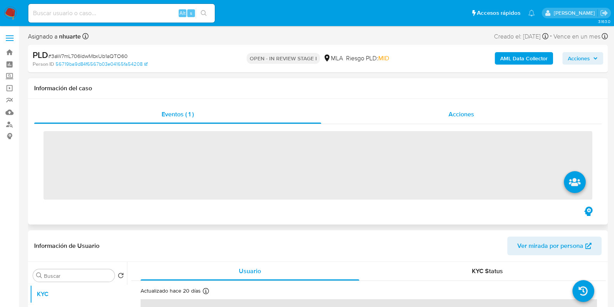
click at [480, 114] on div "Acciones" at bounding box center [461, 114] width 281 height 19
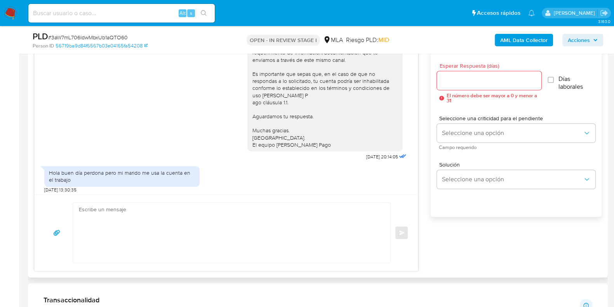
scroll to position [557, 0]
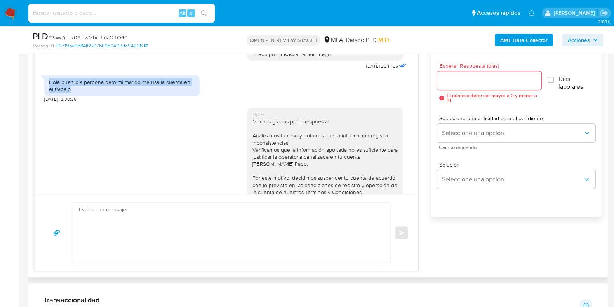
drag, startPoint x: 50, startPoint y: 103, endPoint x: 74, endPoint y: 108, distance: 24.1
click at [74, 92] on div "Hola buen día perdona pero mi marido me usa la cuenta en el trabajo" at bounding box center [122, 85] width 146 height 14
copy div "Hola buen día perdona pero mi marido me usa la cuenta en el trabajo"
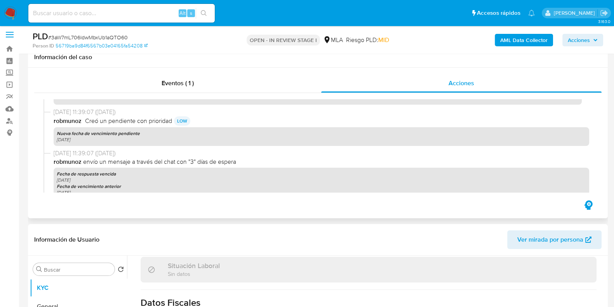
scroll to position [0, 0]
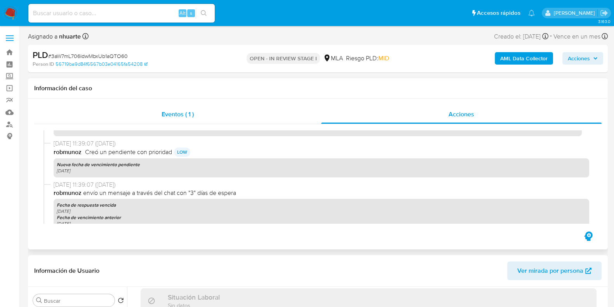
click at [189, 117] on span "Eventos ( 1 )" at bounding box center [178, 114] width 32 height 9
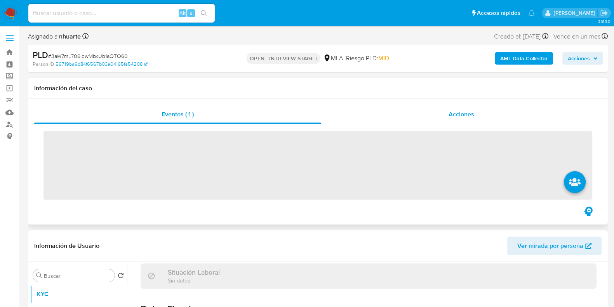
click at [464, 113] on span "Acciones" at bounding box center [462, 114] width 26 height 9
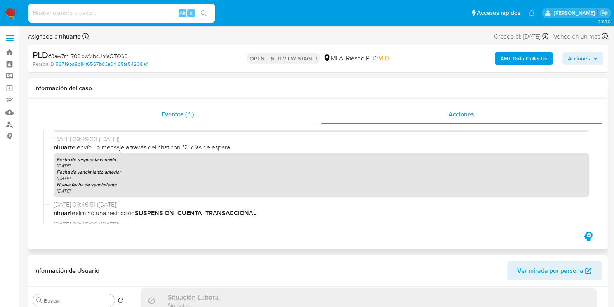
click at [204, 120] on div "Eventos ( 1 )" at bounding box center [177, 114] width 287 height 19
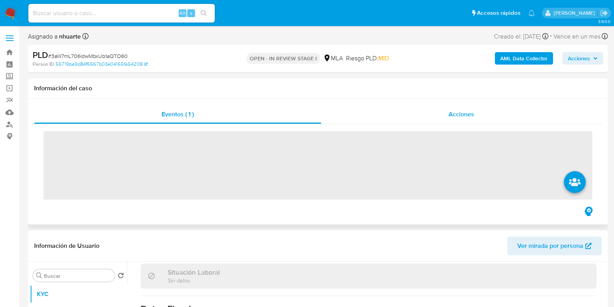
click at [479, 112] on div "Acciones" at bounding box center [461, 114] width 281 height 19
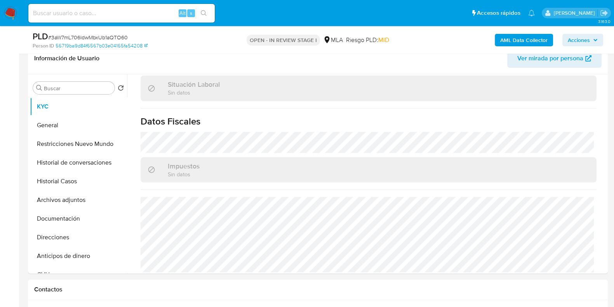
scroll to position [243, 0]
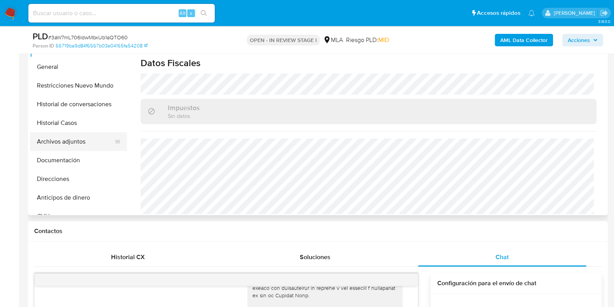
click at [87, 137] on button "Archivos adjuntos" at bounding box center [75, 141] width 91 height 19
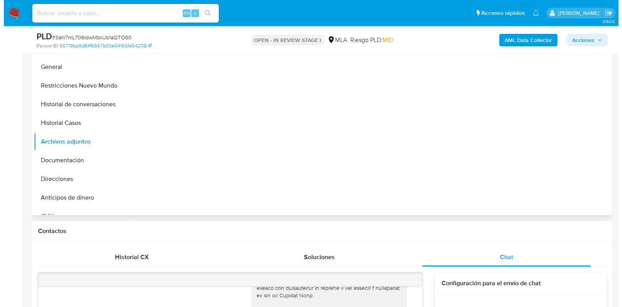
scroll to position [0, 0]
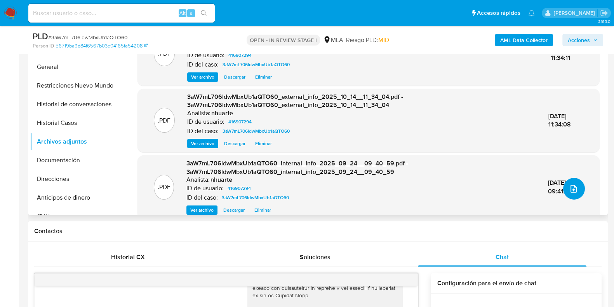
click at [581, 189] on button "upload-file" at bounding box center [574, 189] width 22 height 22
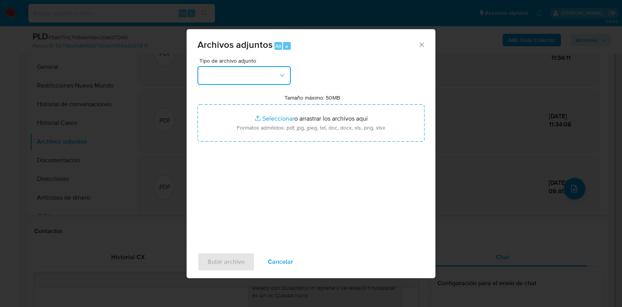
click at [287, 80] on button "button" at bounding box center [243, 75] width 93 height 19
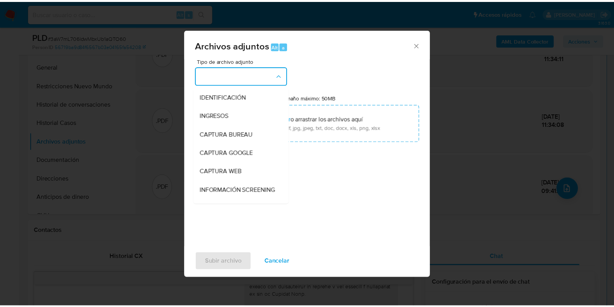
scroll to position [98, 0]
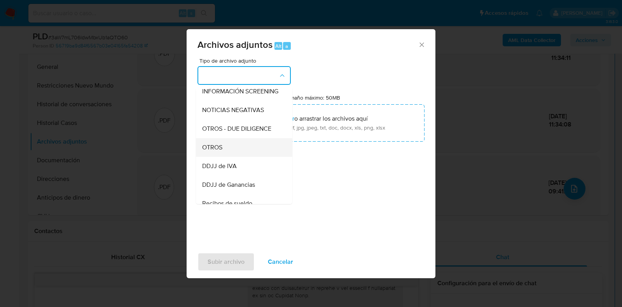
click at [237, 153] on div "OTROS" at bounding box center [241, 147] width 79 height 19
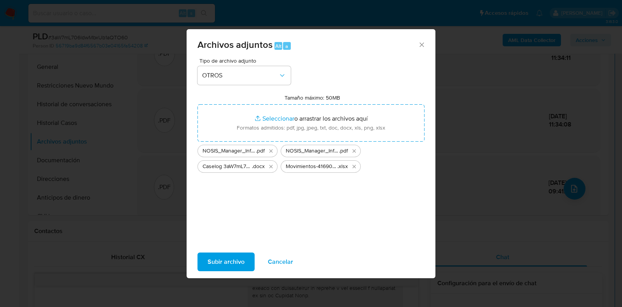
click at [222, 261] on span "Subir archivo" at bounding box center [225, 261] width 37 height 17
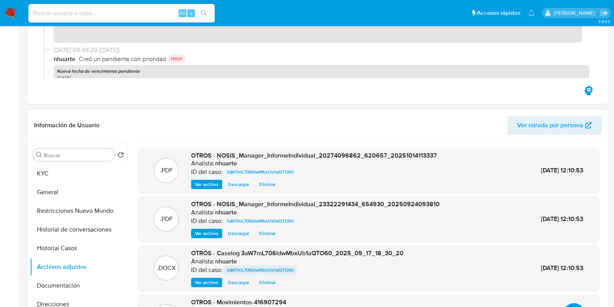
scroll to position [0, 0]
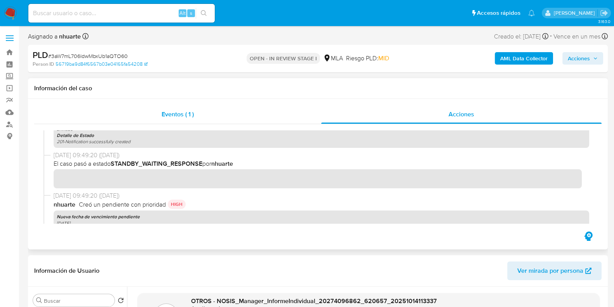
click at [181, 112] on span "Eventos ( 1 )" at bounding box center [178, 114] width 32 height 9
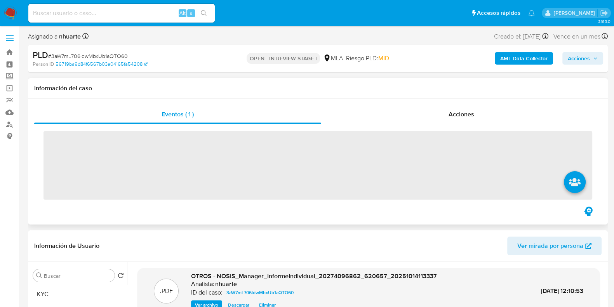
drag, startPoint x: 464, startPoint y: 117, endPoint x: 429, endPoint y: 129, distance: 37.0
click at [463, 116] on span "Acciones" at bounding box center [462, 114] width 26 height 9
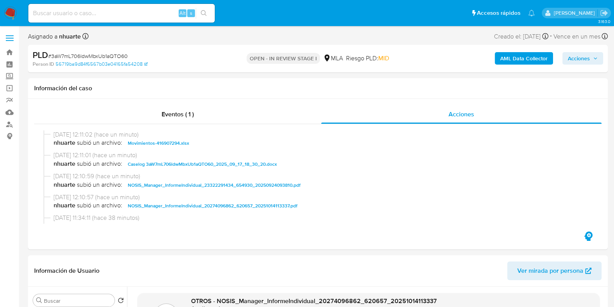
scroll to position [48, 0]
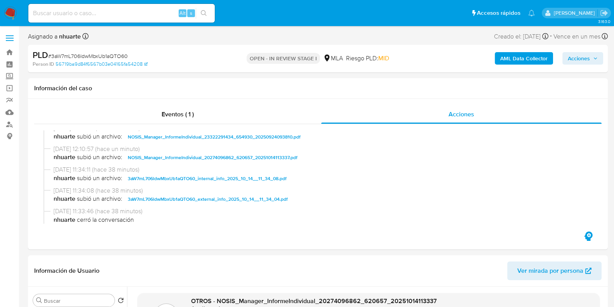
click at [587, 58] on span "Acciones" at bounding box center [579, 58] width 22 height 12
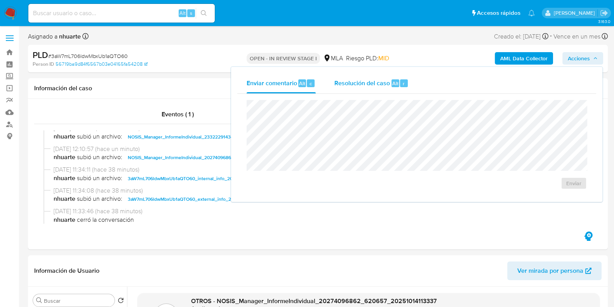
click at [358, 84] on span "Resolución del caso" at bounding box center [363, 82] width 56 height 9
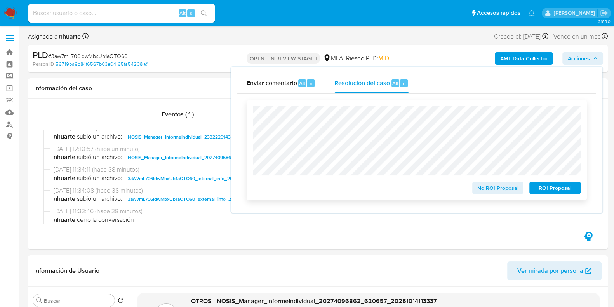
click at [512, 192] on span "No ROI Proposal" at bounding box center [498, 187] width 40 height 11
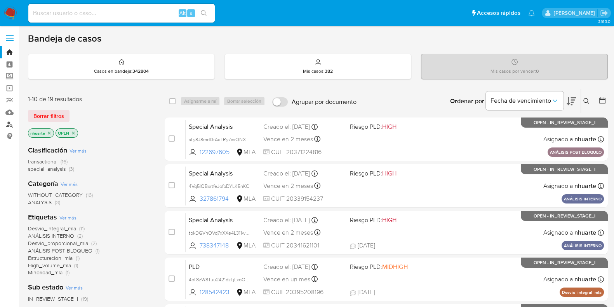
drag, startPoint x: 9, startPoint y: 123, endPoint x: 17, endPoint y: 124, distance: 8.2
click at [9, 123] on link "Buscador de personas" at bounding box center [46, 124] width 92 height 12
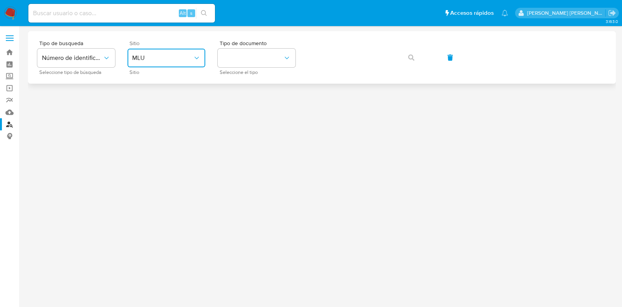
click at [163, 55] on span "MLU" at bounding box center [162, 58] width 61 height 8
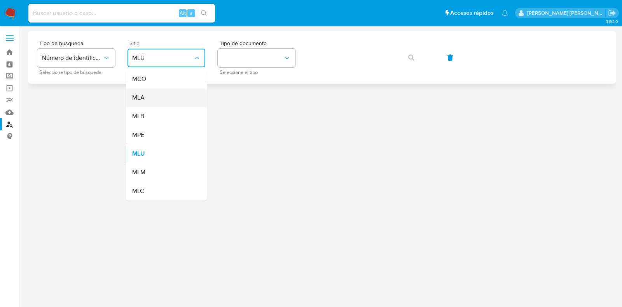
click at [159, 96] on div "MLA" at bounding box center [164, 97] width 64 height 19
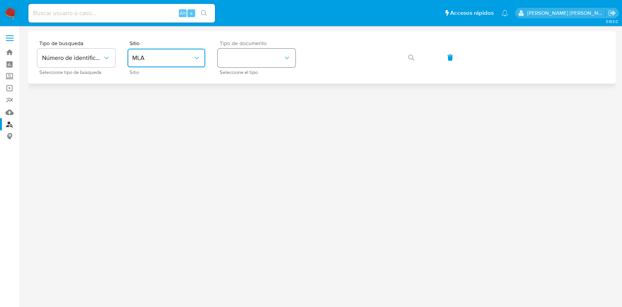
click at [239, 60] on button "identificationType" at bounding box center [257, 58] width 78 height 19
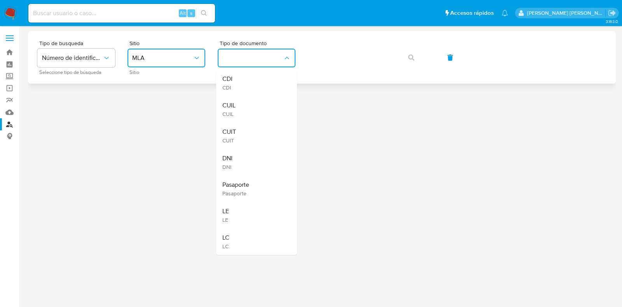
drag, startPoint x: 235, startPoint y: 109, endPoint x: 314, endPoint y: 70, distance: 87.6
click at [235, 110] on div "CUIL CUIL" at bounding box center [254, 109] width 64 height 26
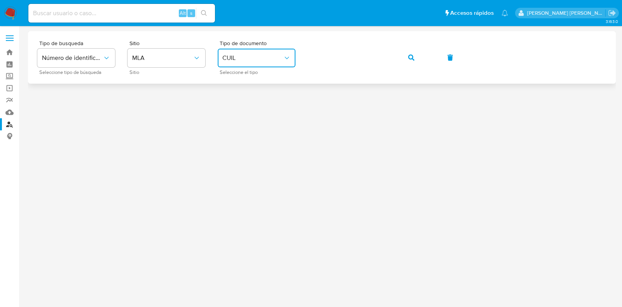
click at [411, 60] on icon "button" at bounding box center [411, 57] width 6 height 6
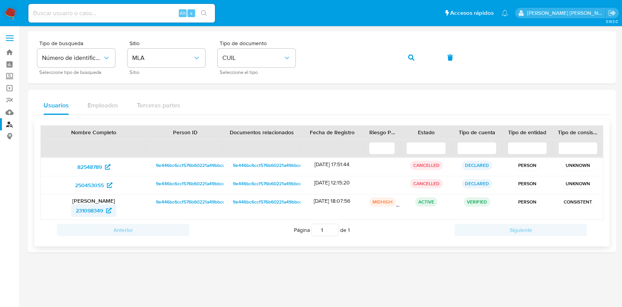
click at [90, 209] on span "231098349" at bounding box center [89, 210] width 27 height 12
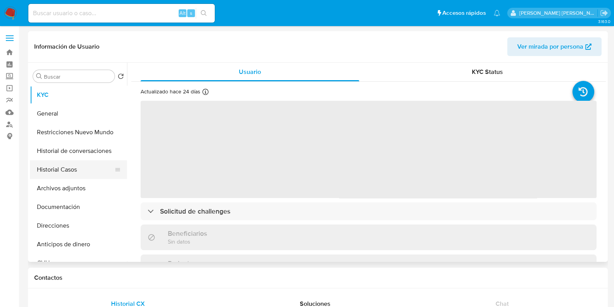
select select "10"
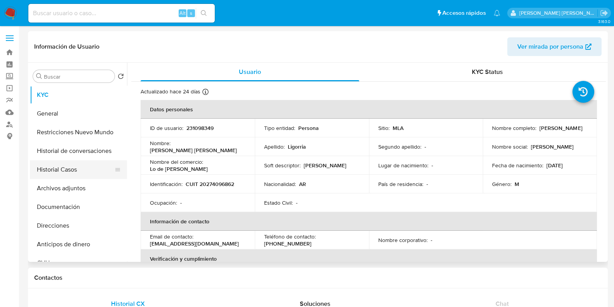
click at [67, 166] on button "Historial Casos" at bounding box center [75, 169] width 91 height 19
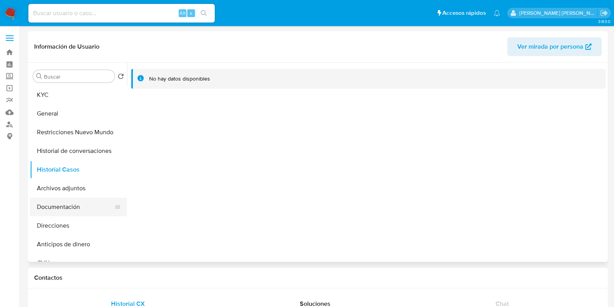
click at [57, 203] on button "Documentación" at bounding box center [75, 206] width 91 height 19
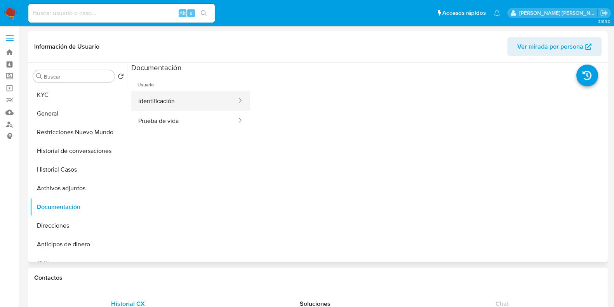
click at [164, 98] on button "Identificación" at bounding box center [184, 101] width 106 height 20
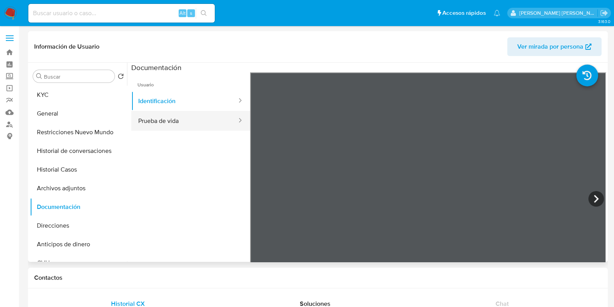
click at [172, 123] on button "Prueba de vida" at bounding box center [184, 121] width 106 height 20
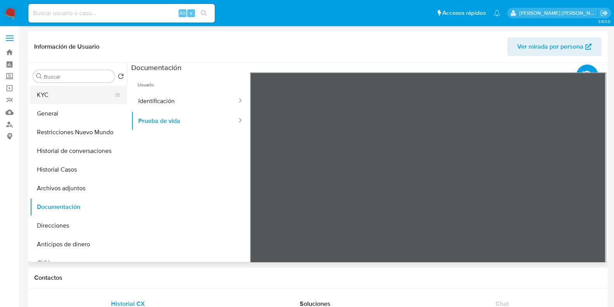
click at [68, 98] on button "KYC" at bounding box center [75, 94] width 91 height 19
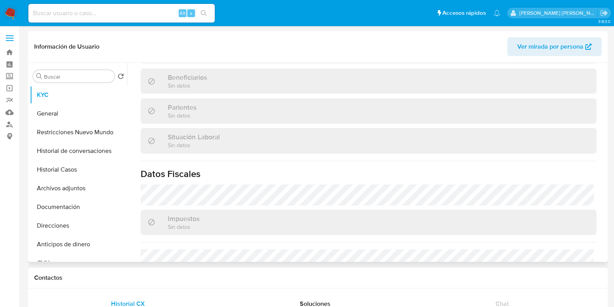
scroll to position [186, 0]
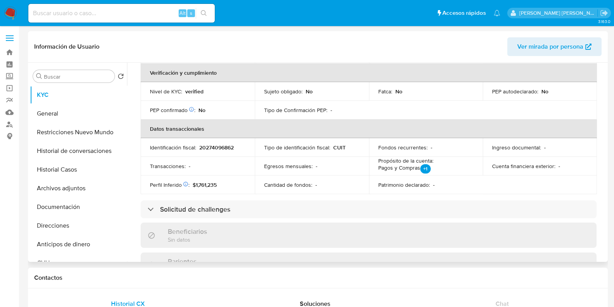
click at [220, 148] on p "20274096862" at bounding box center [216, 147] width 35 height 7
copy p "20274096862"
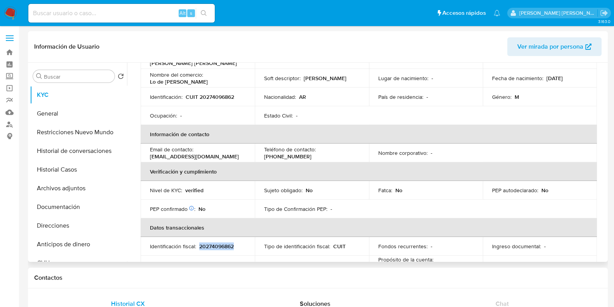
scroll to position [0, 0]
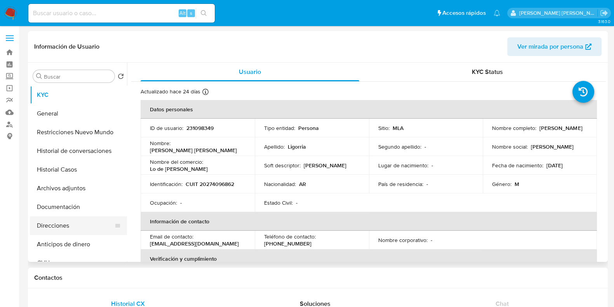
click at [85, 229] on button "Direcciones" at bounding box center [75, 225] width 91 height 19
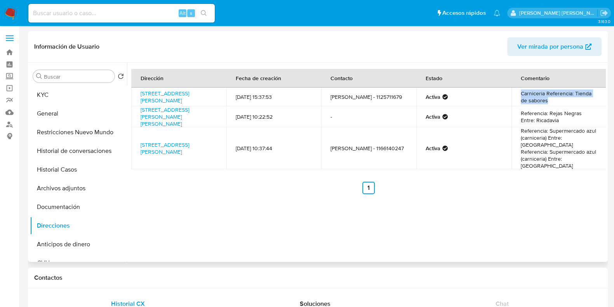
drag, startPoint x: 517, startPoint y: 94, endPoint x: 552, endPoint y: 101, distance: 36.1
click at [552, 101] on td "Carniceria Referencia: Tienda de sabores" at bounding box center [559, 96] width 95 height 19
copy td "Carniceria Referencia: Tienda de sabores"
click at [80, 106] on button "General" at bounding box center [75, 113] width 91 height 19
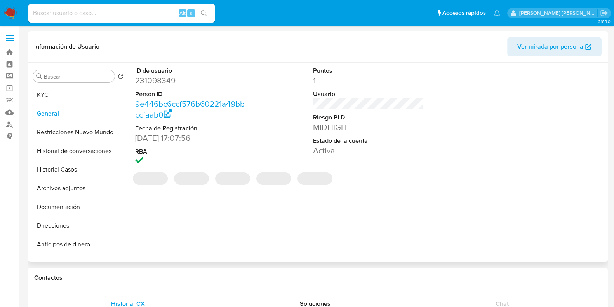
click at [157, 77] on dd "231098349" at bounding box center [190, 80] width 111 height 11
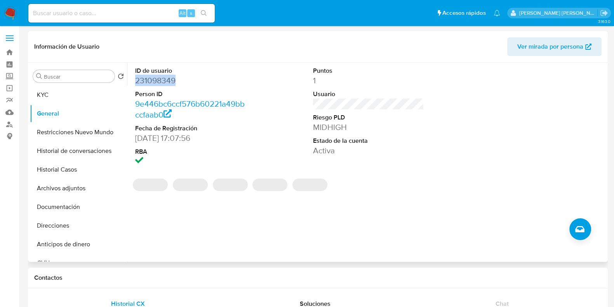
copy dd "231098349"
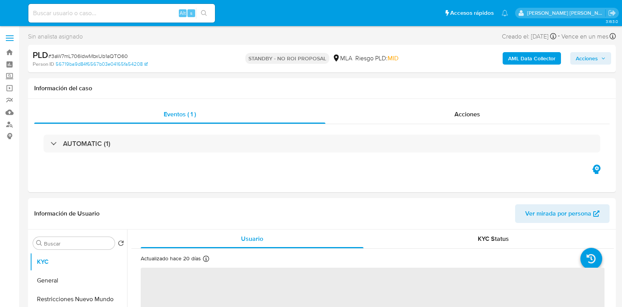
select select "10"
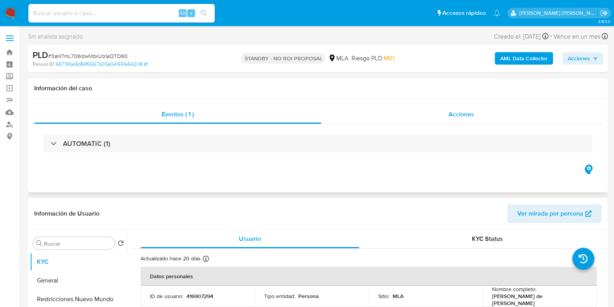
click at [451, 113] on span "Acciones" at bounding box center [462, 114] width 26 height 9
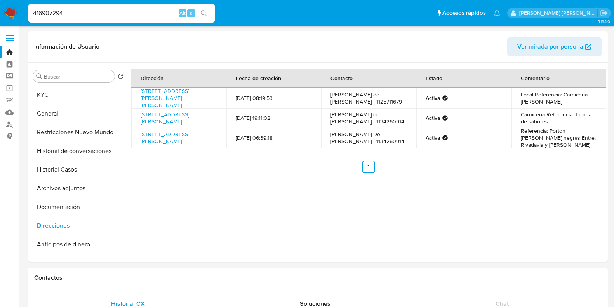
select select "10"
